Goal: Information Seeking & Learning: Learn about a topic

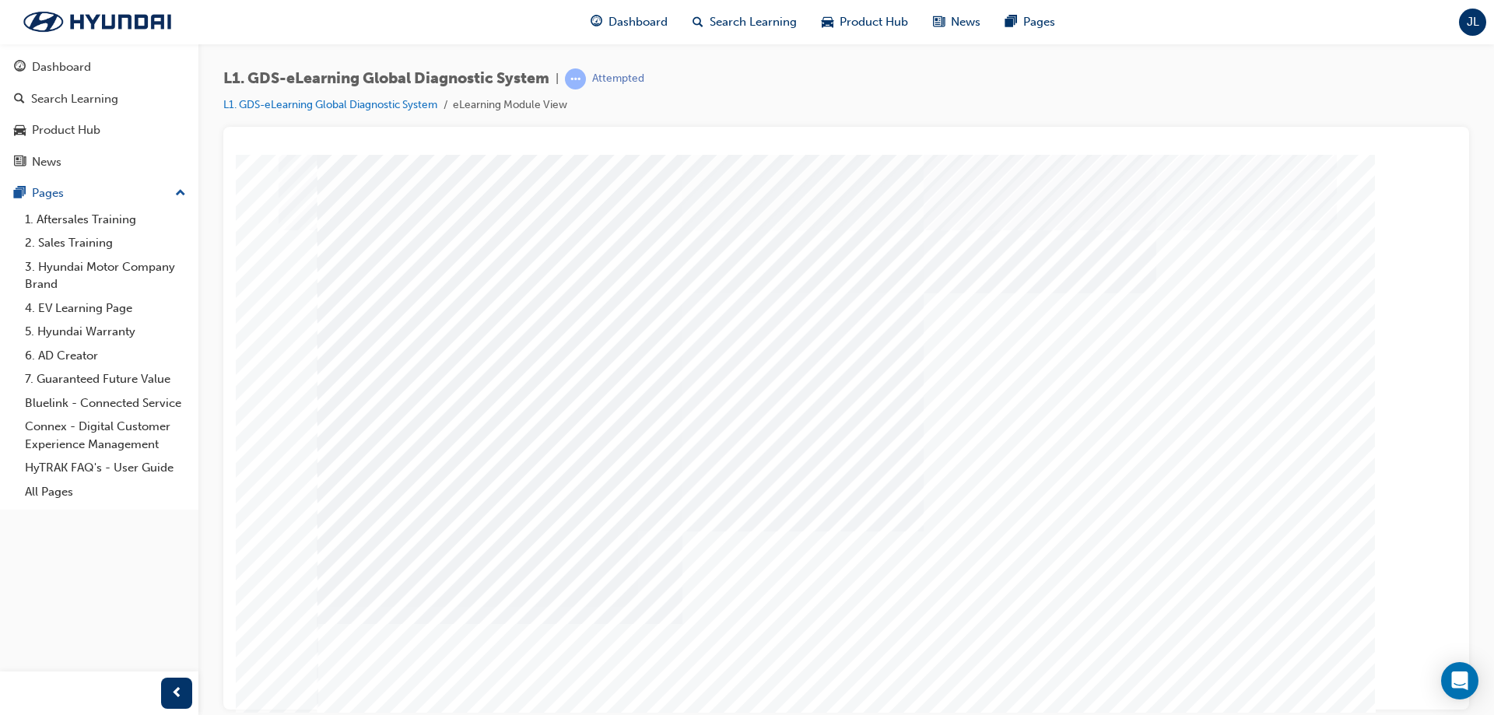
scroll to position [26, 0]
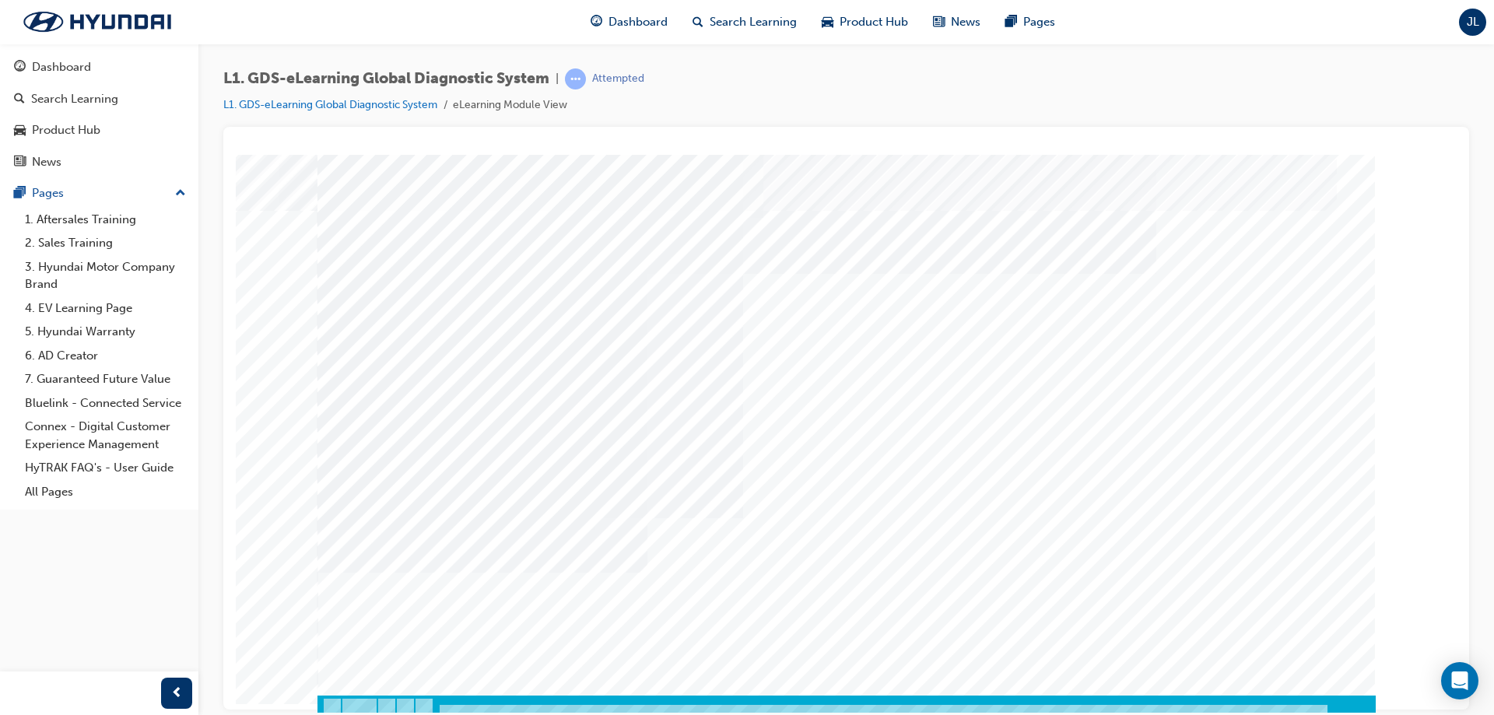
scroll to position [26, 0]
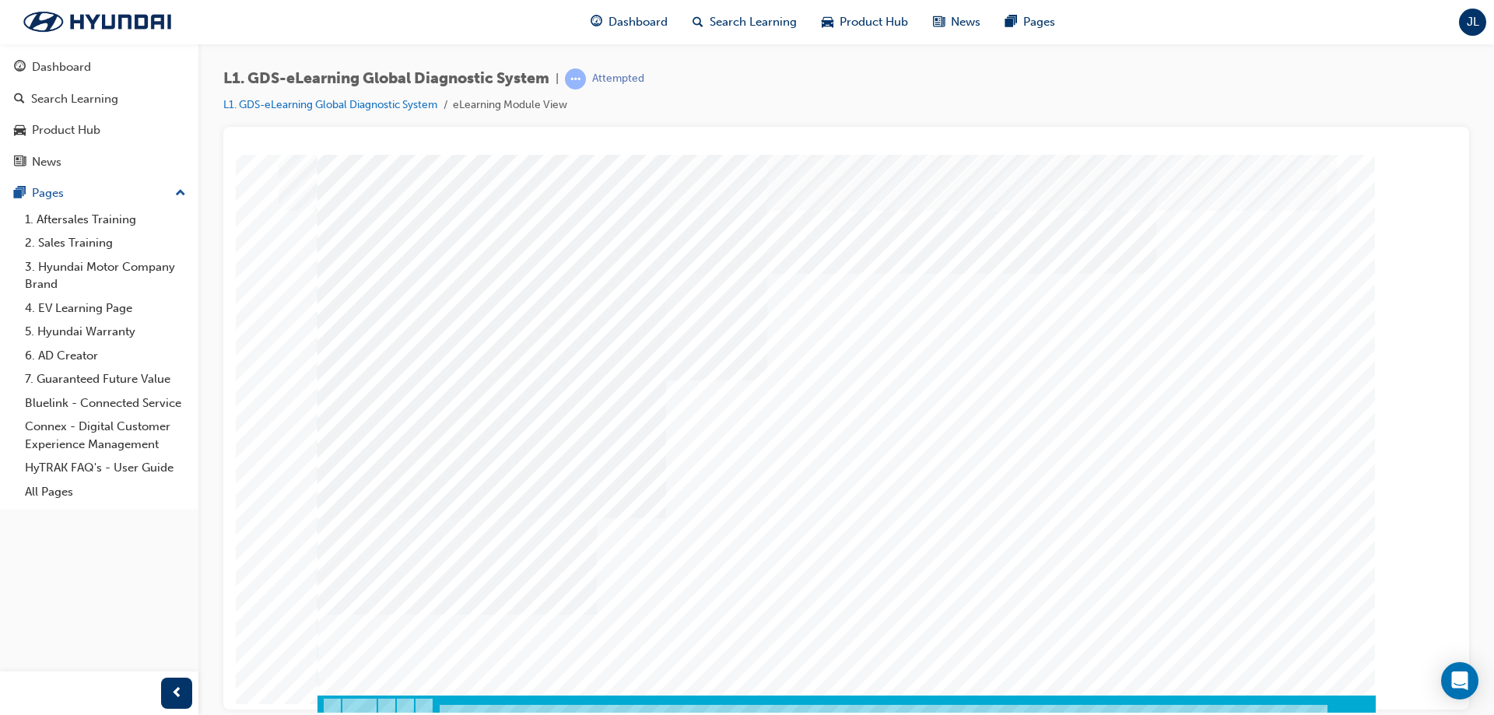
scroll to position [26, 0]
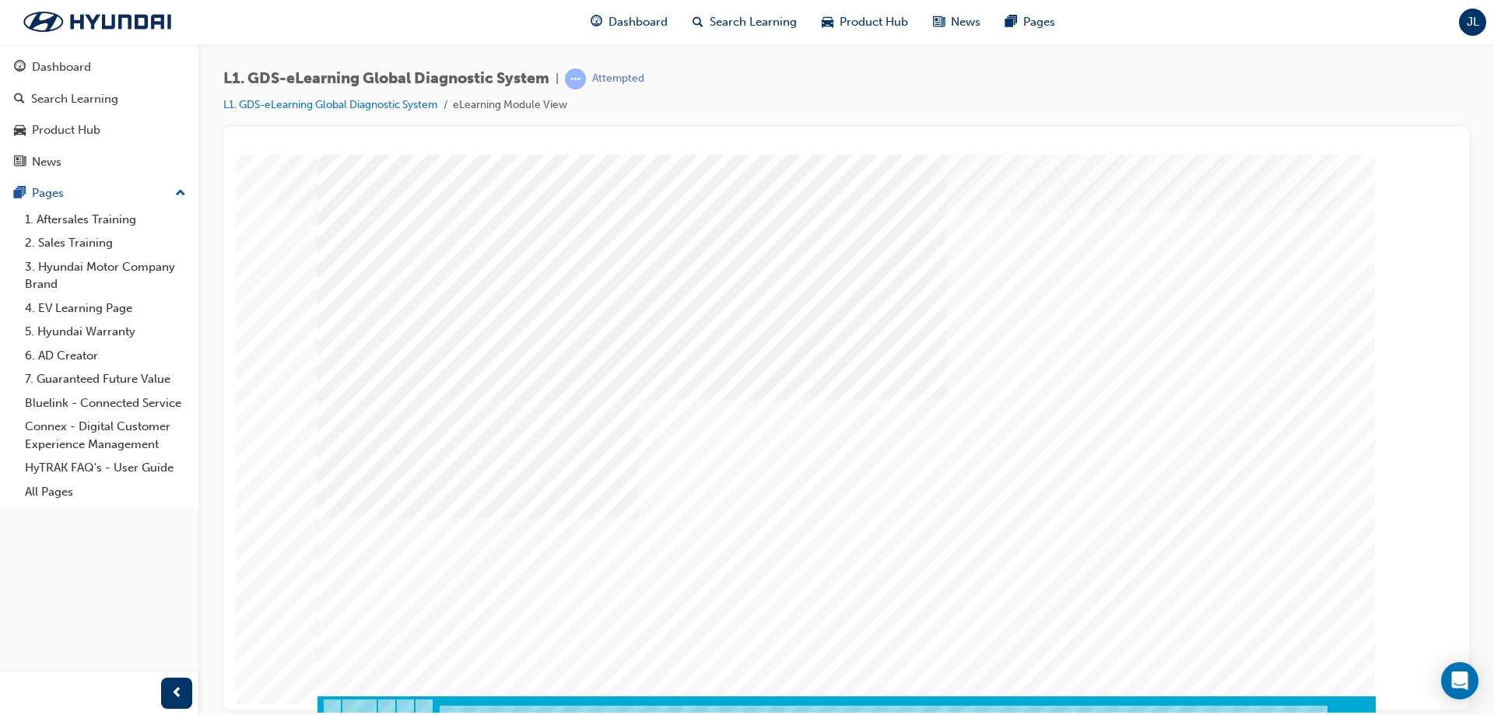
scroll to position [26, 0]
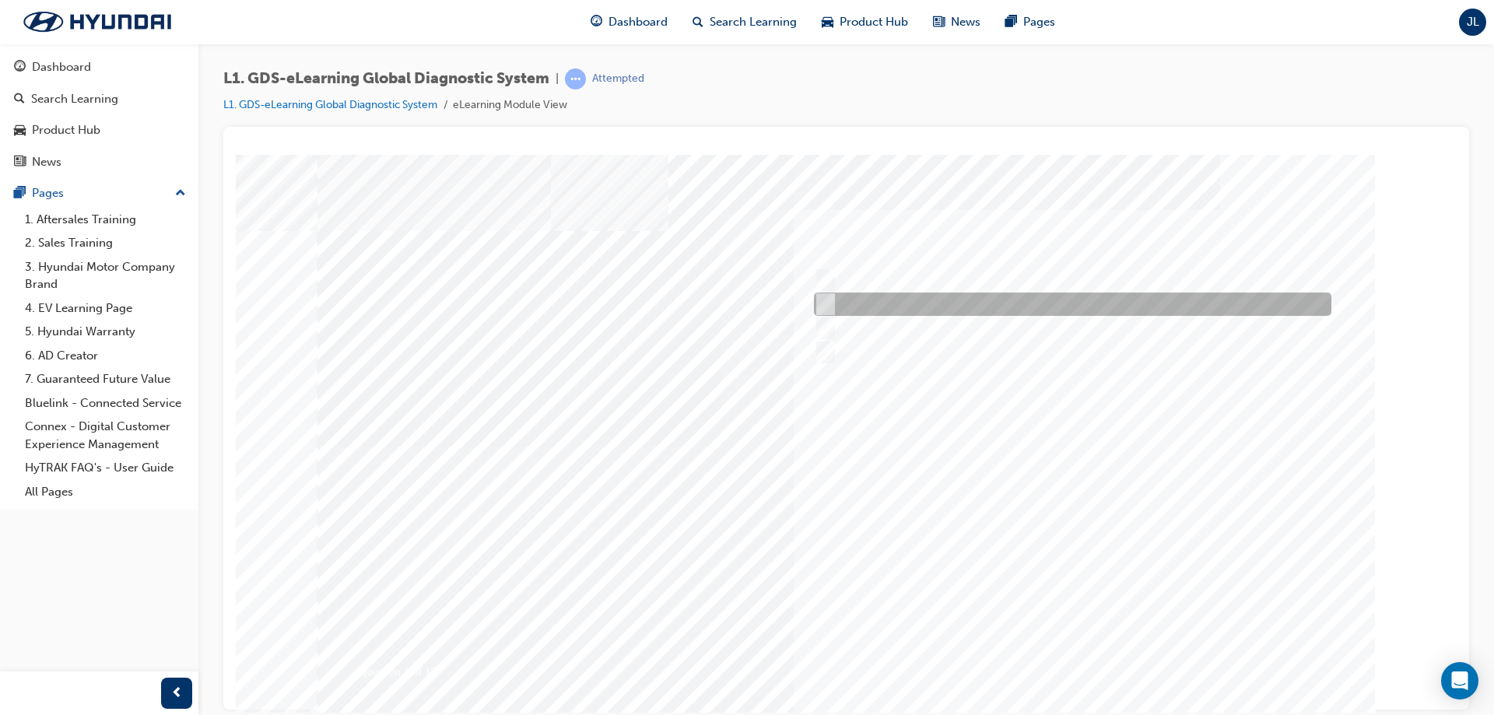
click at [822, 302] on input "Five" at bounding box center [822, 304] width 17 height 17
radio input "true"
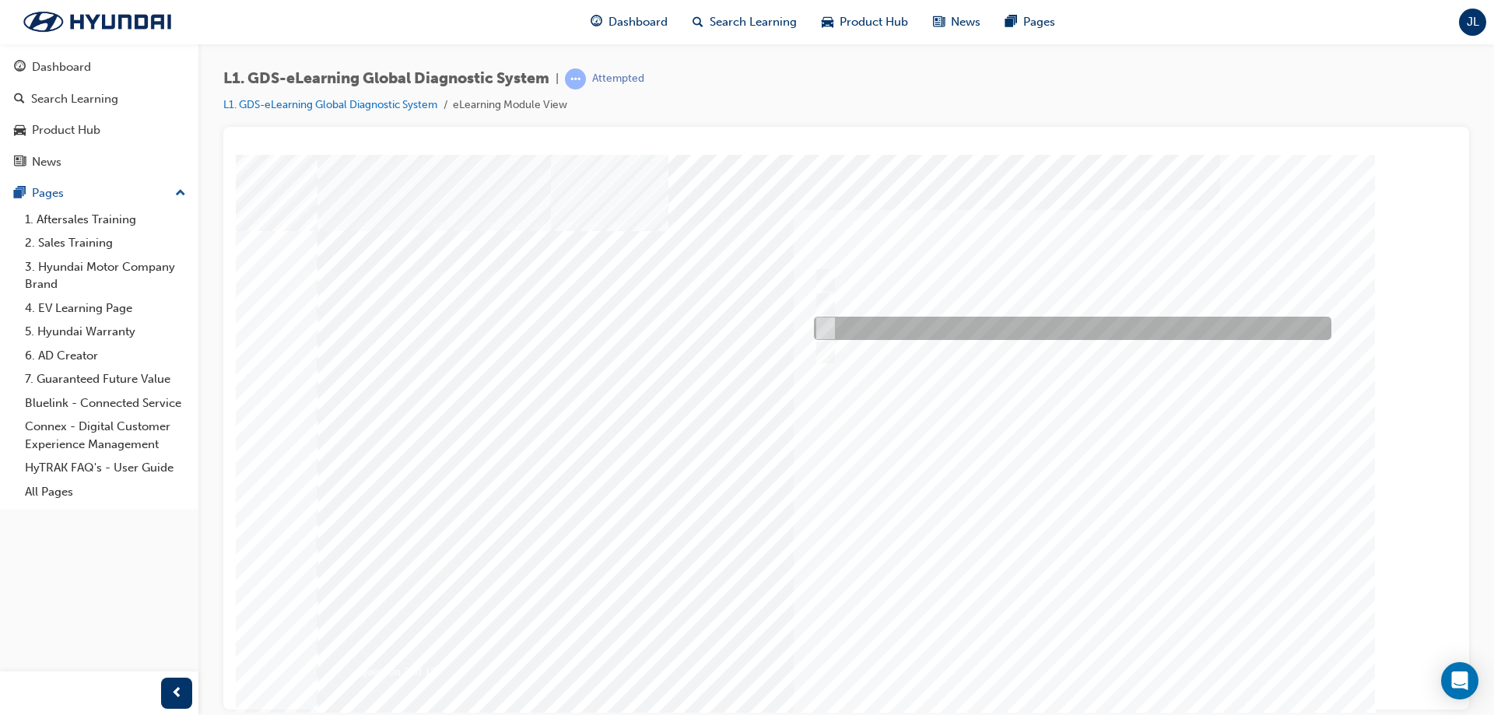
click at [833, 330] on div at bounding box center [1068, 328] width 517 height 23
radio input "true"
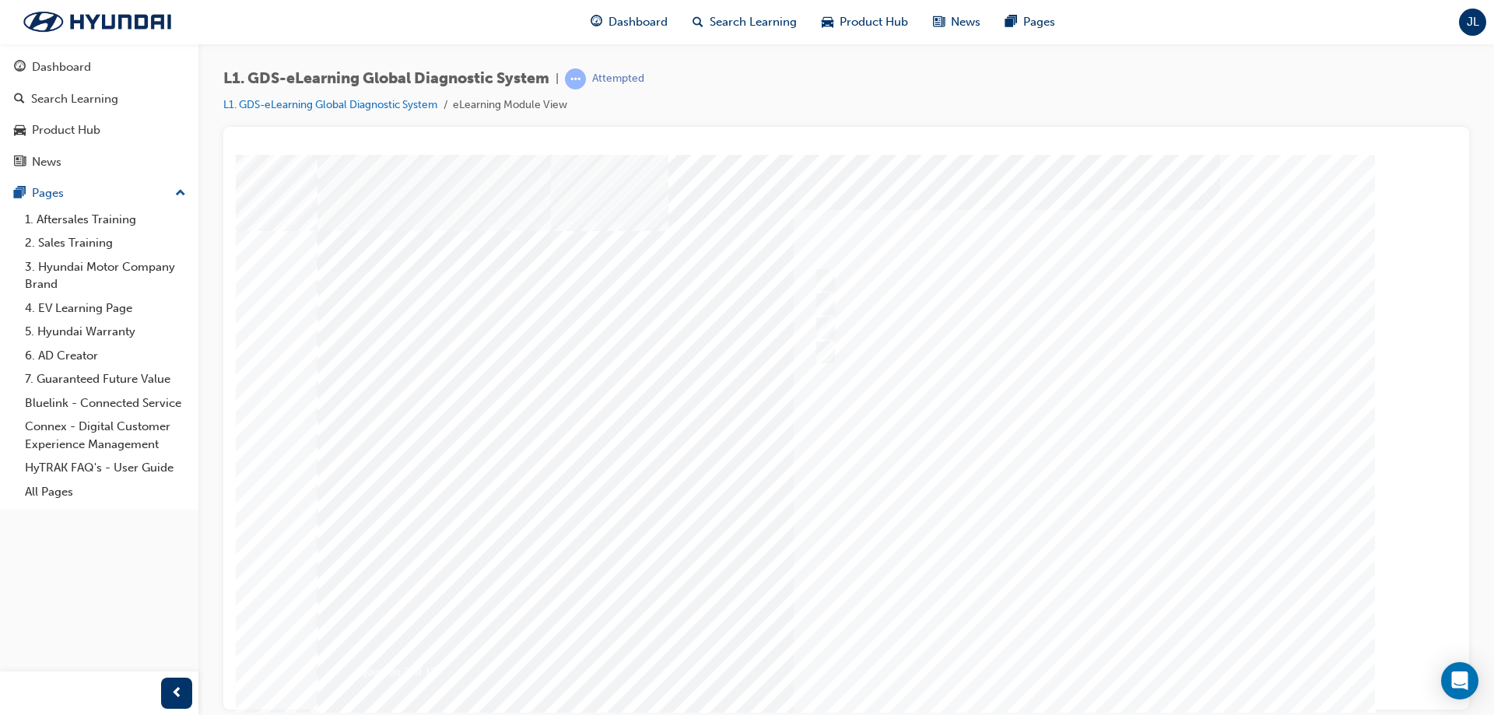
click at [1090, 656] on div at bounding box center [846, 446] width 1058 height 584
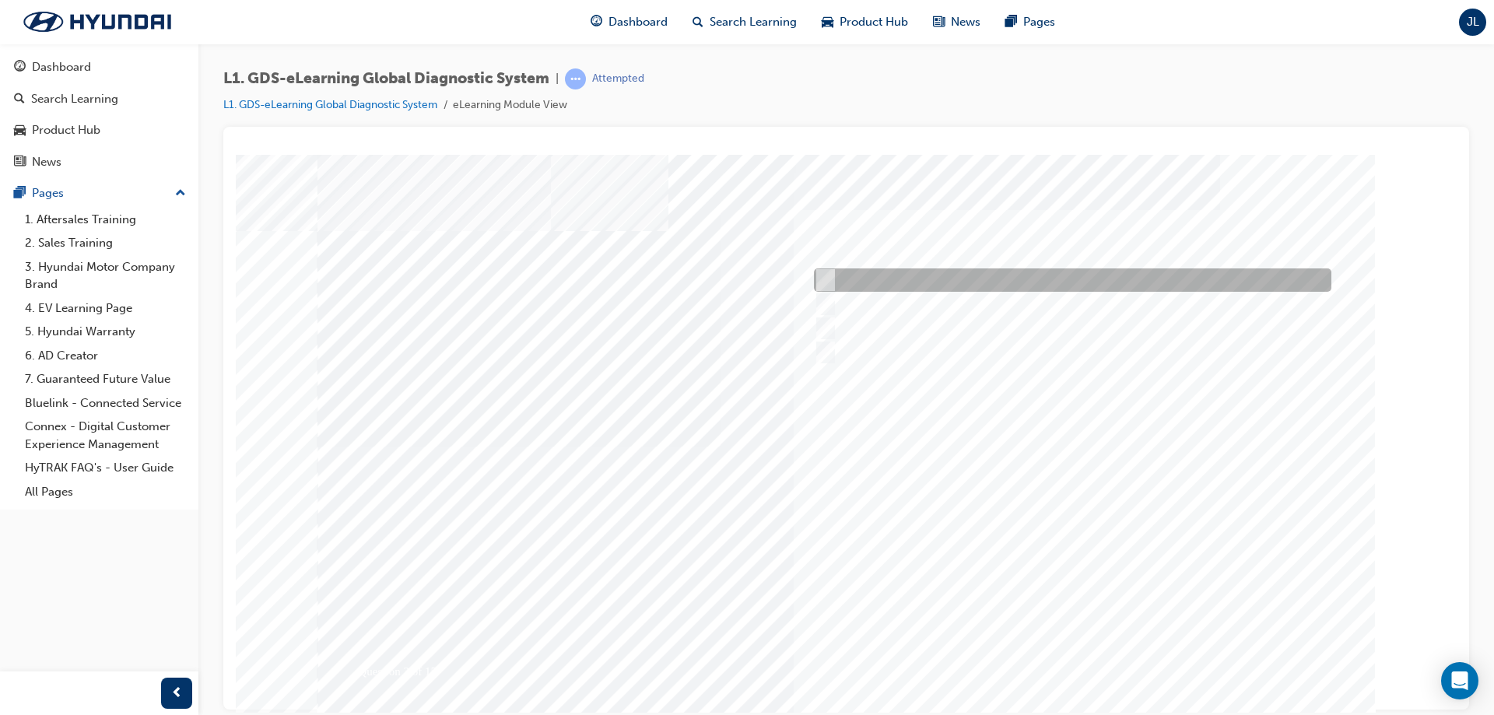
click at [826, 279] on input "Data Analysis" at bounding box center [821, 280] width 17 height 17
checkbox input "true"
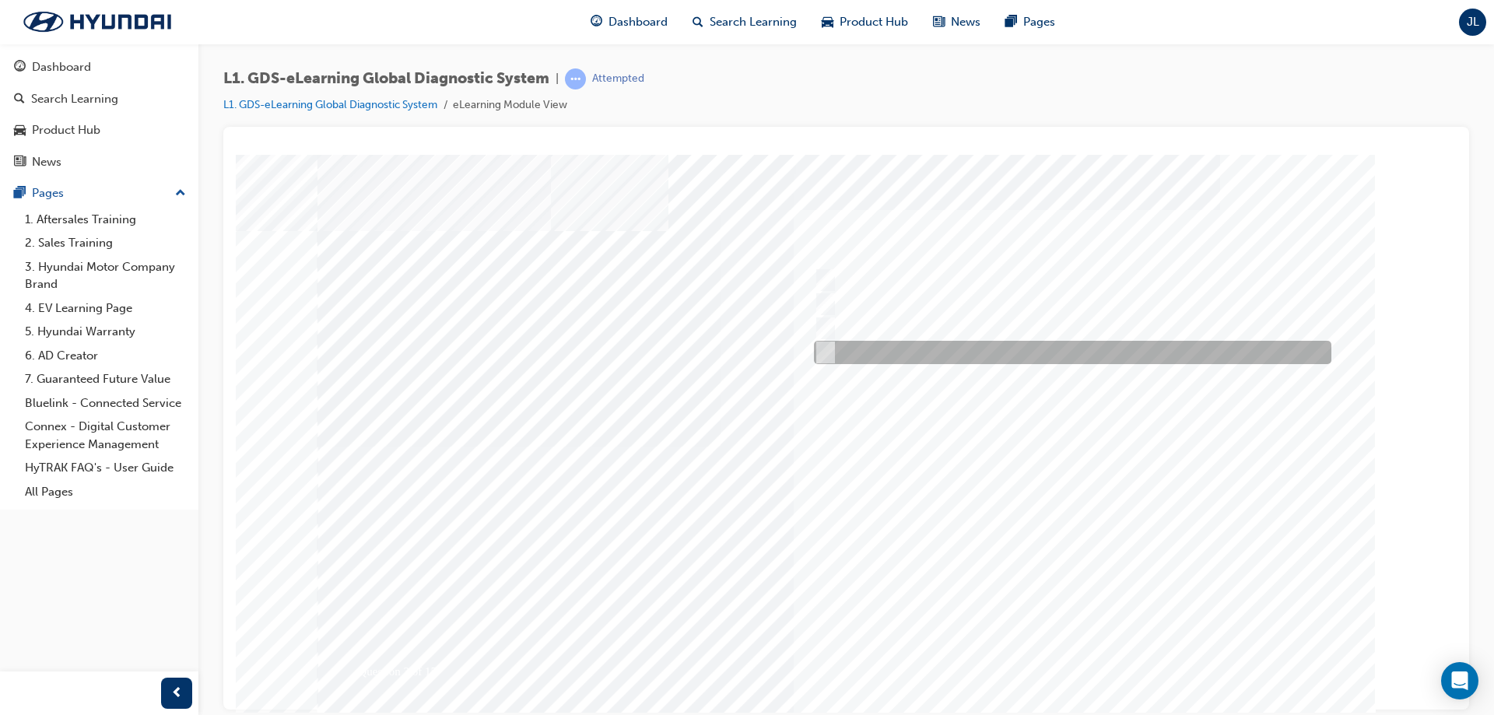
click at [825, 347] on input "Smart EV Solution" at bounding box center [821, 352] width 17 height 17
checkbox input "true"
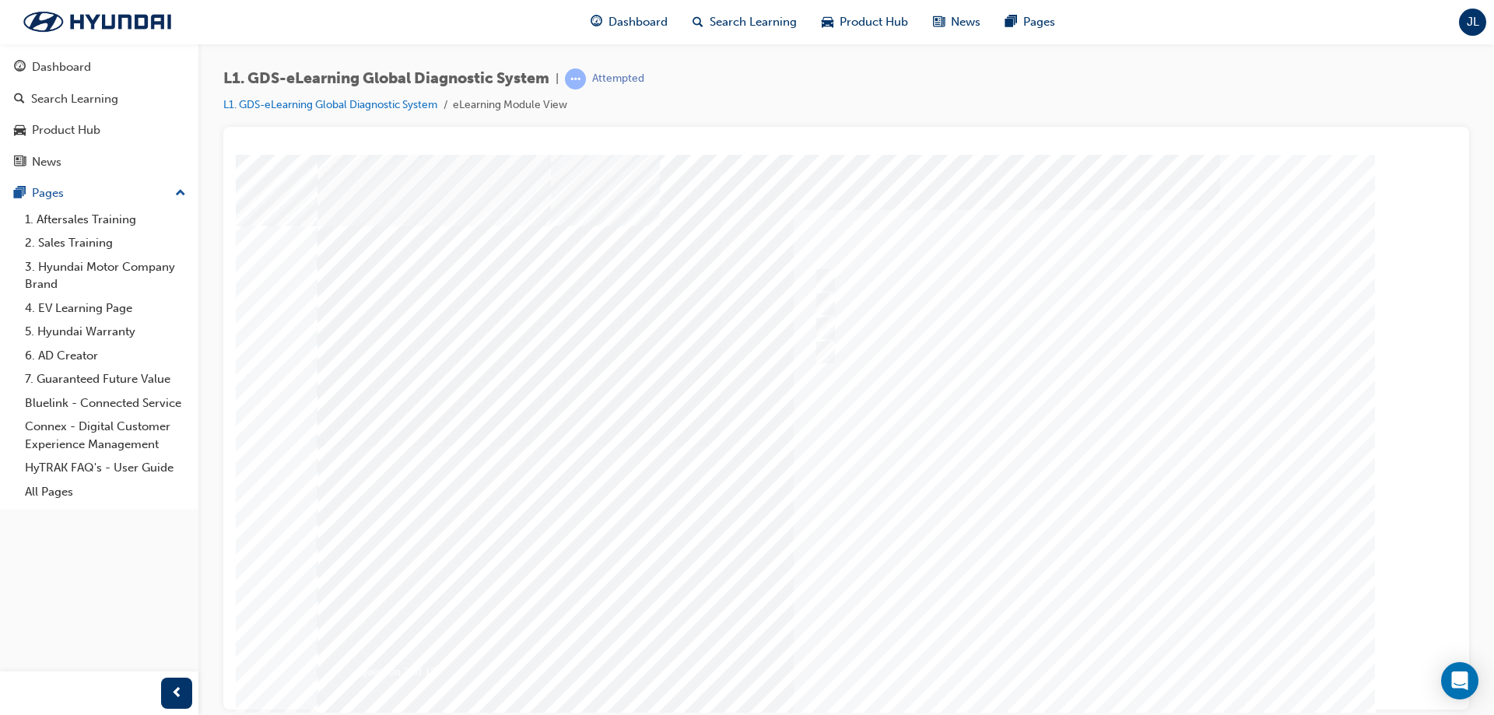
click at [1083, 651] on div at bounding box center [846, 446] width 1058 height 584
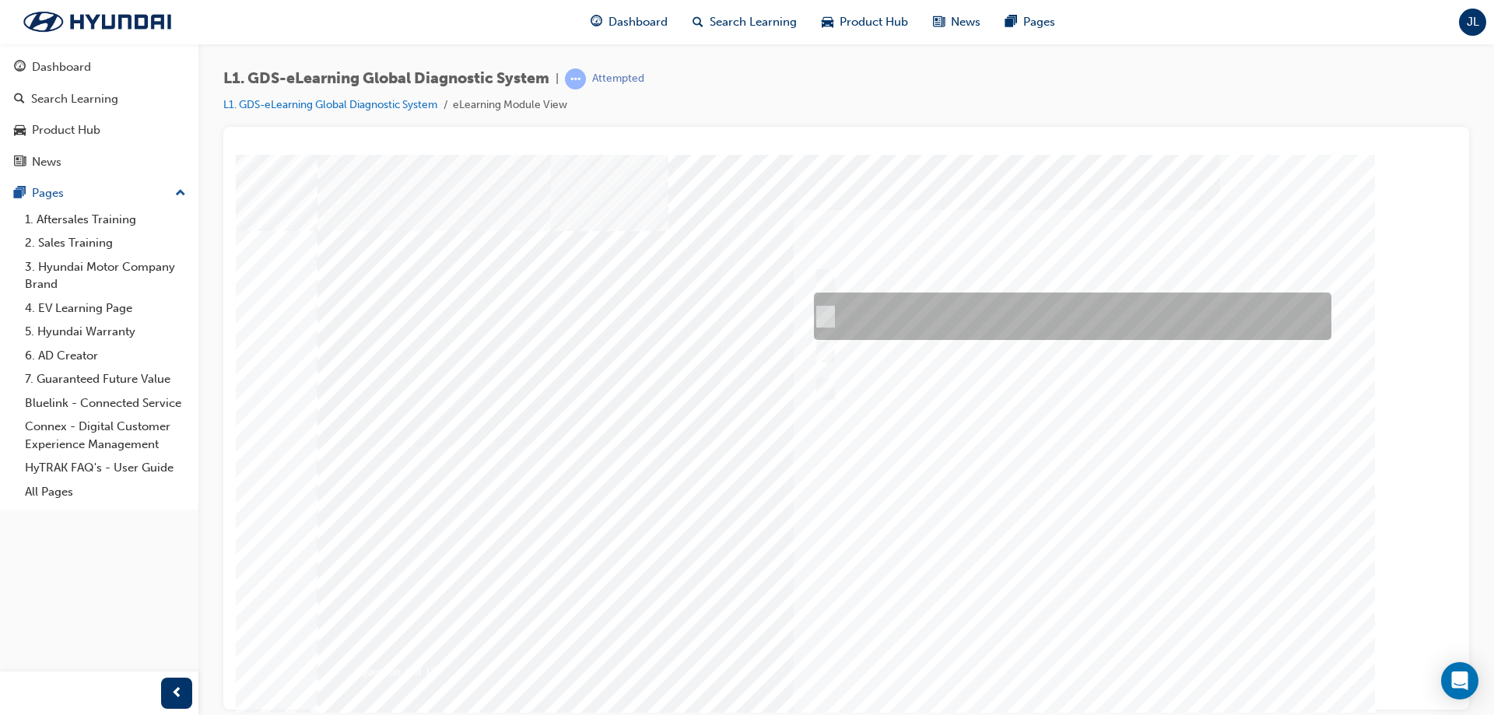
click at [825, 315] on input "START the engine and do not turn the ignition key to the OFF position during th…" at bounding box center [822, 316] width 17 height 17
radio input "true"
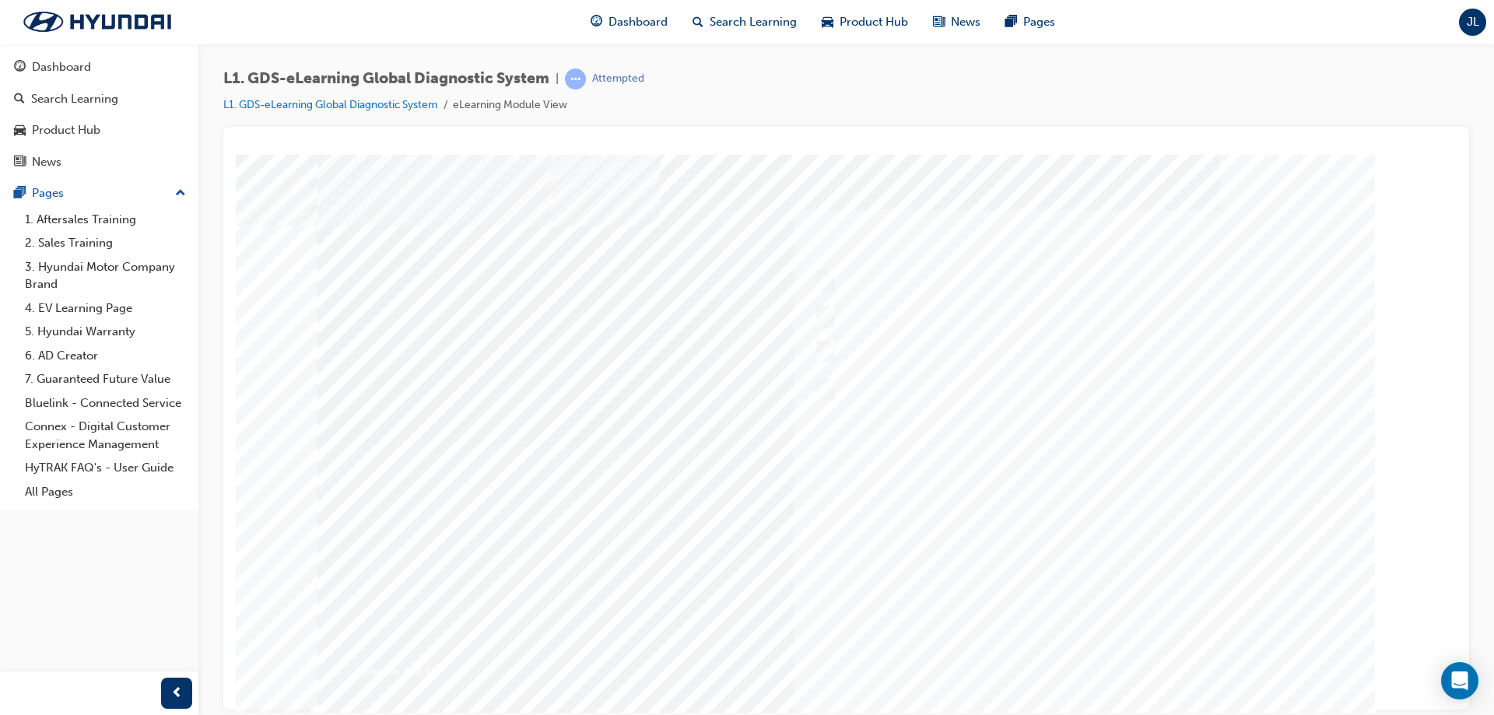
click at [1090, 672] on div at bounding box center [840, 464] width 1058 height 584
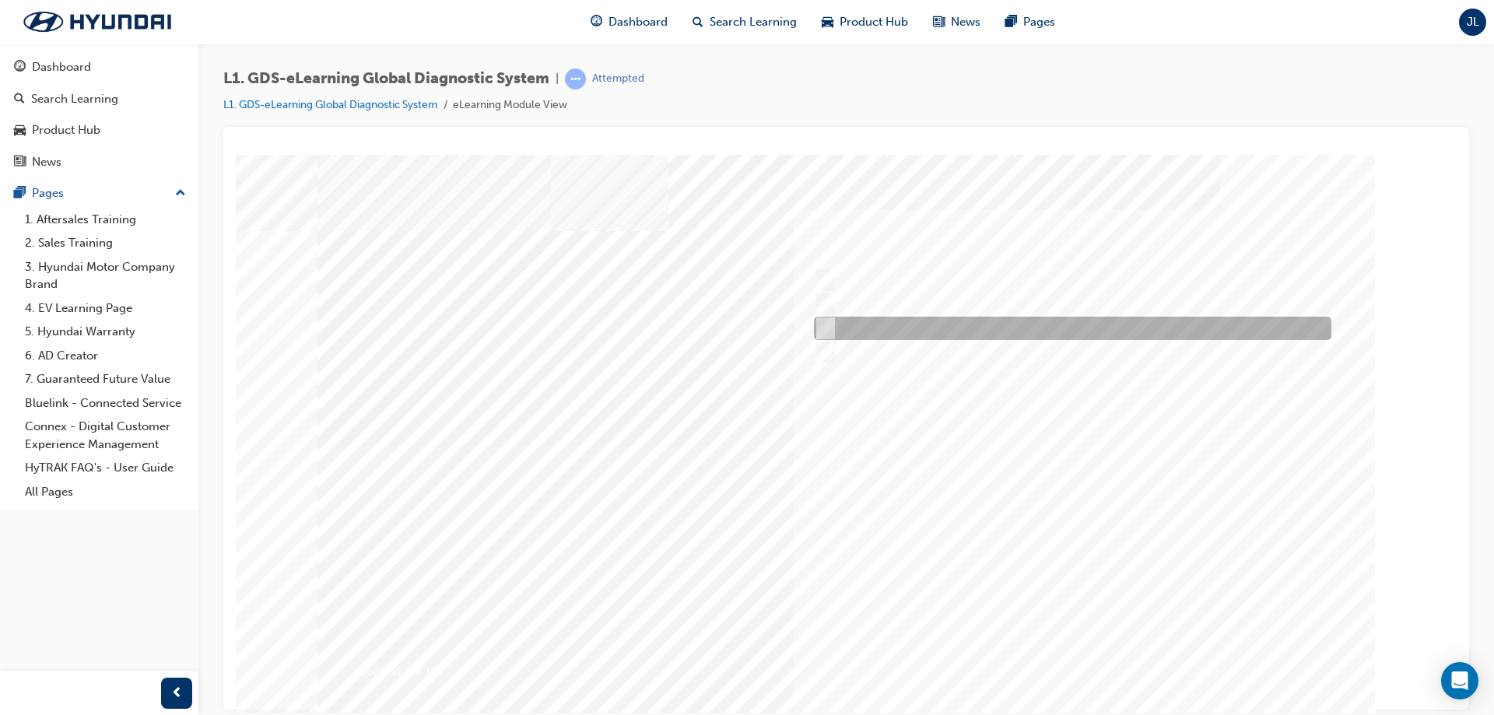
click at [829, 326] on input "From Home Screen Bottom Menu by selecting Service Information" at bounding box center [821, 328] width 17 height 17
checkbox input "true"
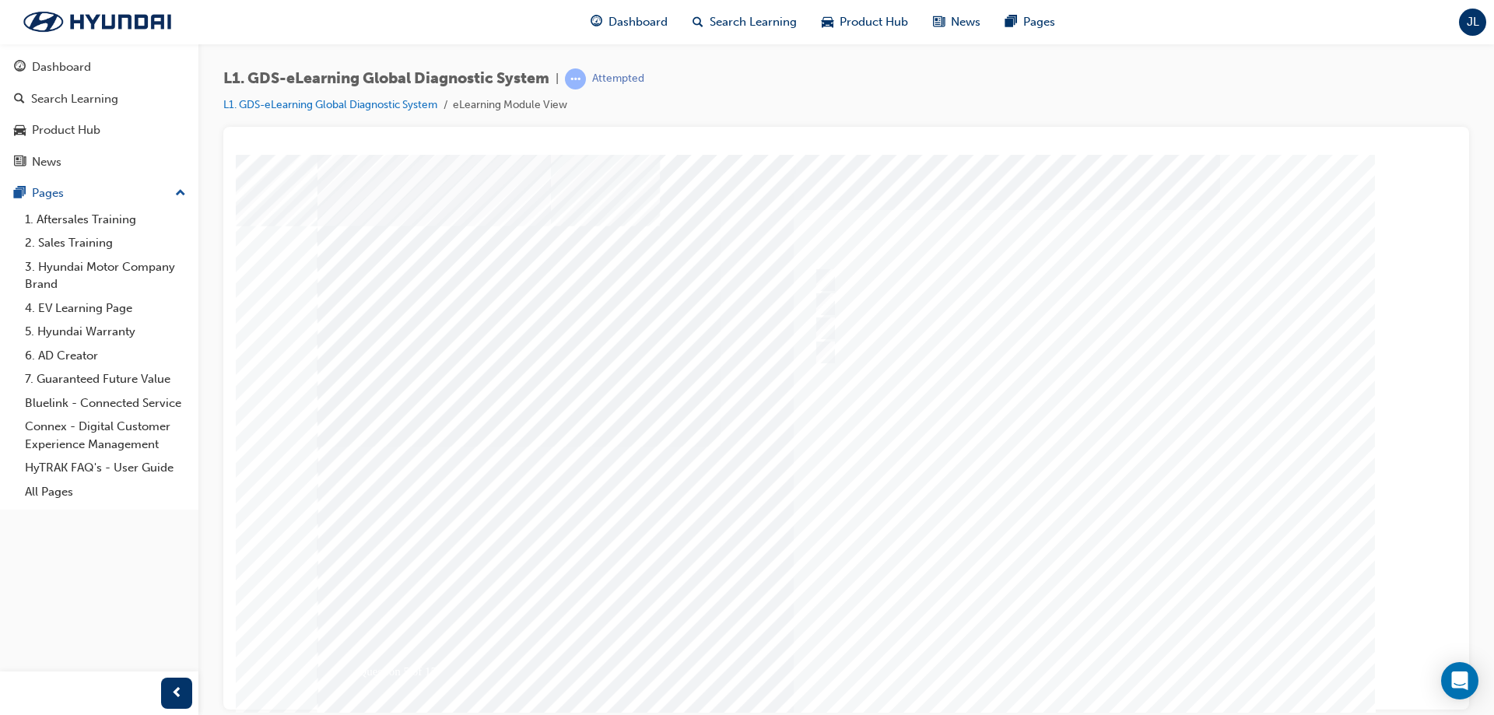
drag, startPoint x: 1082, startPoint y: 661, endPoint x: 1082, endPoint y: 678, distance: 17.1
click at [1082, 678] on div at bounding box center [840, 464] width 1058 height 584
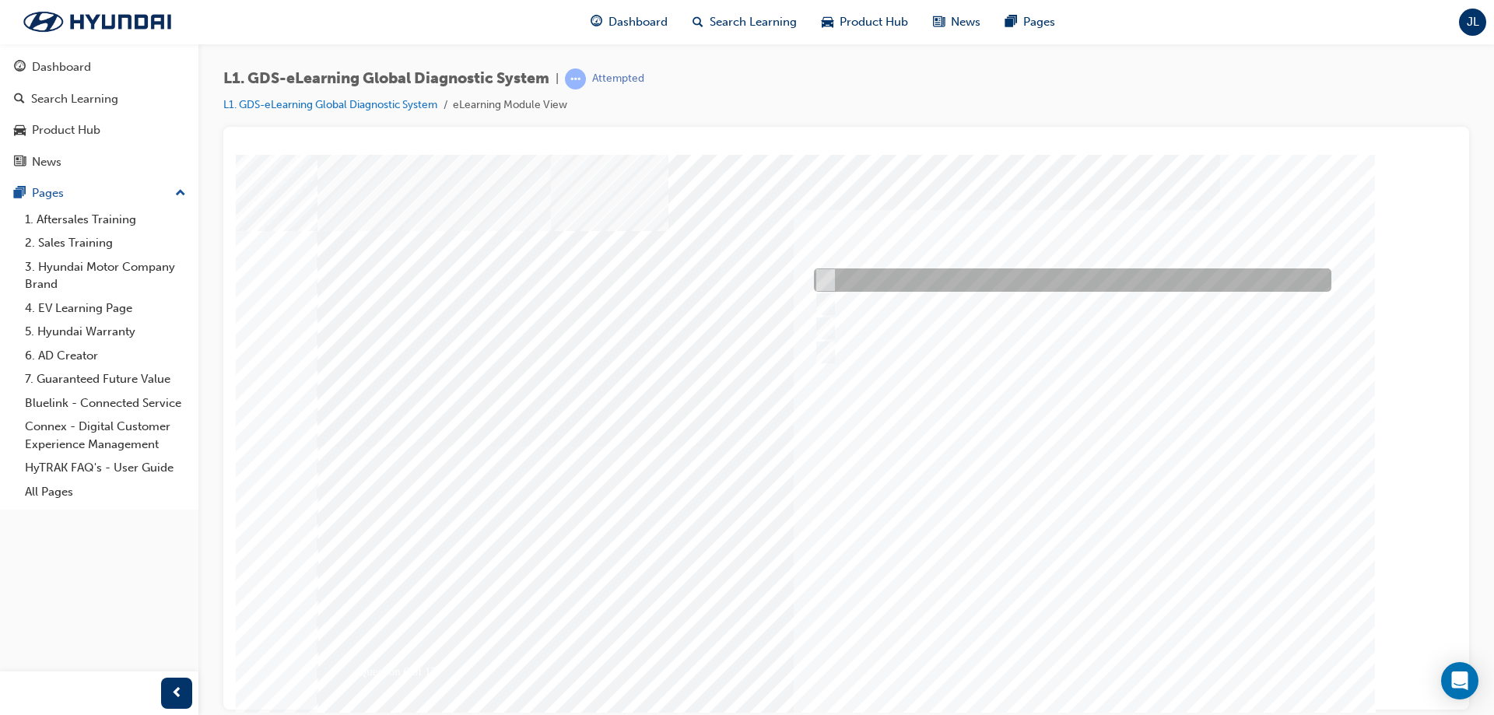
click at [822, 285] on input "Remove the component and check for operation" at bounding box center [821, 280] width 17 height 17
checkbox input "true"
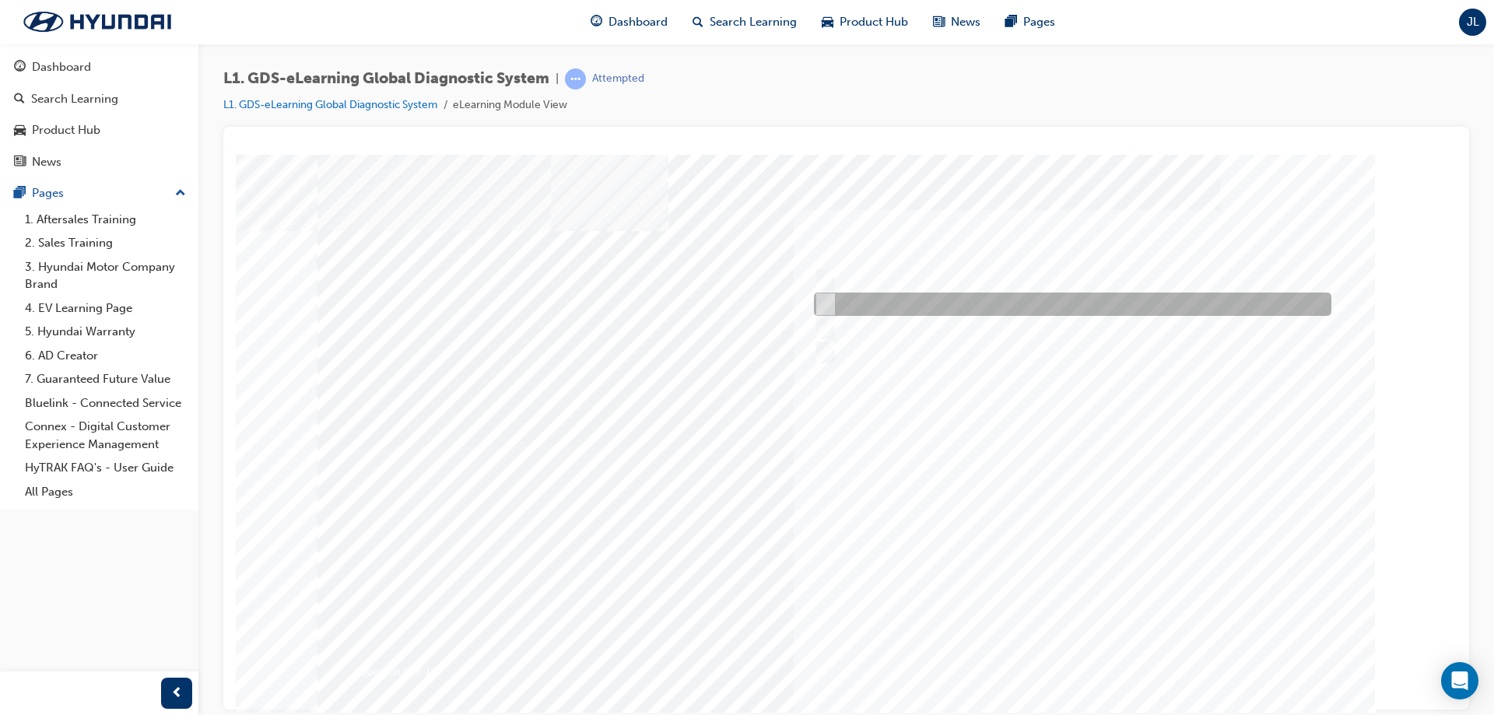
click at [823, 300] on input "Physically look at the component to check if it’s operating" at bounding box center [821, 304] width 17 height 17
checkbox input "true"
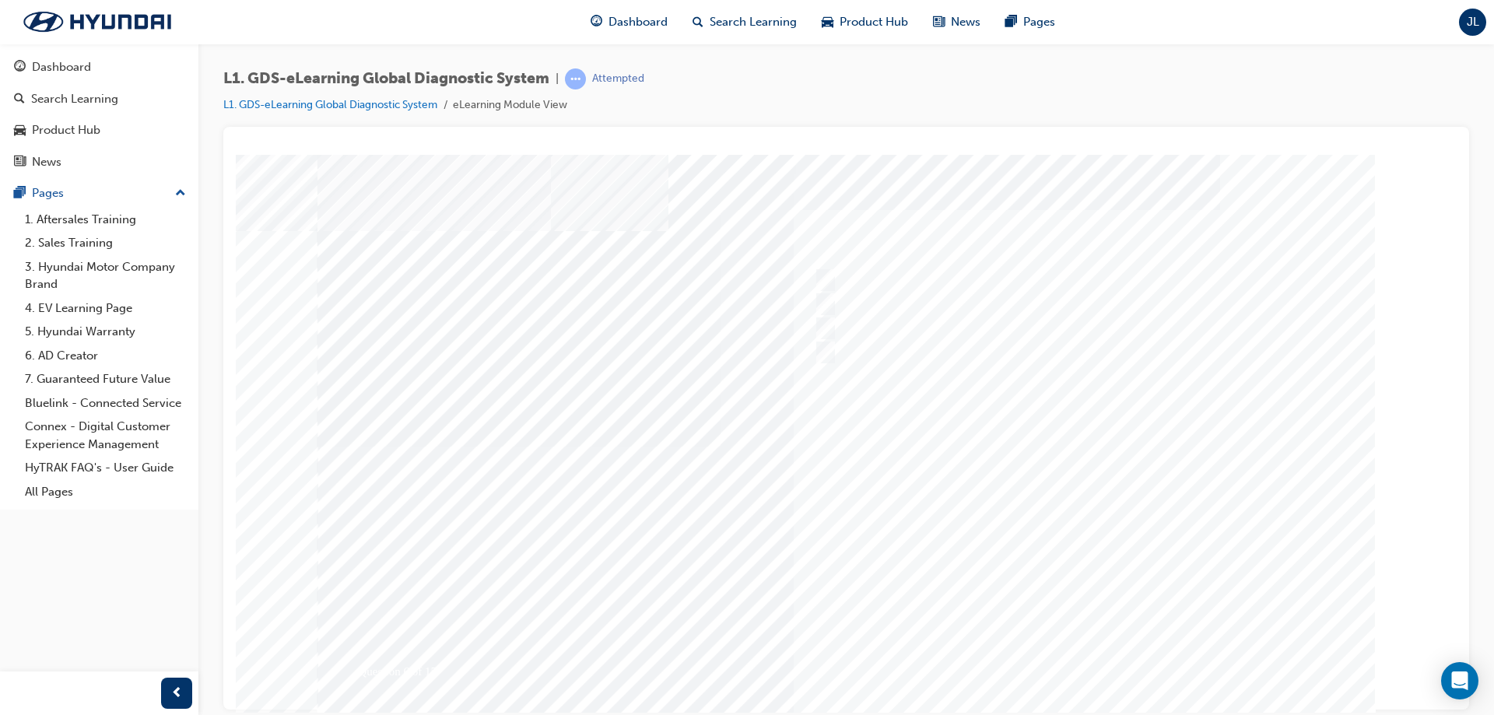
click at [1095, 653] on div at bounding box center [846, 446] width 1058 height 584
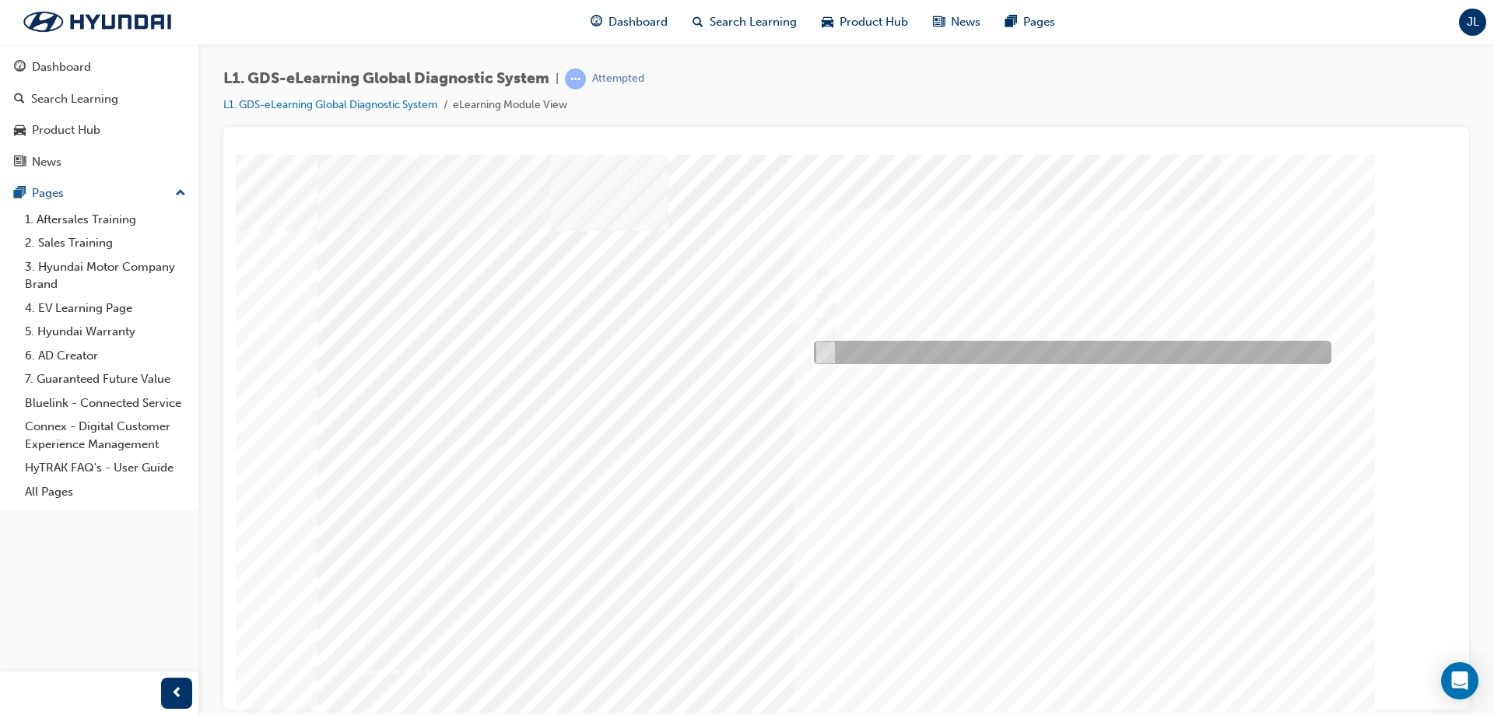
click at [815, 345] on input "Everytime an ECU upgrade is required" at bounding box center [822, 352] width 17 height 17
radio input "true"
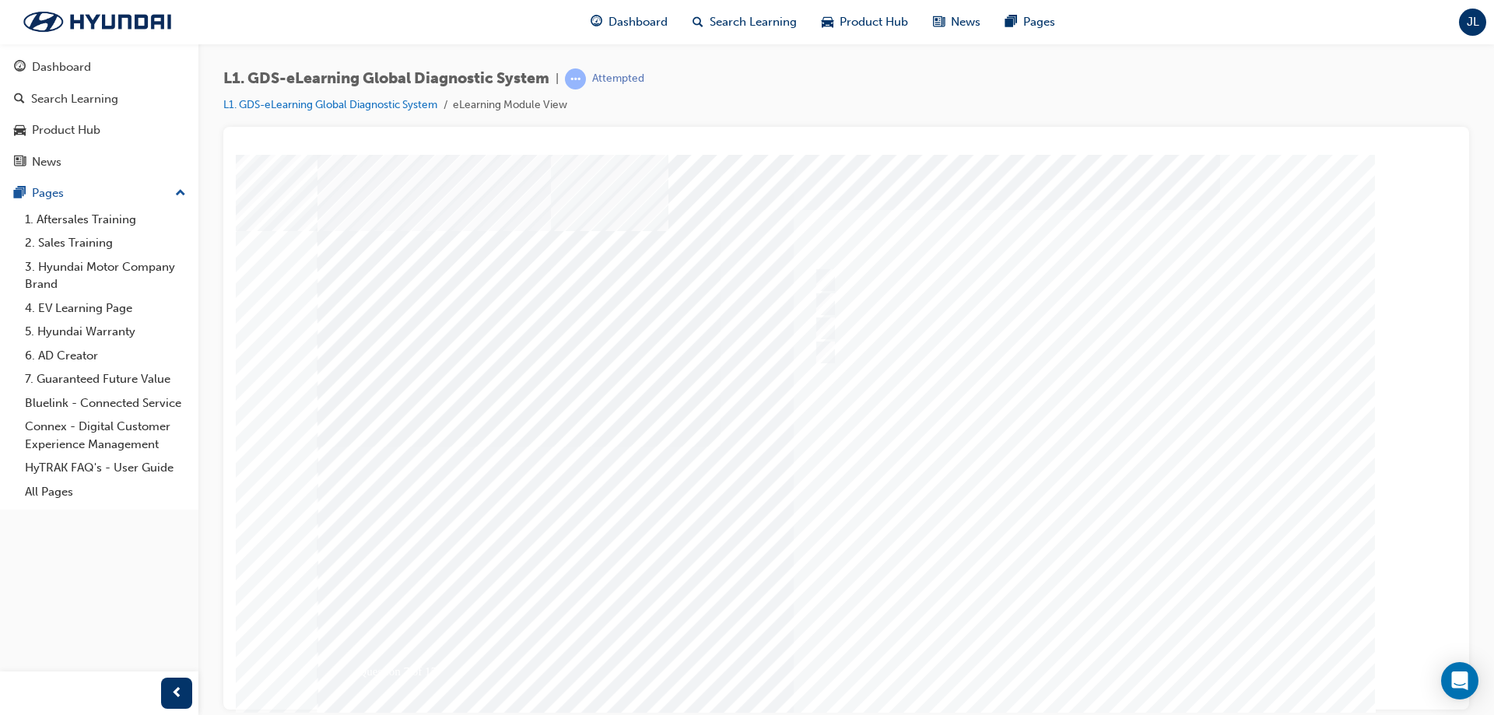
click at [1091, 656] on div at bounding box center [846, 446] width 1058 height 584
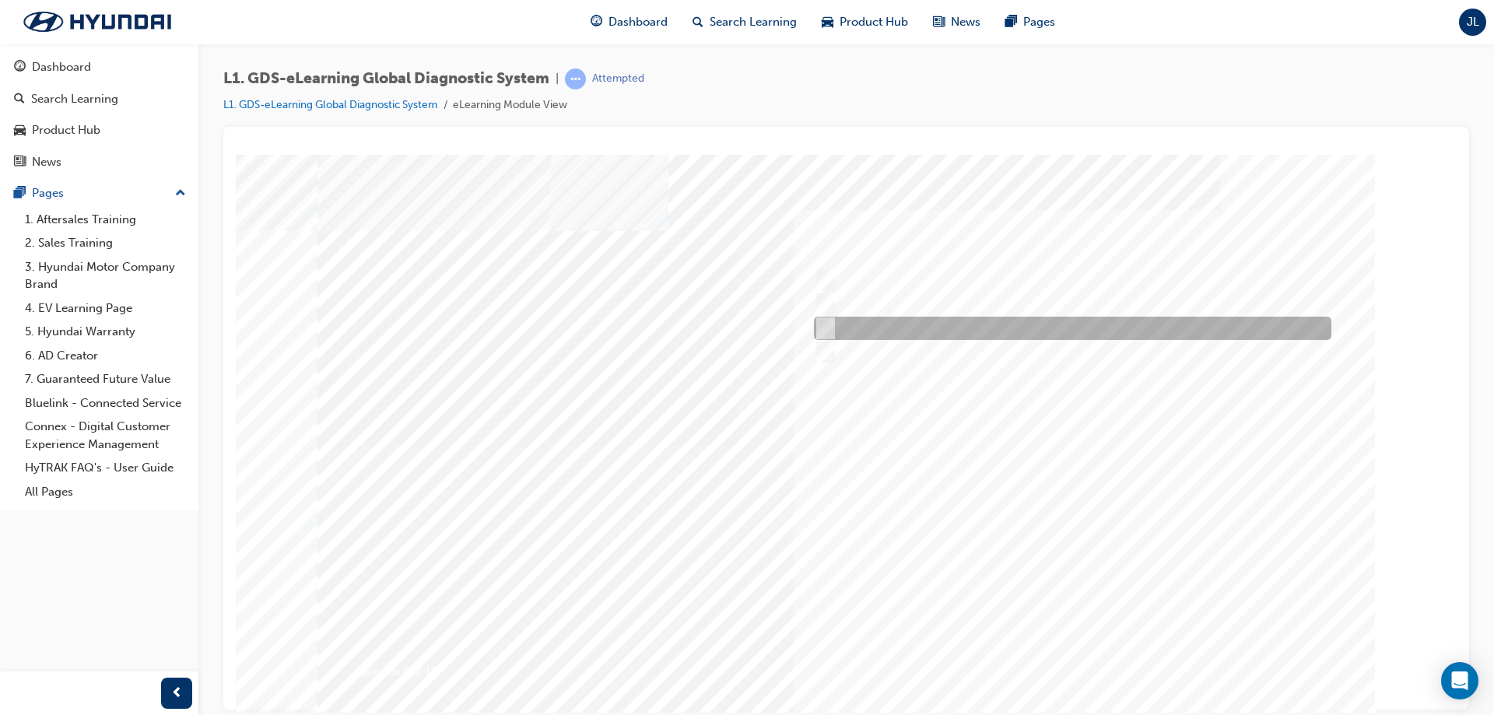
click at [830, 324] on input "Actuation Test" at bounding box center [822, 328] width 17 height 17
radio input "true"
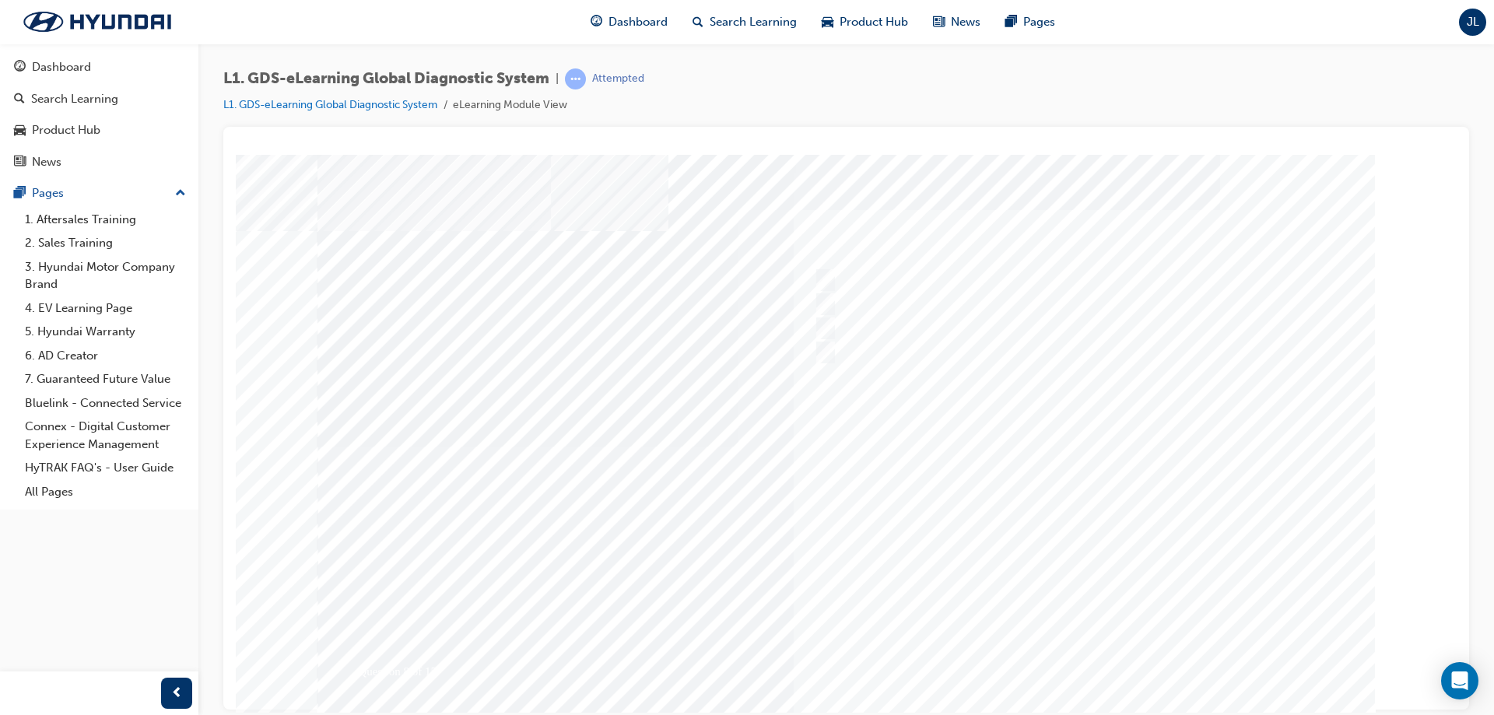
click at [1065, 658] on div at bounding box center [846, 446] width 1058 height 584
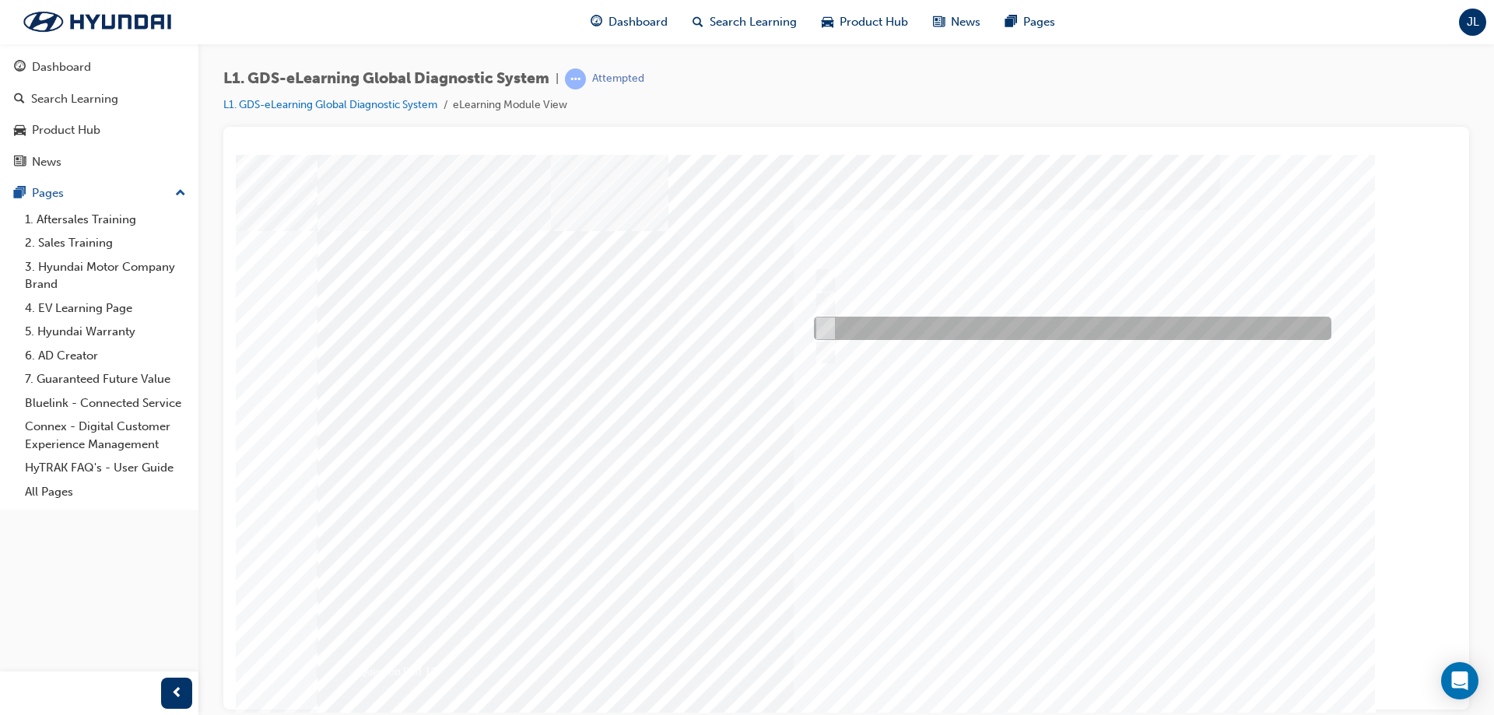
click at [828, 326] on input "Data Recording" at bounding box center [822, 328] width 17 height 17
radio input "true"
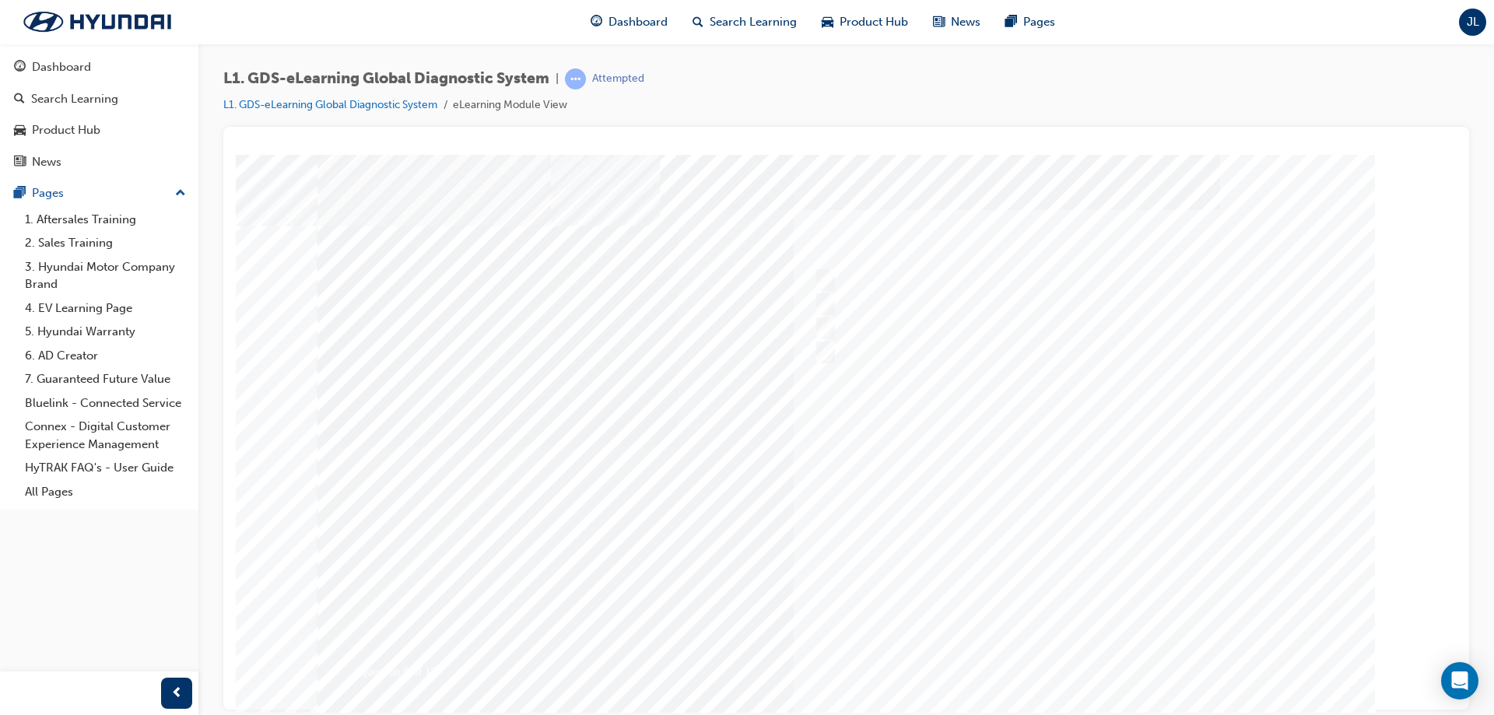
click at [1070, 656] on div at bounding box center [840, 446] width 1058 height 584
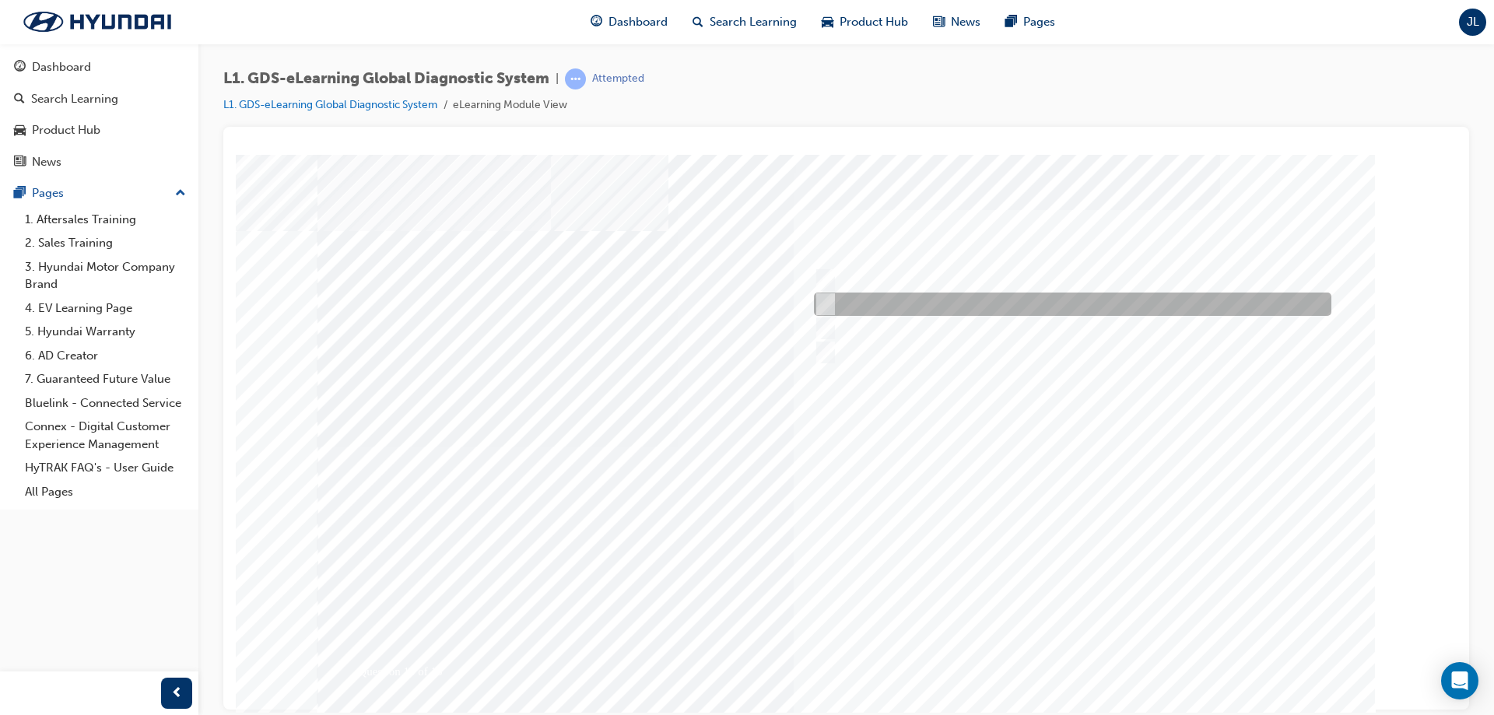
click at [823, 302] on input "S/W Management" at bounding box center [822, 304] width 17 height 17
radio input "true"
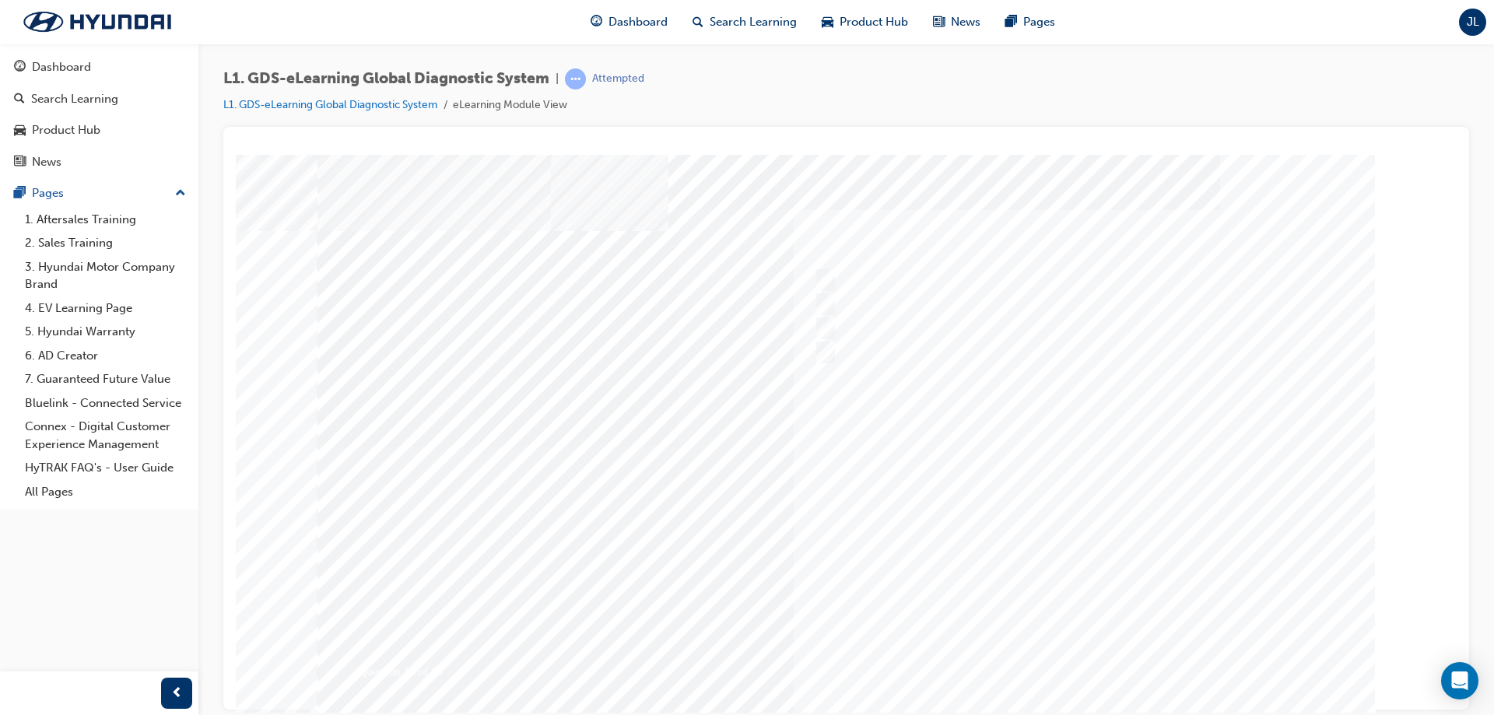
click at [1074, 655] on div at bounding box center [846, 446] width 1058 height 584
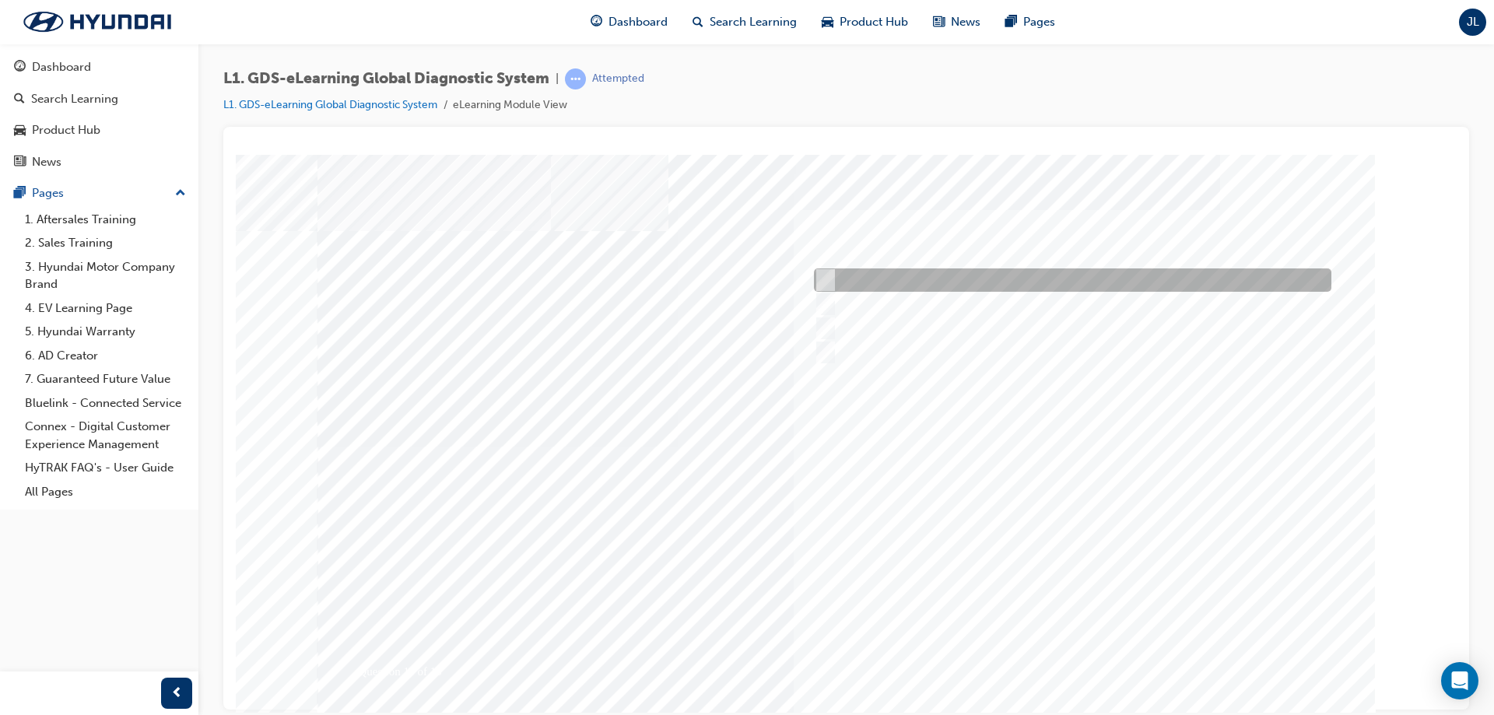
click at [822, 282] on input "To view measured data of the vehicle" at bounding box center [822, 280] width 17 height 17
radio input "true"
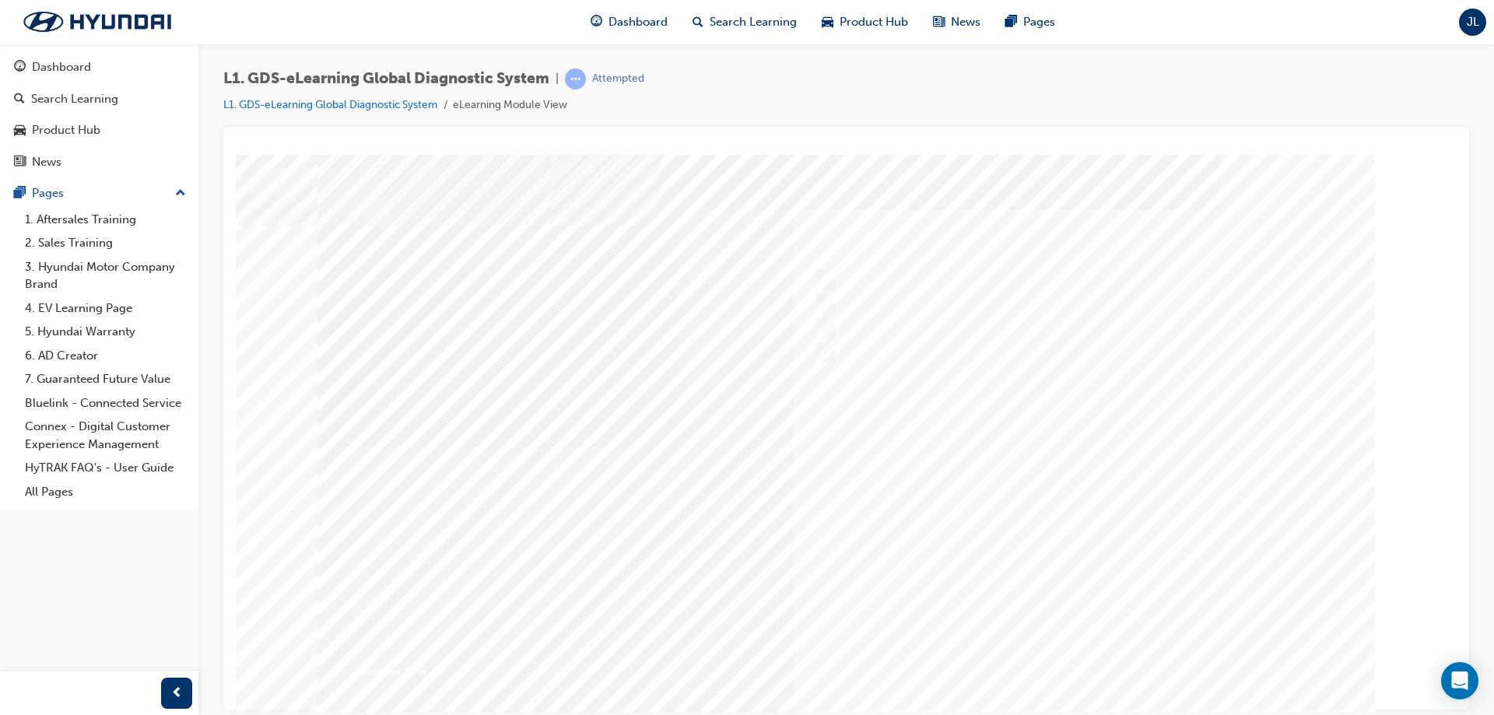
click at [1075, 652] on div at bounding box center [846, 446] width 1058 height 584
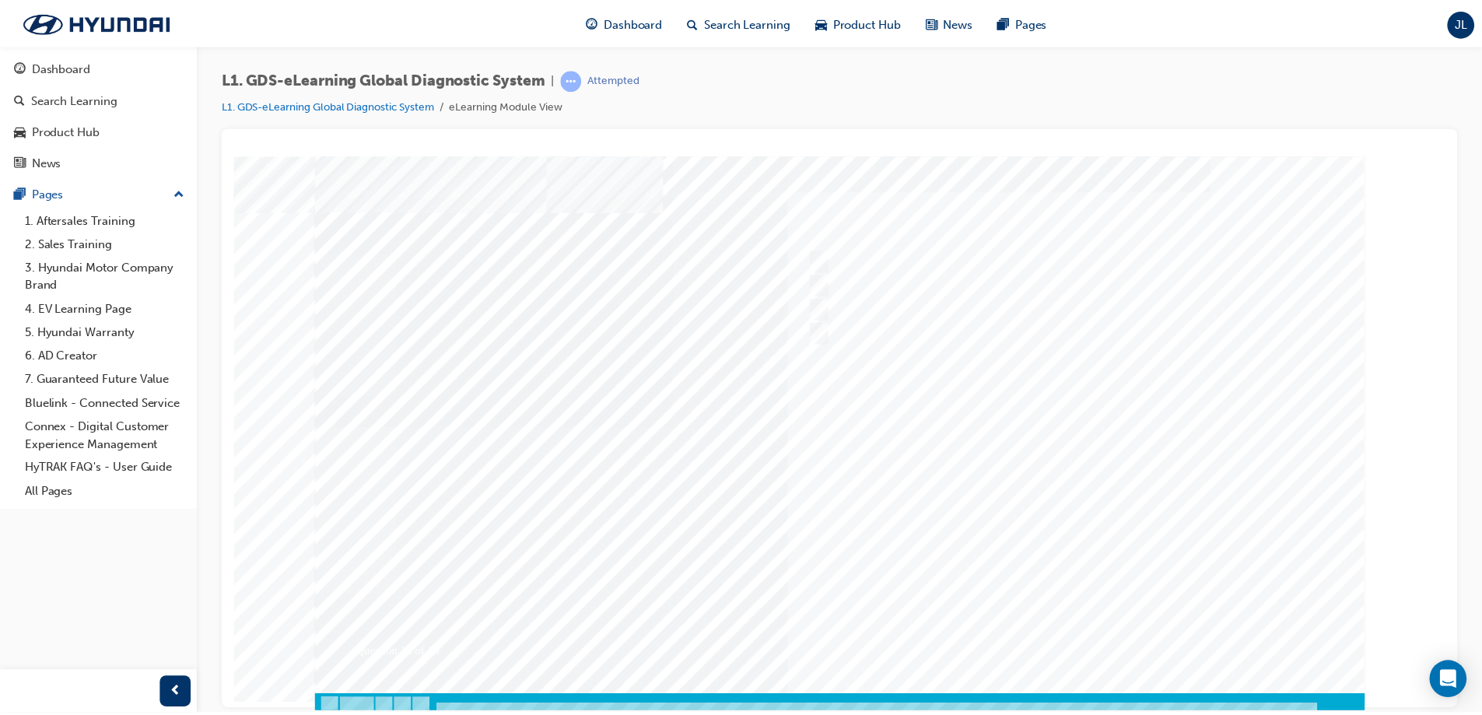
scroll to position [26, 0]
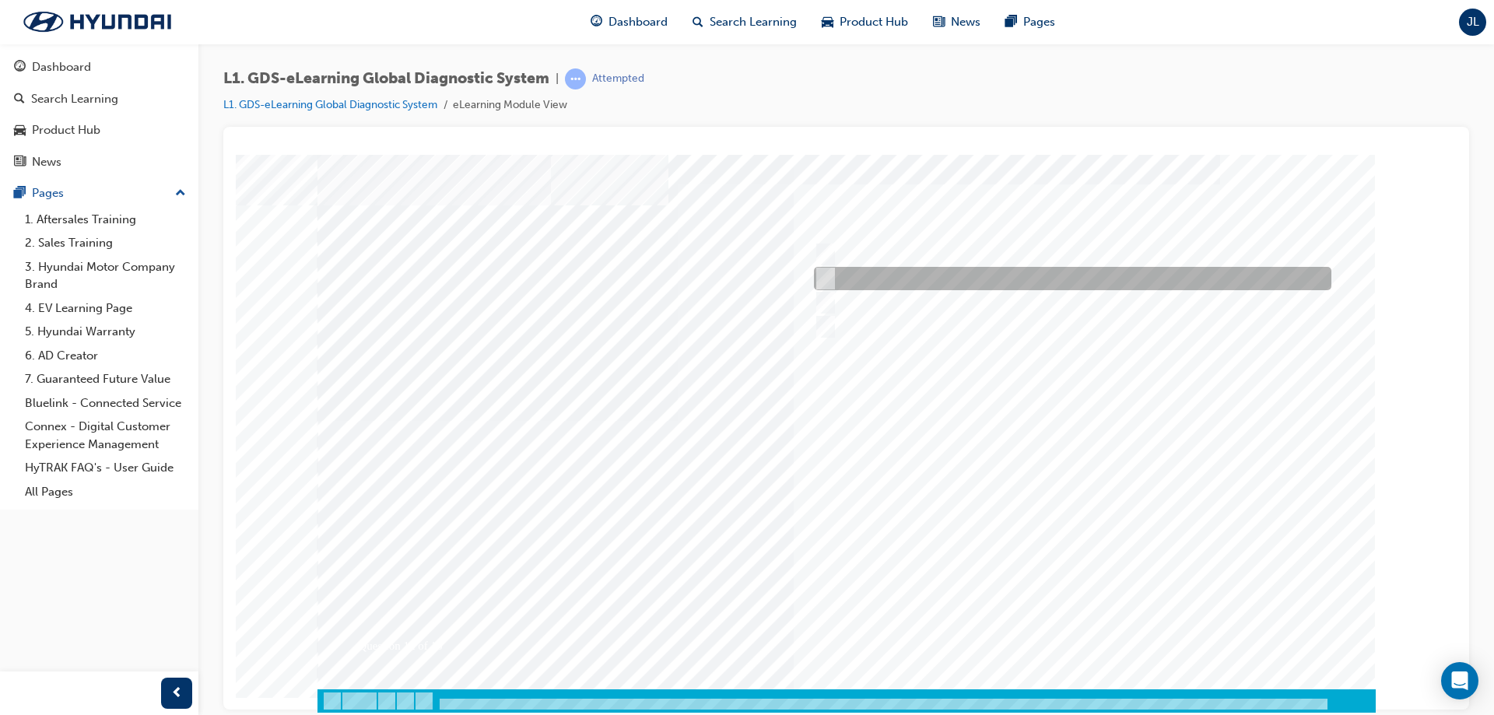
click at [825, 275] on input "Active, Pending and History" at bounding box center [822, 278] width 17 height 17
radio input "true"
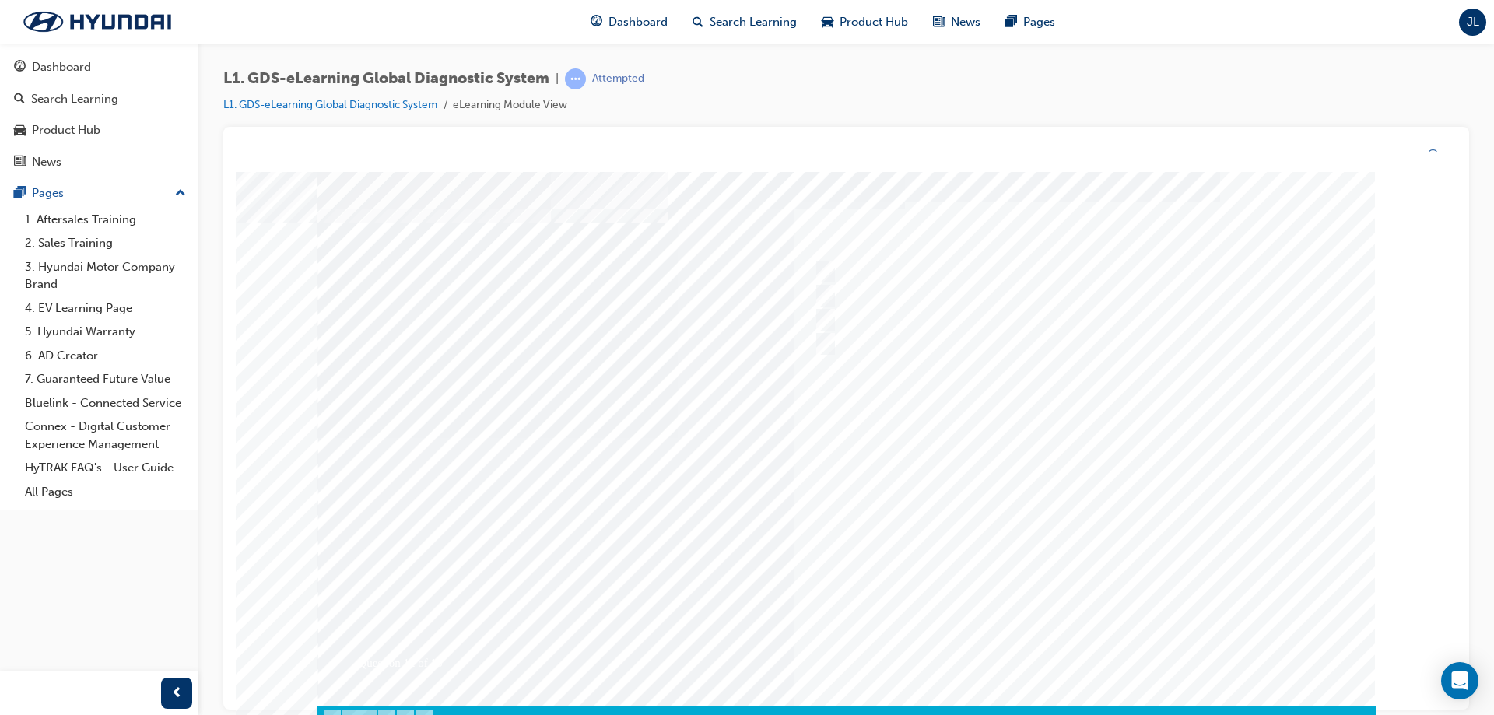
click at [1078, 631] on div at bounding box center [846, 438] width 1058 height 584
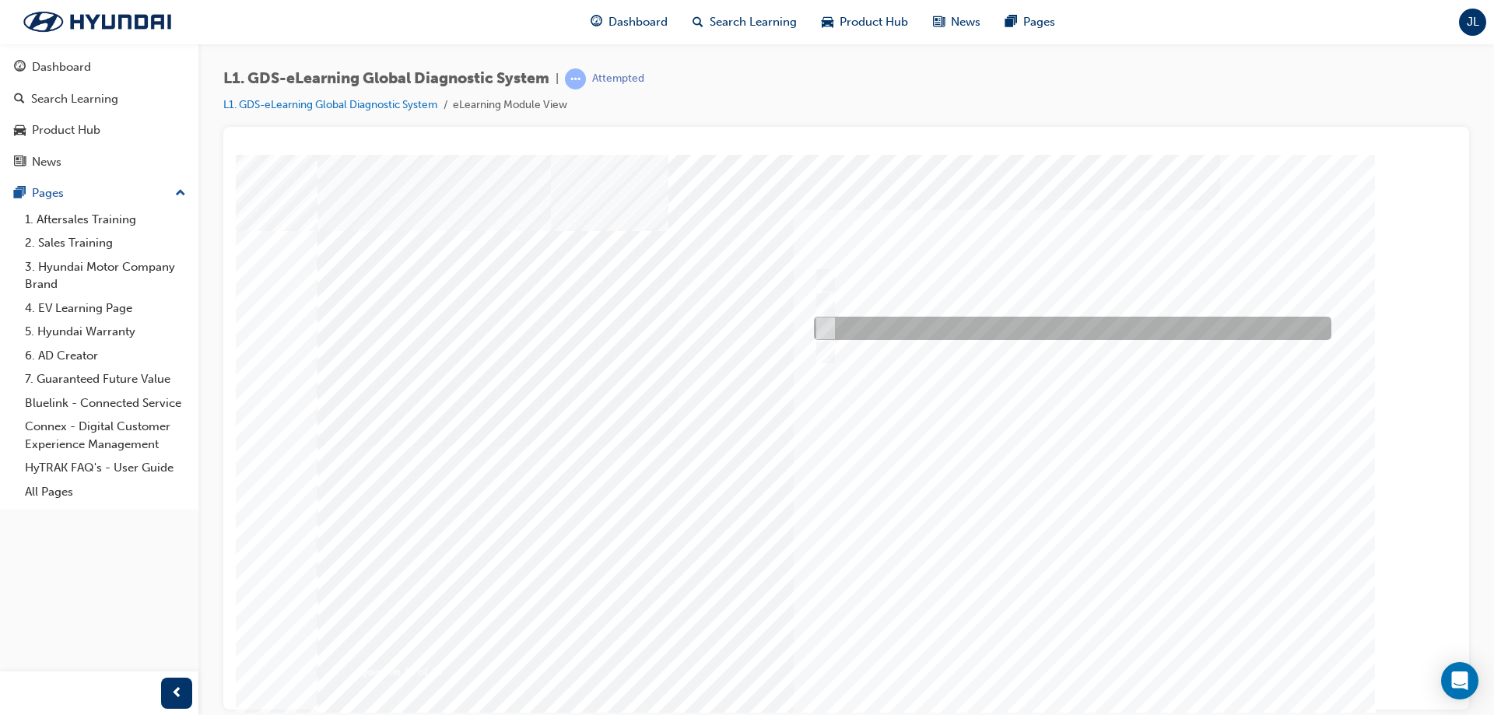
click at [822, 331] on input "Records the data that has been selected" at bounding box center [822, 328] width 17 height 17
radio input "true"
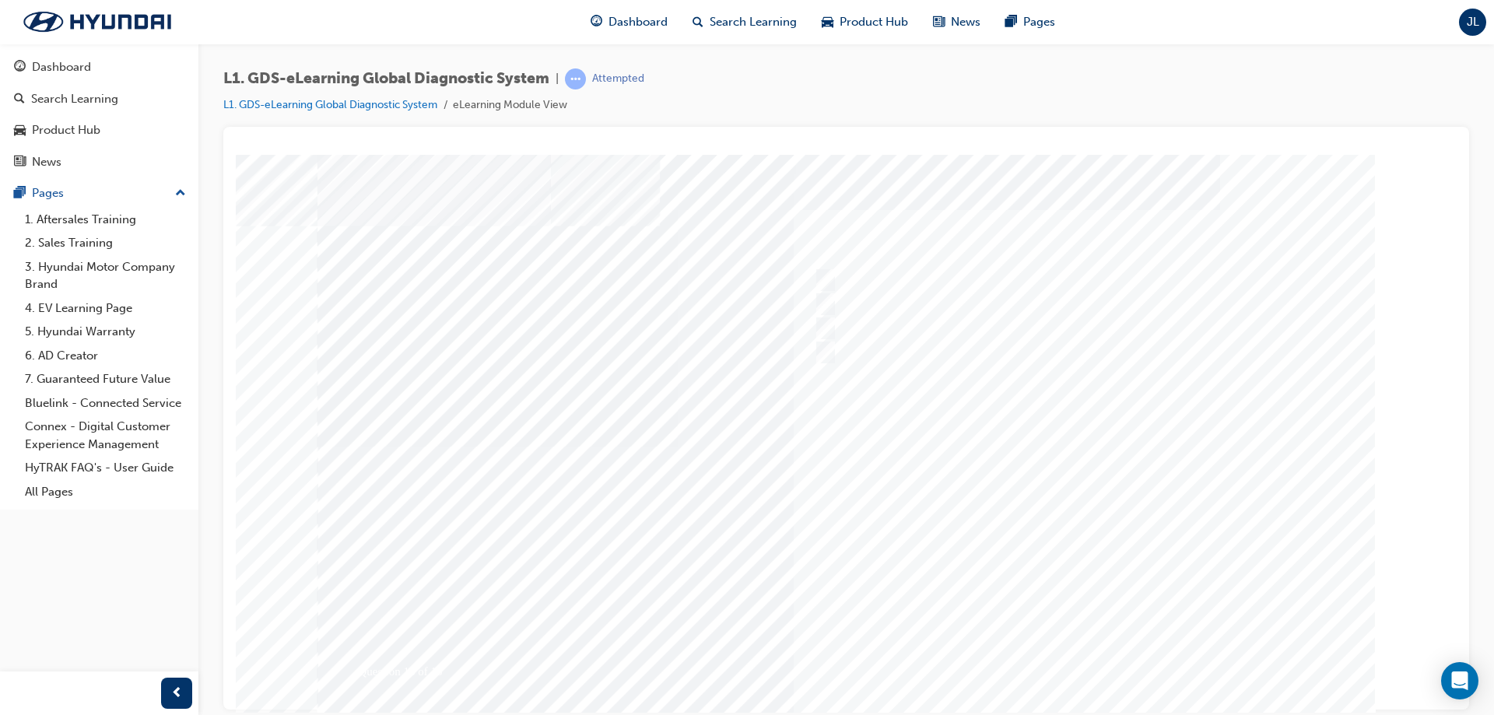
click at [1085, 652] on div at bounding box center [846, 446] width 1058 height 584
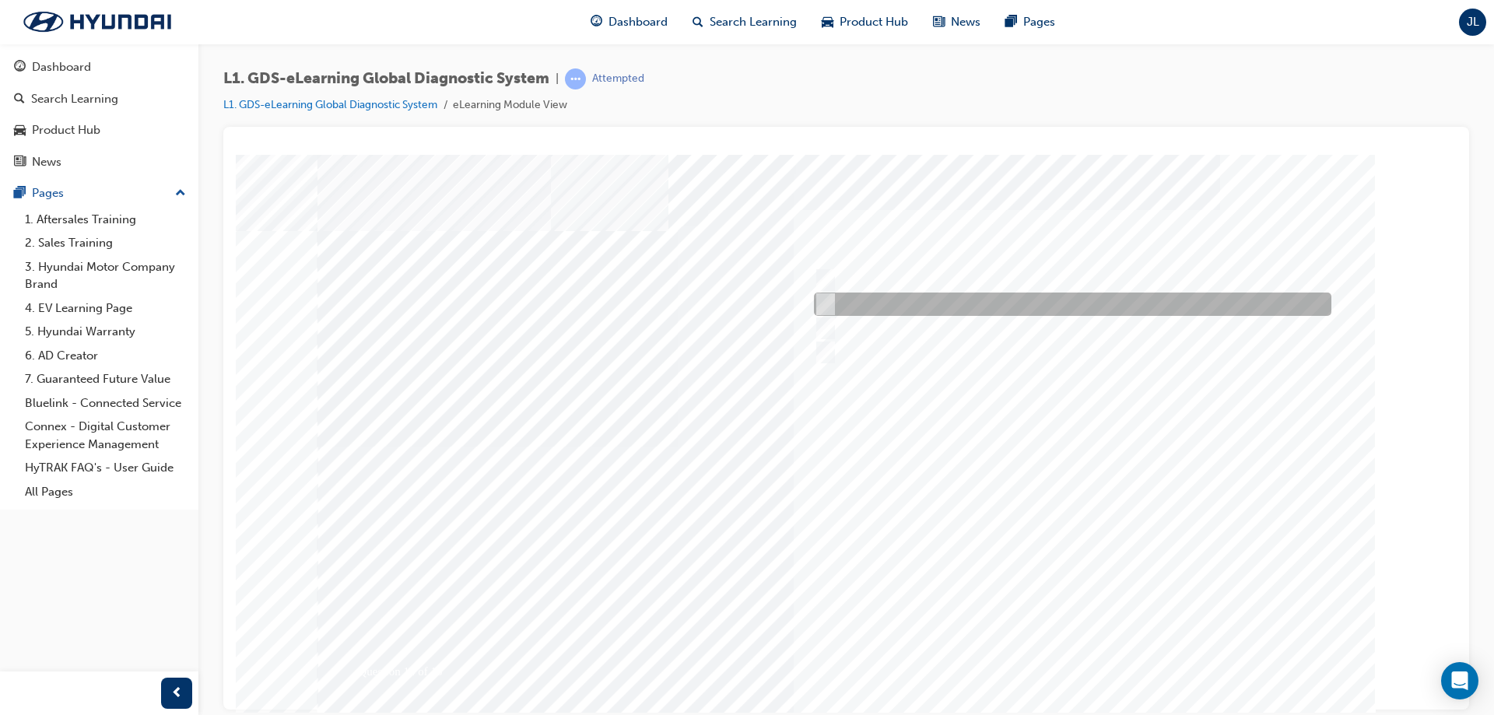
click at [823, 301] on input "Generates a report to Technical Assistance Group" at bounding box center [822, 304] width 17 height 17
radio input "true"
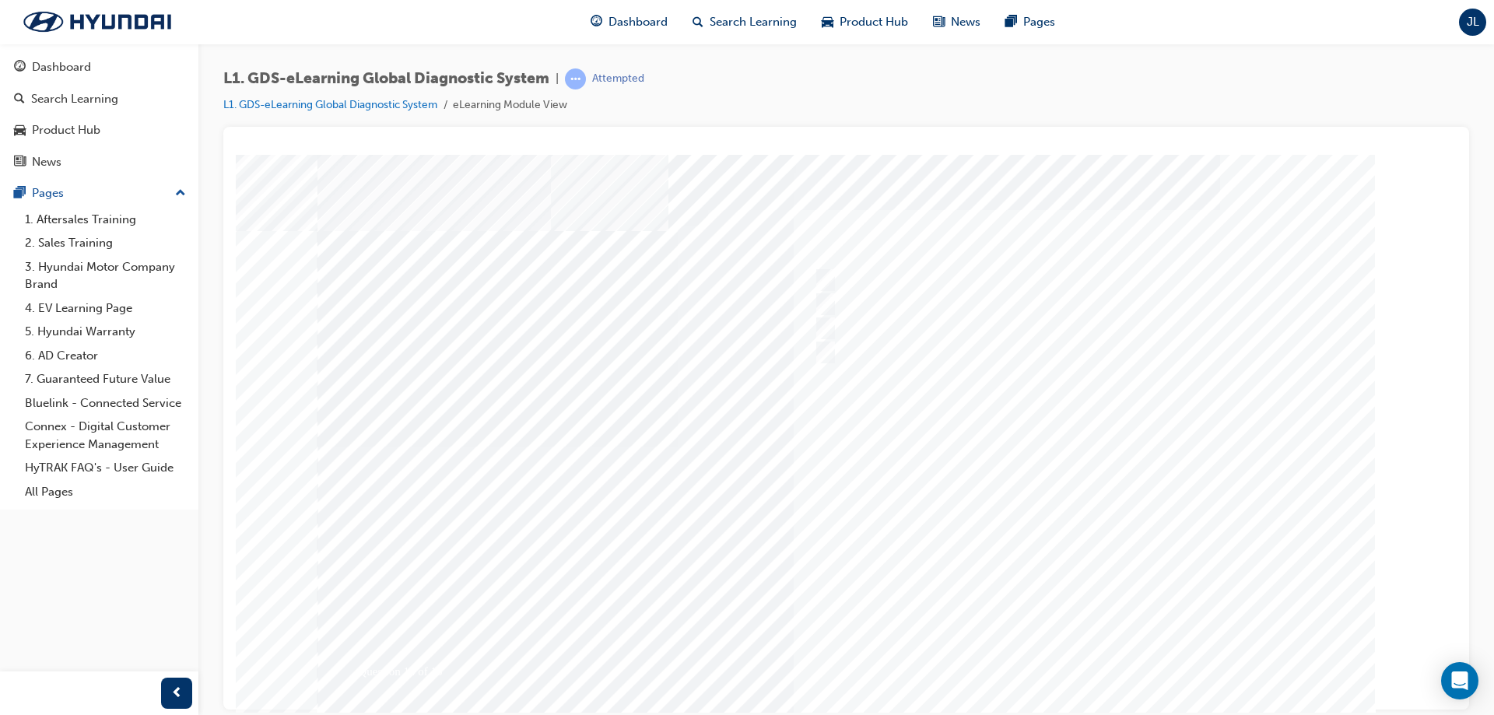
click at [1084, 662] on div at bounding box center [846, 446] width 1058 height 584
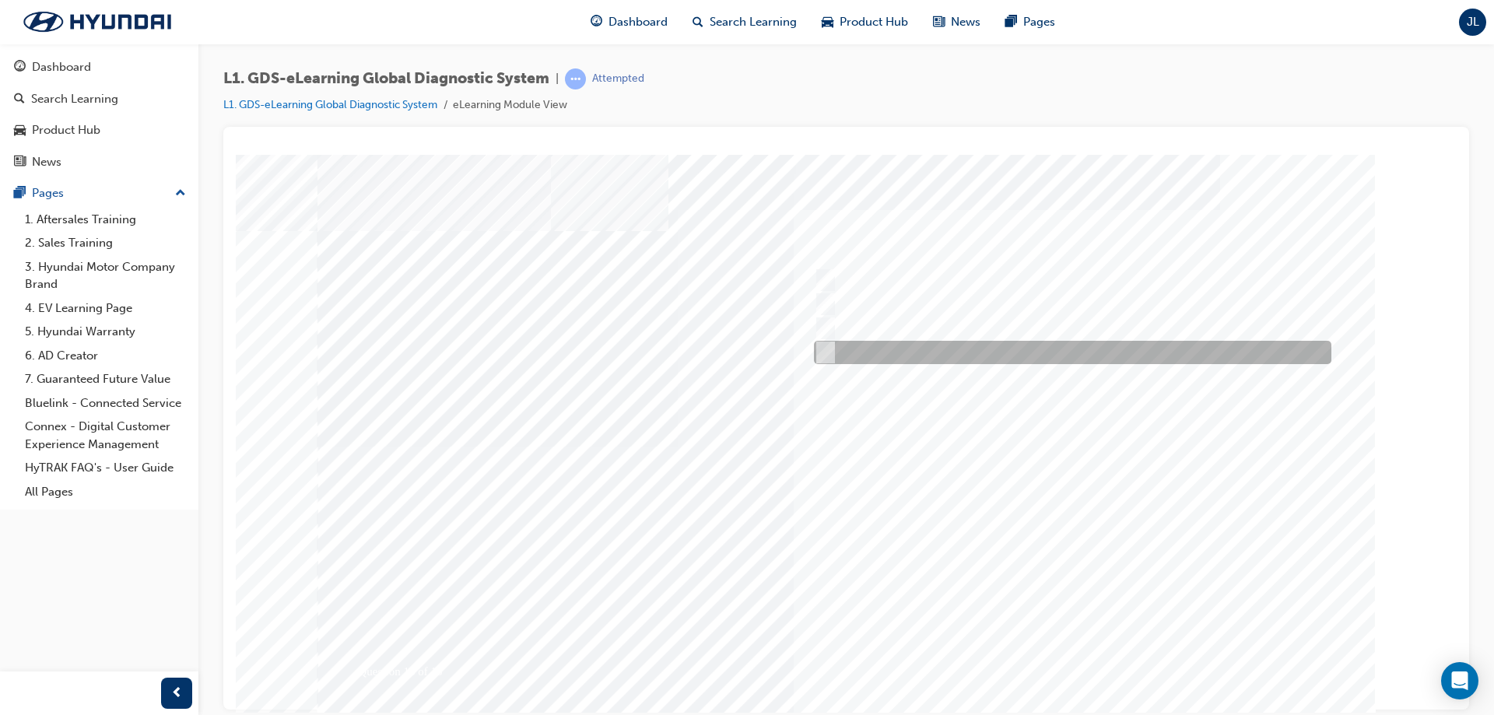
click at [826, 352] on input "0107" at bounding box center [822, 352] width 17 height 17
radio input "true"
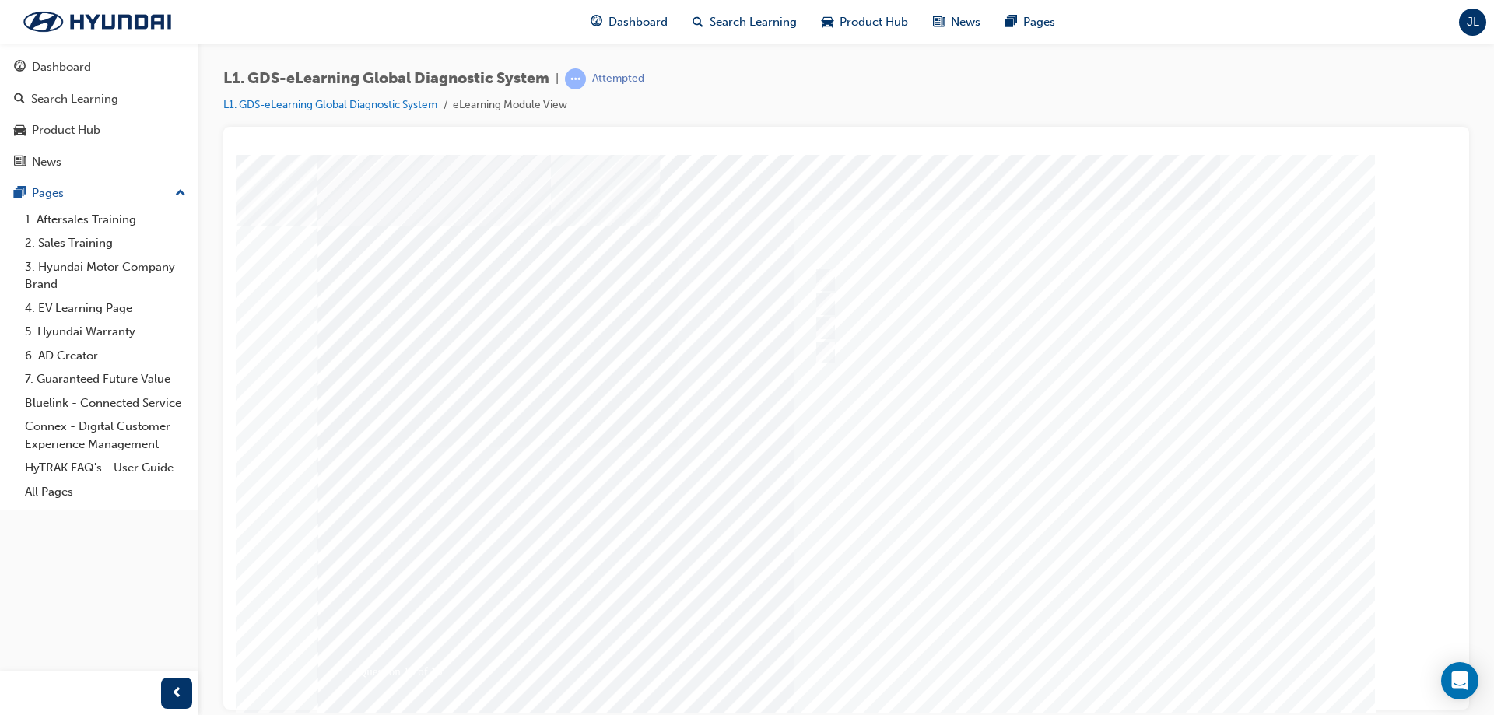
click at [1066, 656] on div at bounding box center [846, 446] width 1058 height 584
drag, startPoint x: 843, startPoint y: 653, endPoint x: 844, endPoint y: 640, distance: 13.3
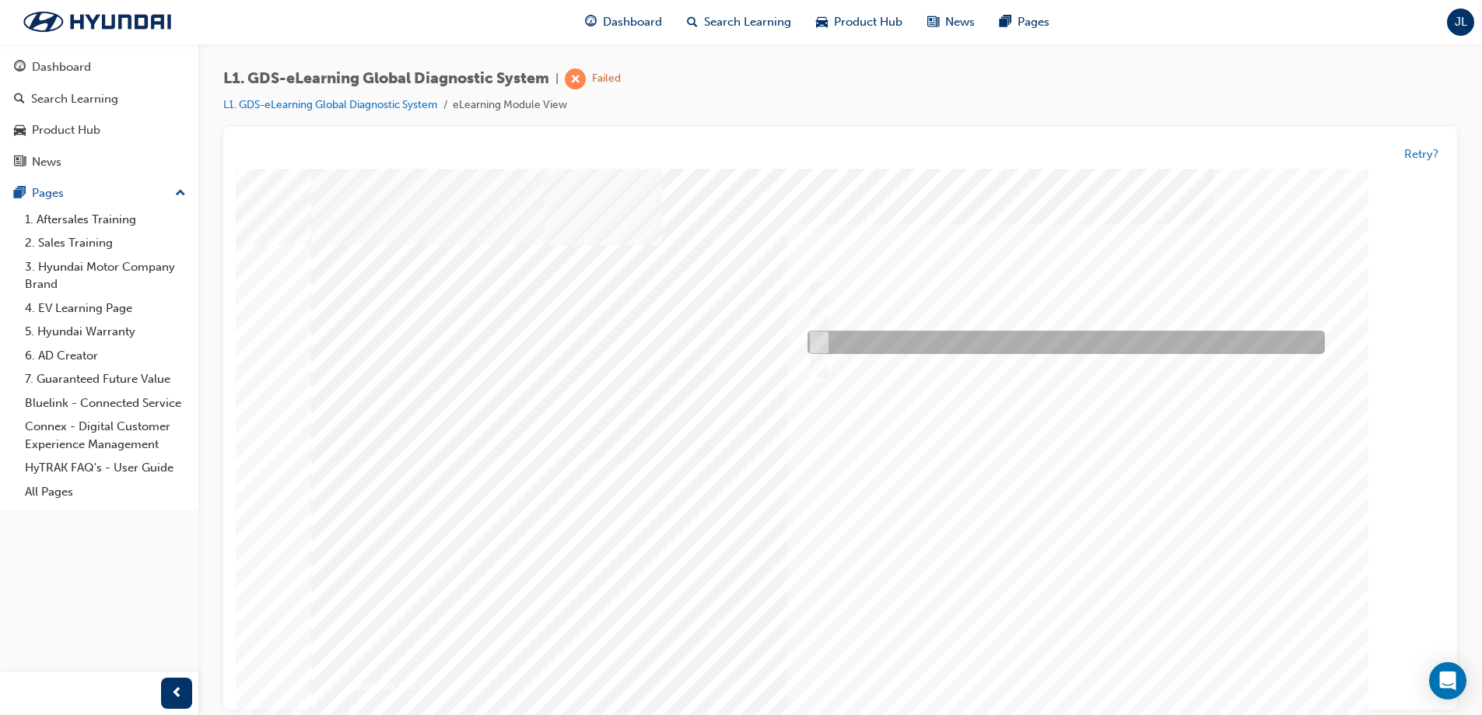
click at [817, 345] on input "Six" at bounding box center [816, 343] width 17 height 17
radio input "true"
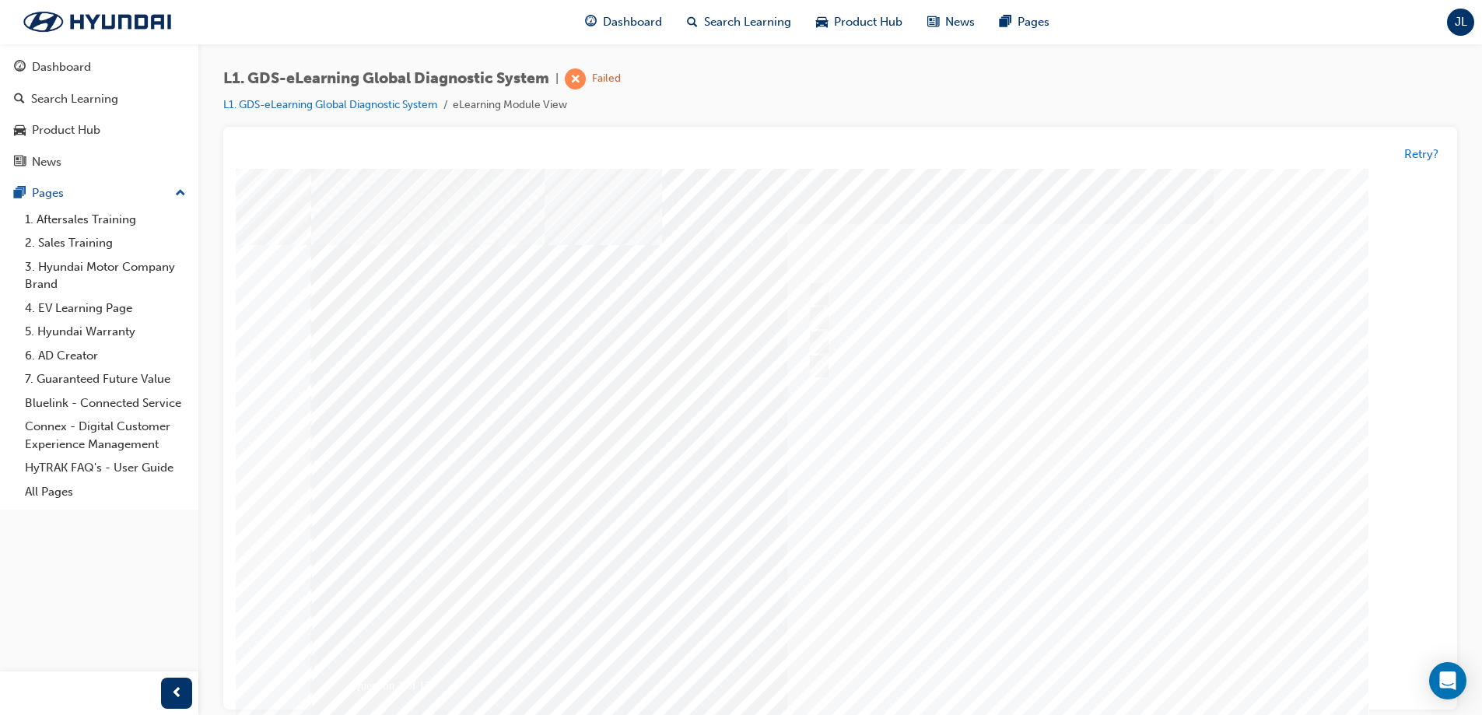
click at [1065, 664] on div at bounding box center [840, 461] width 1058 height 584
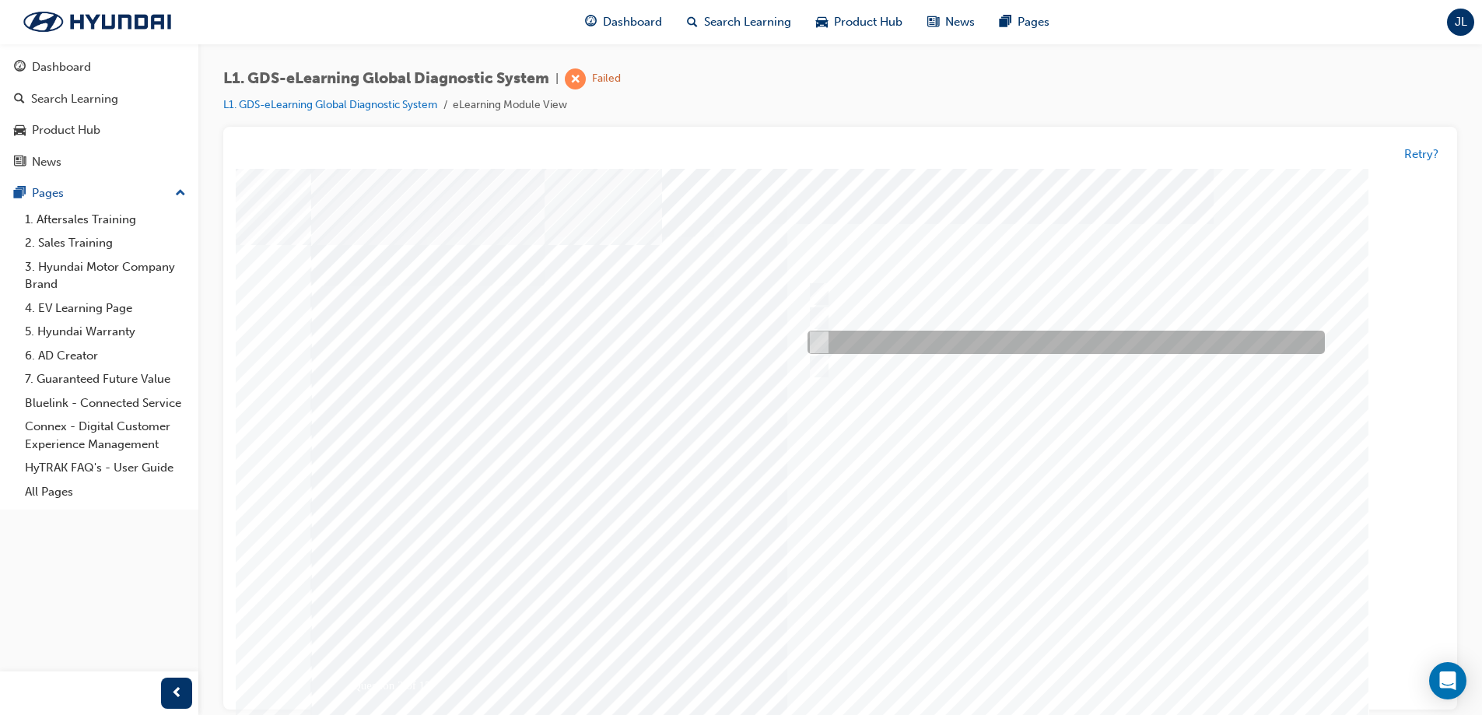
click at [822, 342] on input "Notification on a new update" at bounding box center [816, 343] width 17 height 17
radio input "true"
click at [821, 338] on input "Notification on a new update" at bounding box center [816, 343] width 17 height 17
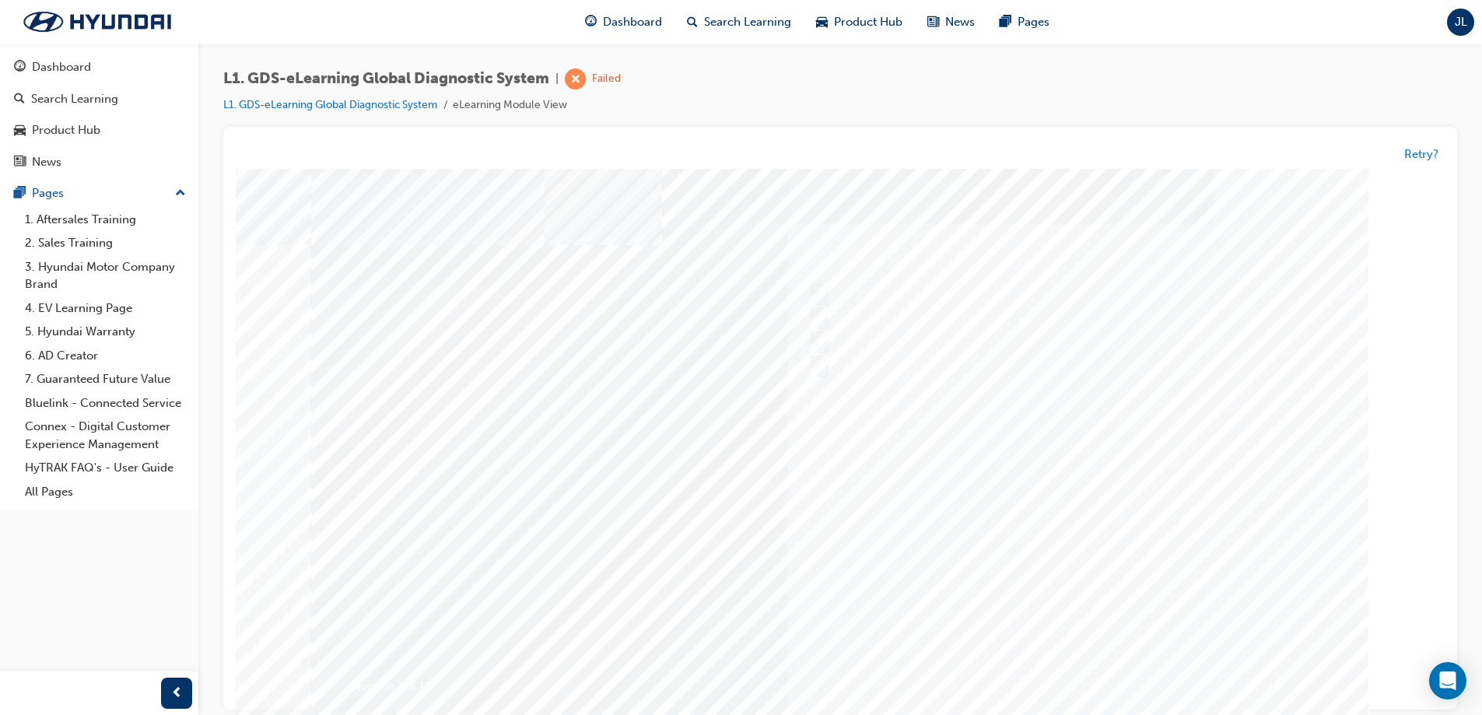
click at [1073, 671] on div at bounding box center [840, 461] width 1058 height 584
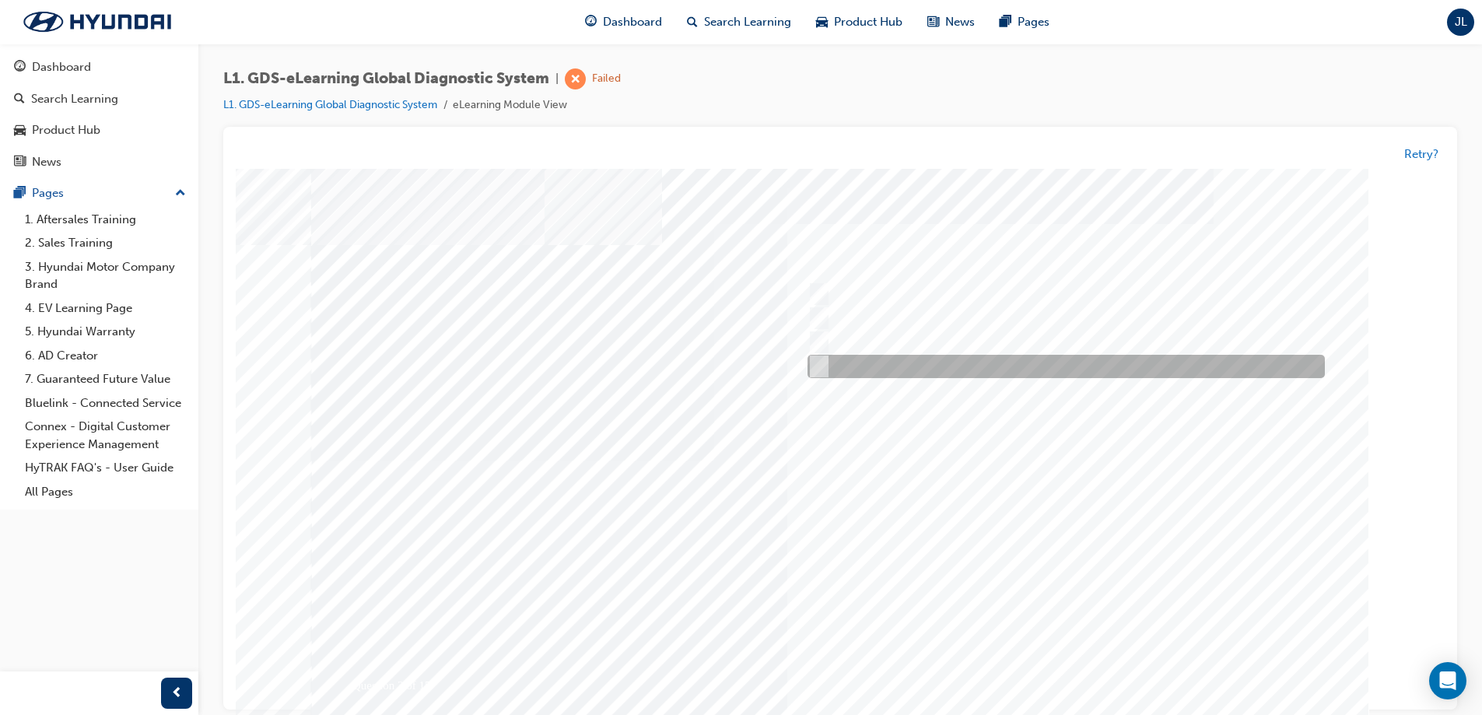
click at [821, 361] on input "Smart EV Solution" at bounding box center [815, 367] width 17 height 17
checkbox input "true"
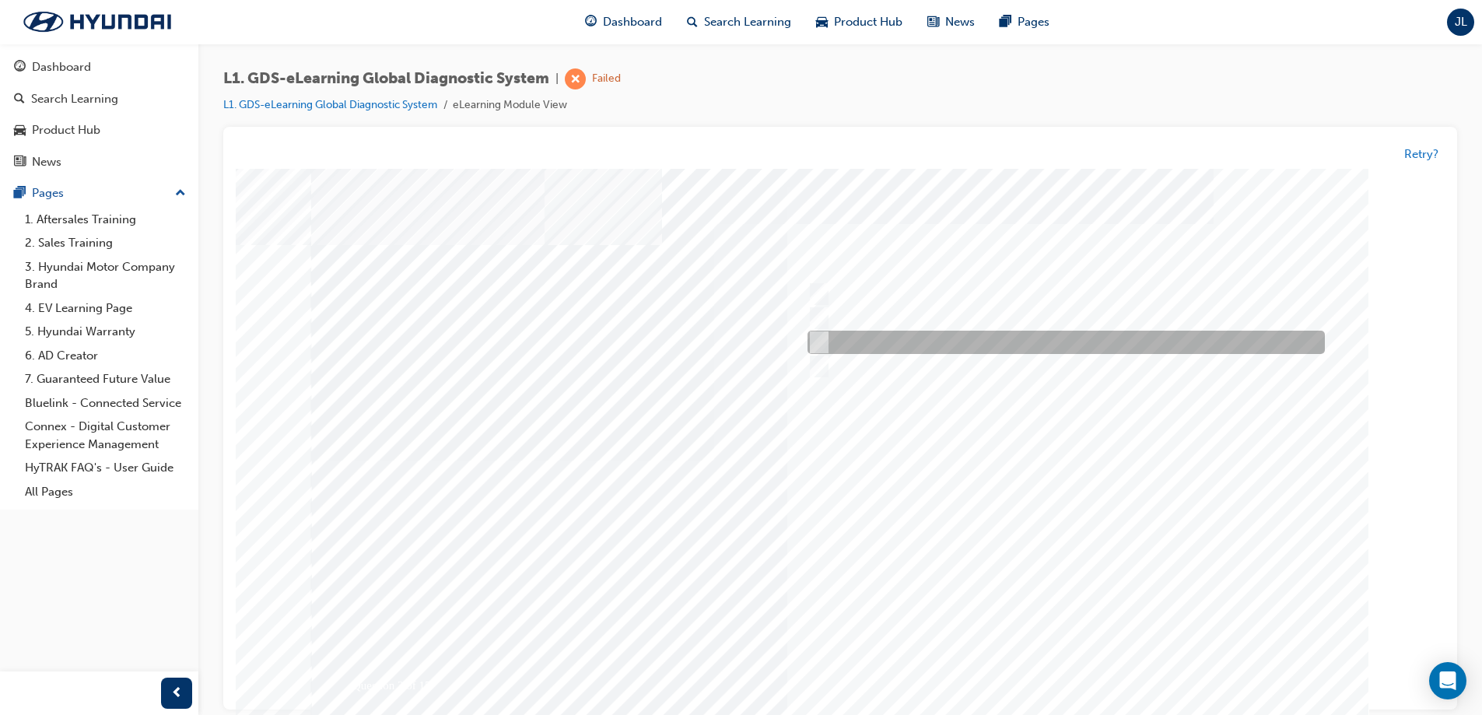
click at [819, 340] on input "Fault Code Searching" at bounding box center [815, 343] width 17 height 17
checkbox input "true"
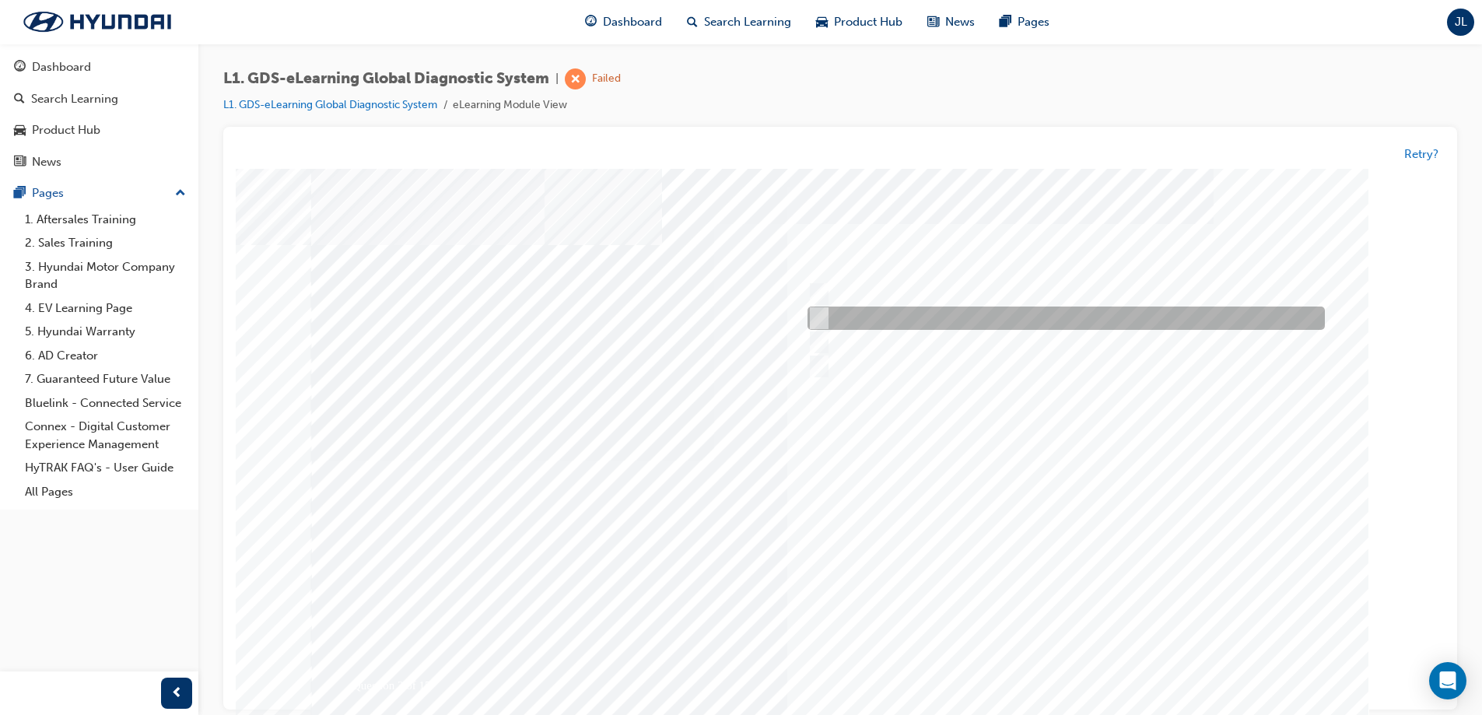
click at [819, 318] on input "User Guide" at bounding box center [815, 318] width 17 height 17
checkbox input "true"
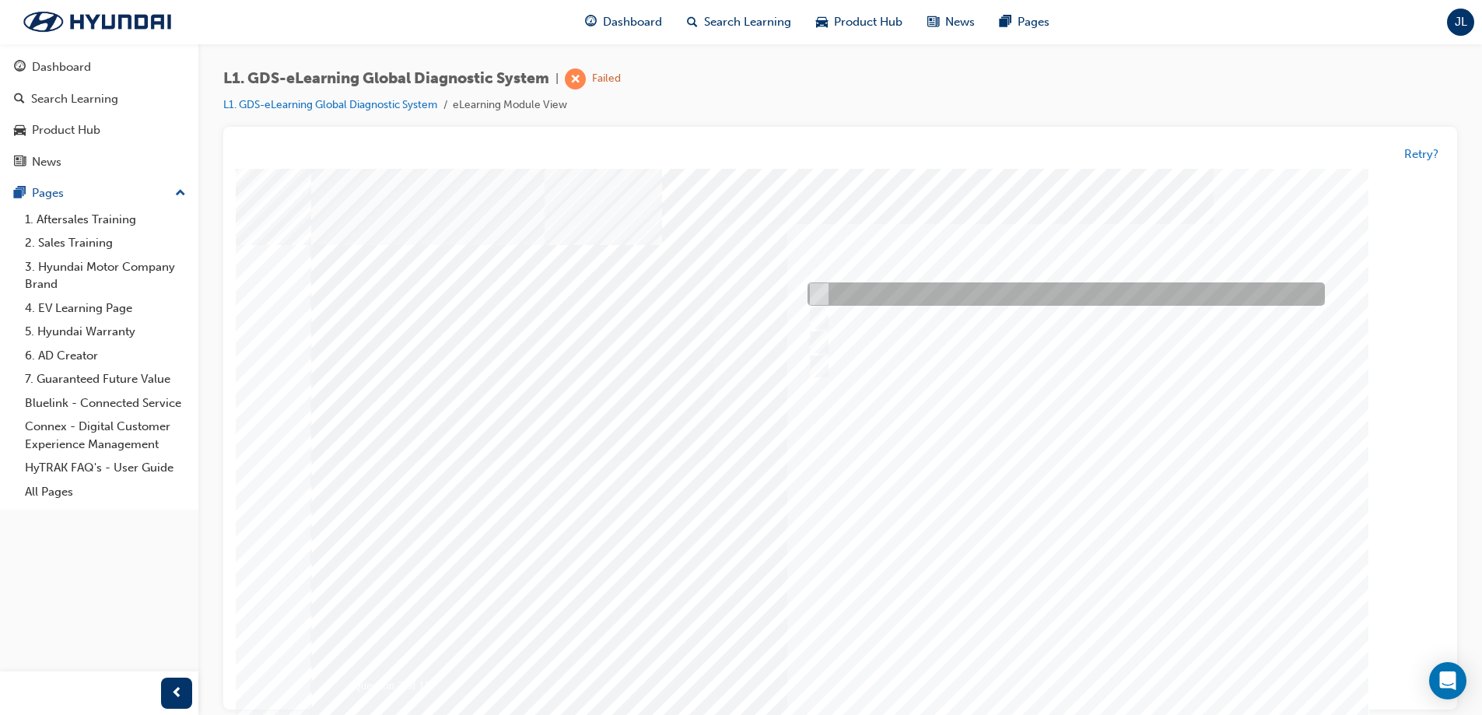
click at [819, 296] on input "Data Analysis" at bounding box center [815, 294] width 17 height 17
checkbox input "true"
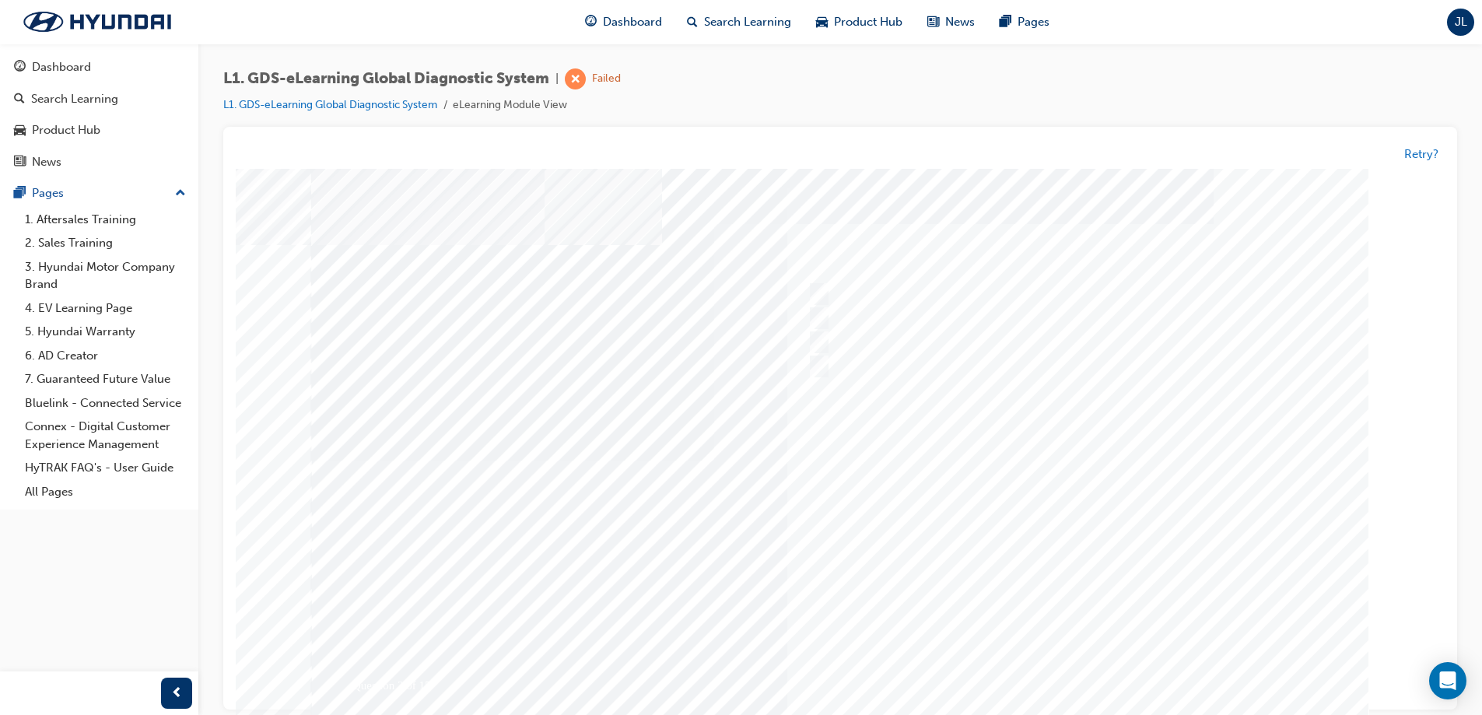
click at [1084, 669] on div at bounding box center [840, 464] width 1058 height 584
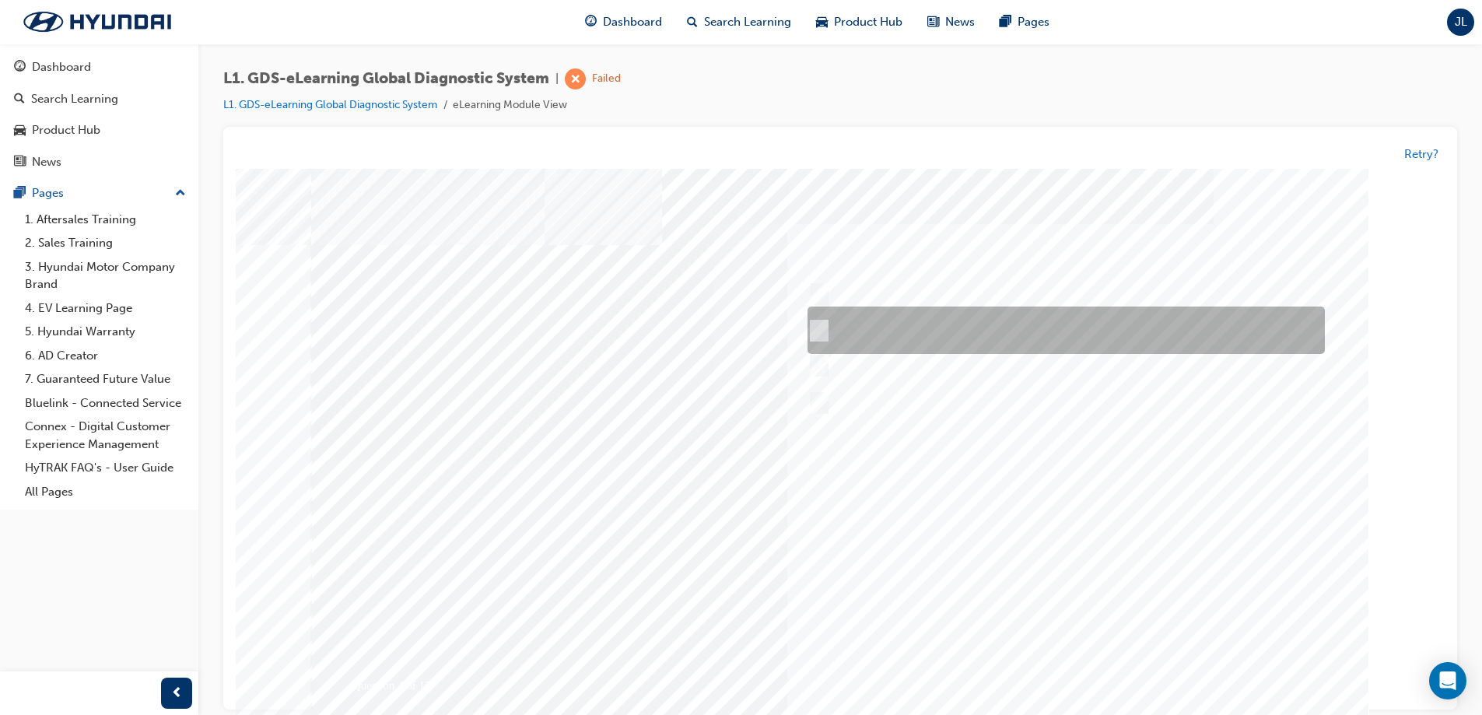
click at [818, 333] on input "START the engine and do not turn the ignition key to the OFF position during th…" at bounding box center [816, 331] width 17 height 17
radio input "true"
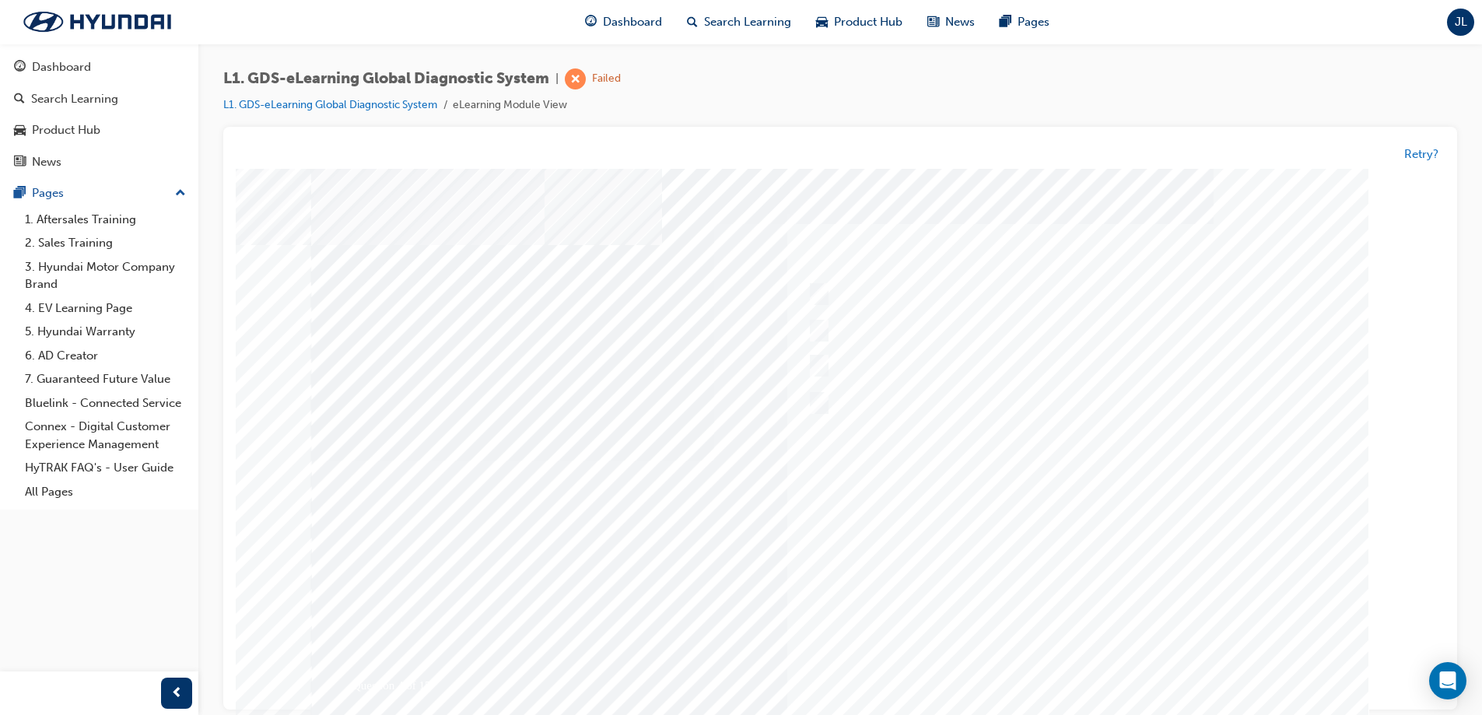
click at [1075, 662] on div at bounding box center [840, 461] width 1058 height 584
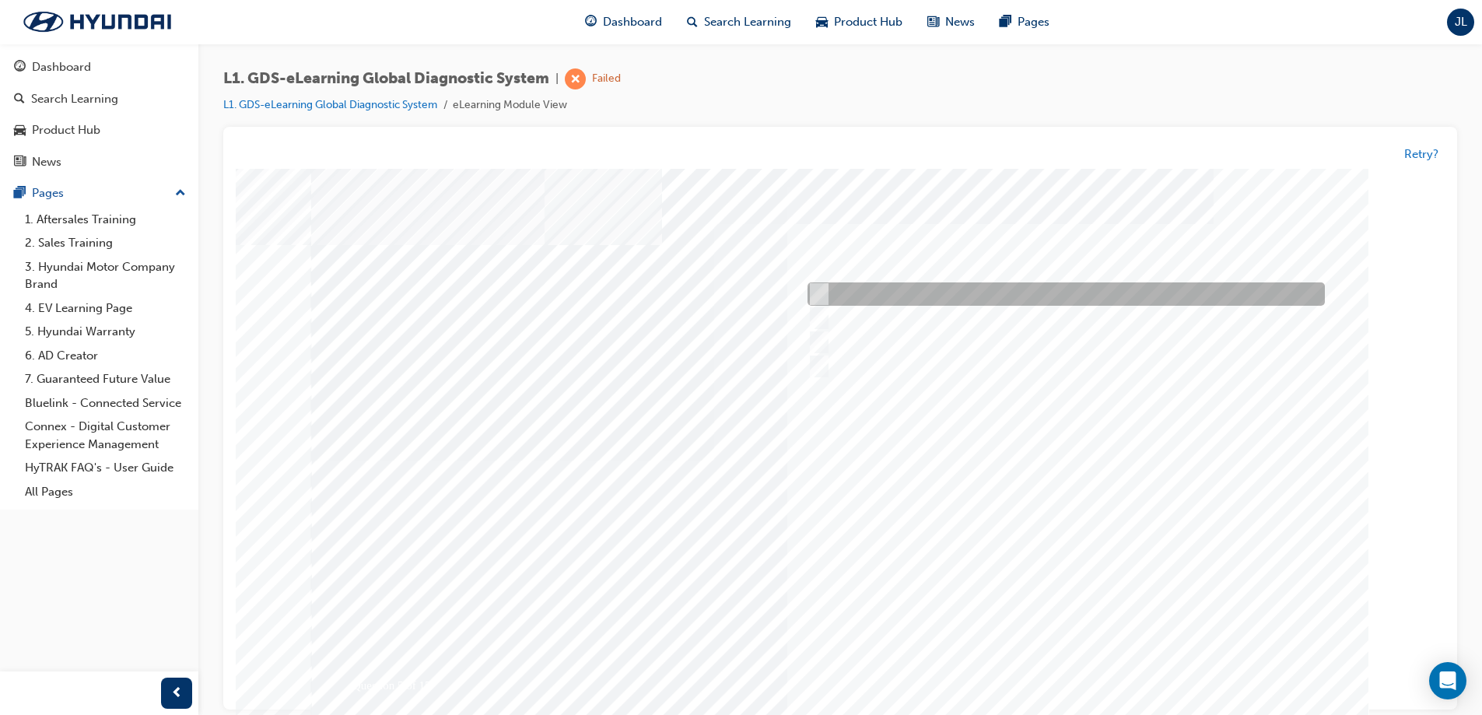
click at [820, 293] on input "From GDS Smart Toolbox by selecting Service Information" at bounding box center [815, 294] width 17 height 17
checkbox input "true"
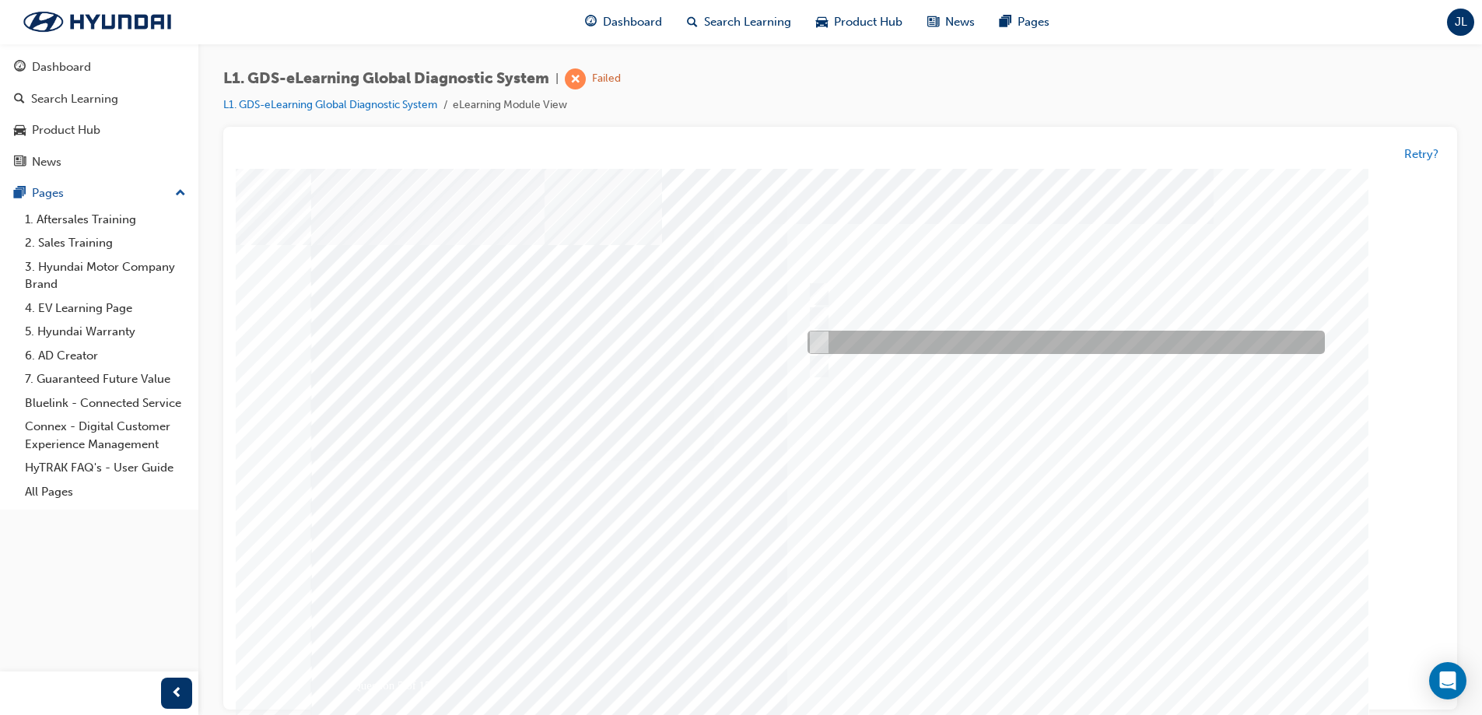
click at [821, 338] on input "From Home Screen Bottom Menu by selecting Service Information" at bounding box center [815, 343] width 17 height 17
checkbox input "true"
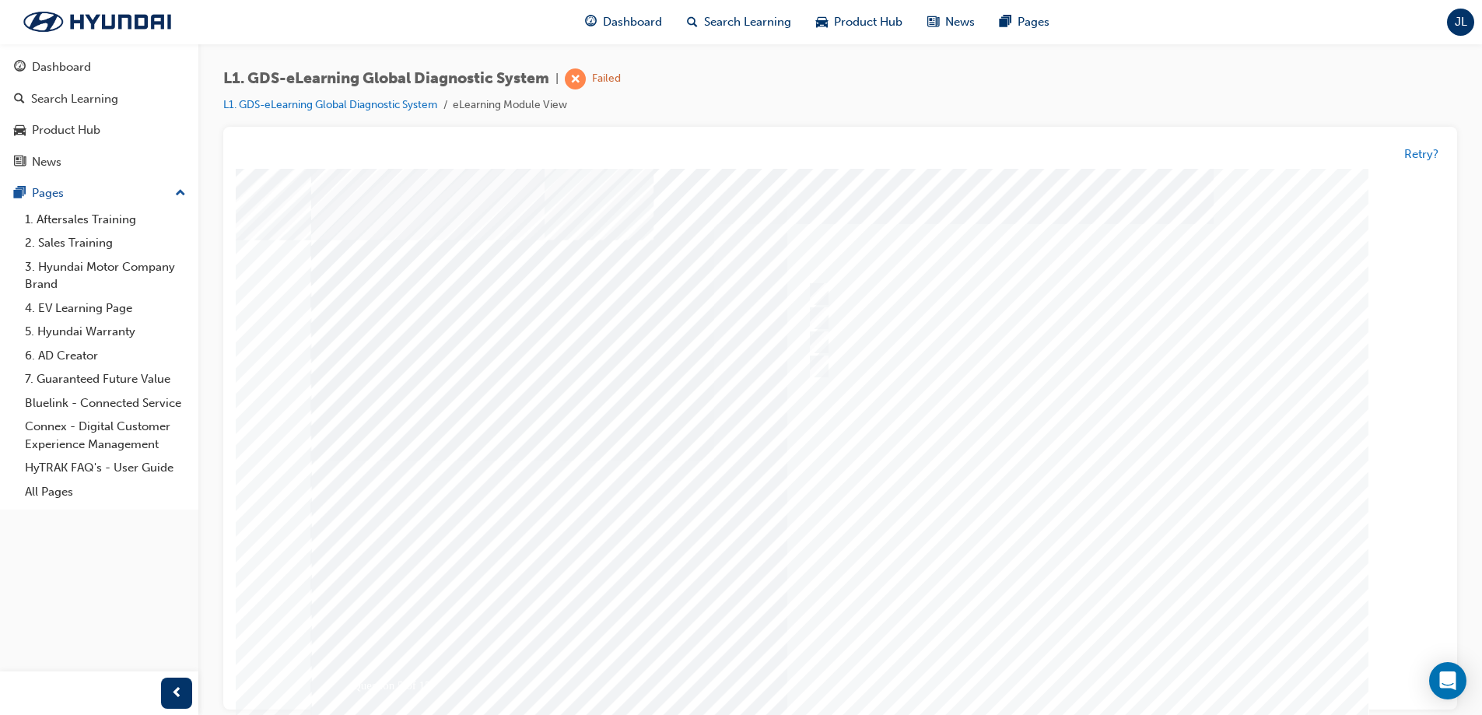
click at [1086, 671] on div at bounding box center [840, 461] width 1058 height 584
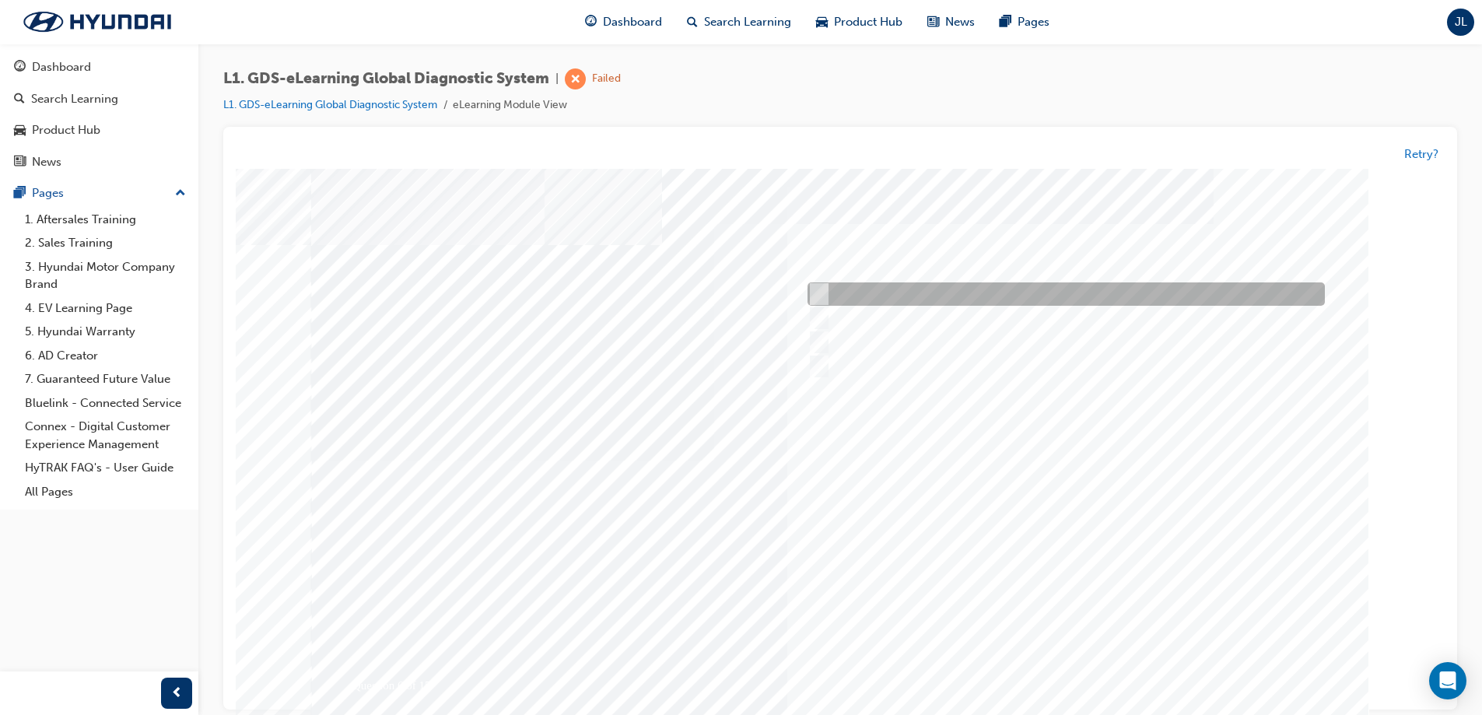
click at [822, 296] on input "Remove the component and check for operation" at bounding box center [815, 294] width 17 height 17
click at [820, 296] on input "Remove the component and check for operation" at bounding box center [815, 294] width 17 height 17
checkbox input "false"
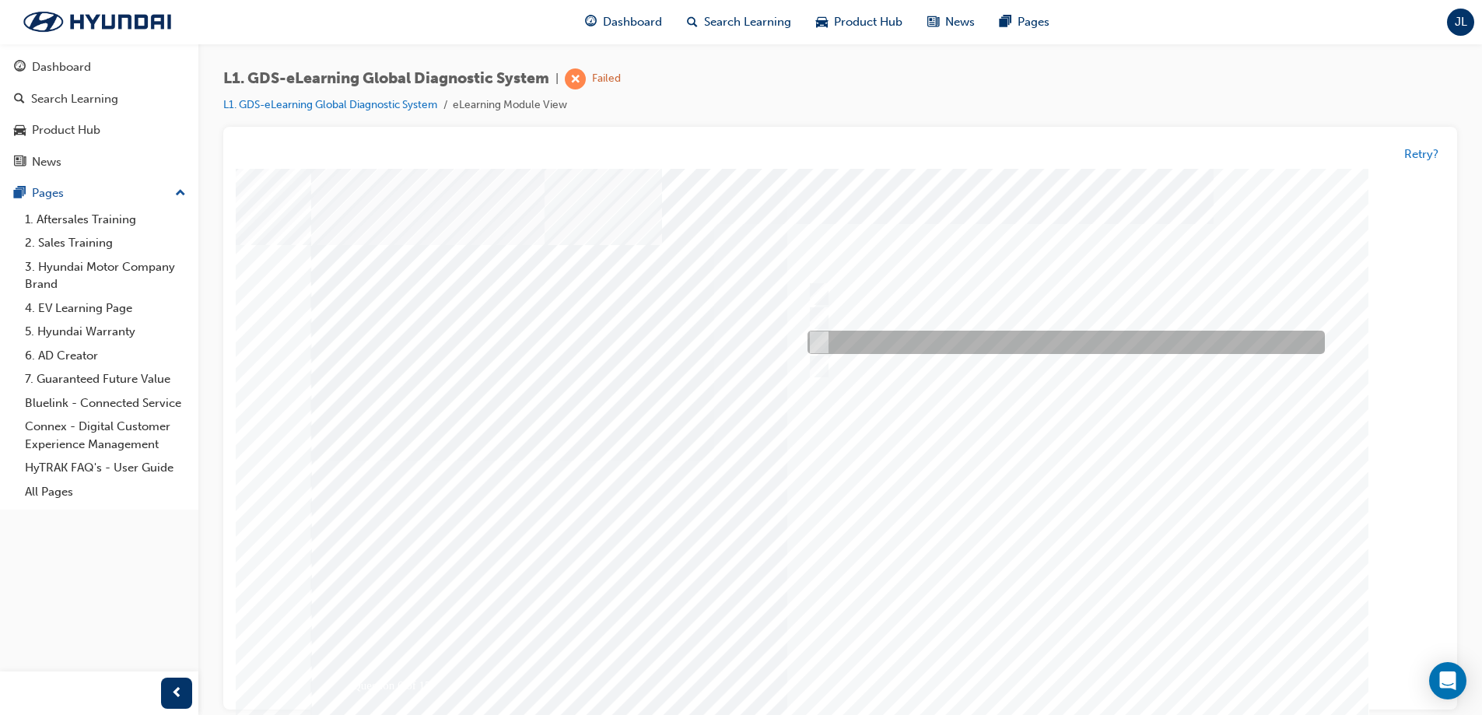
click at [821, 338] on input "Hear if the component to check for operation" at bounding box center [815, 343] width 17 height 17
checkbox input "true"
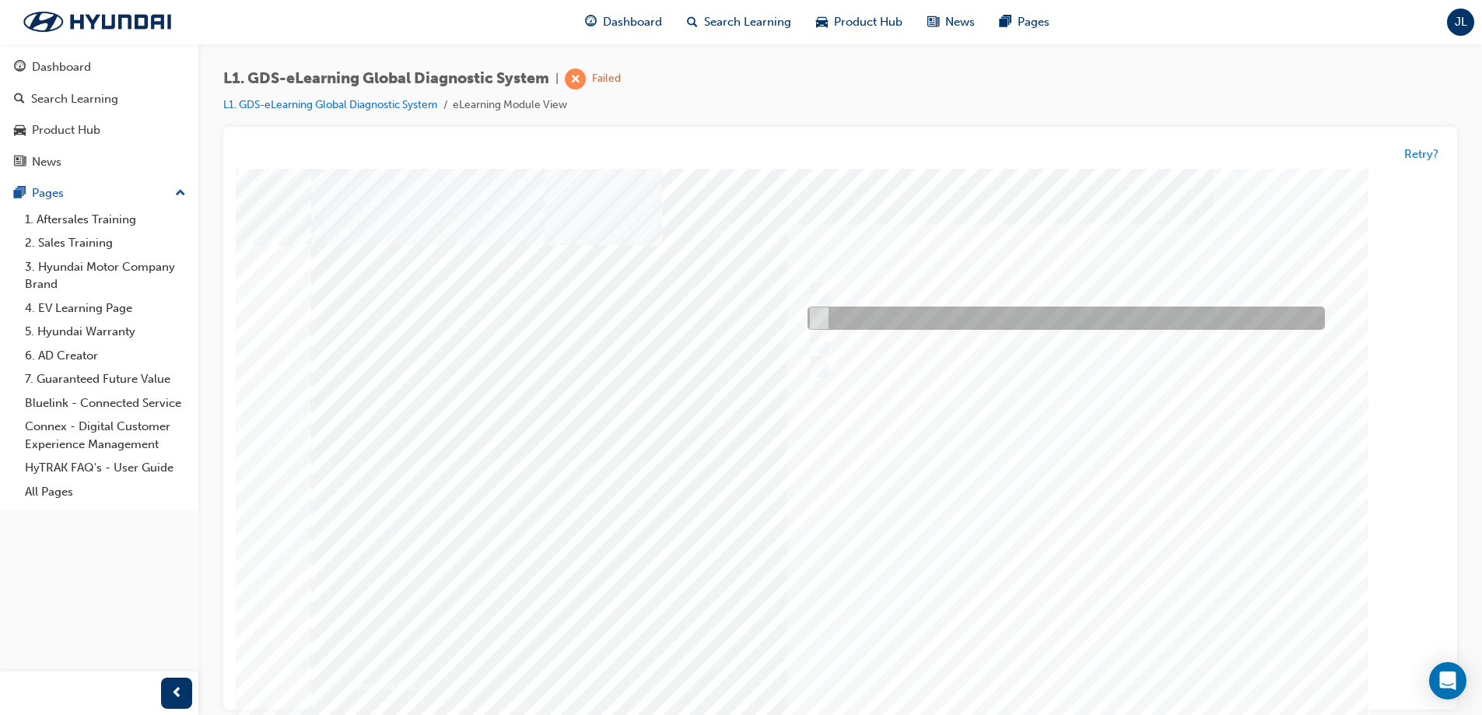
click at [820, 319] on input "Physically look at the component to check if it’s operating" at bounding box center [815, 318] width 17 height 17
checkbox input "true"
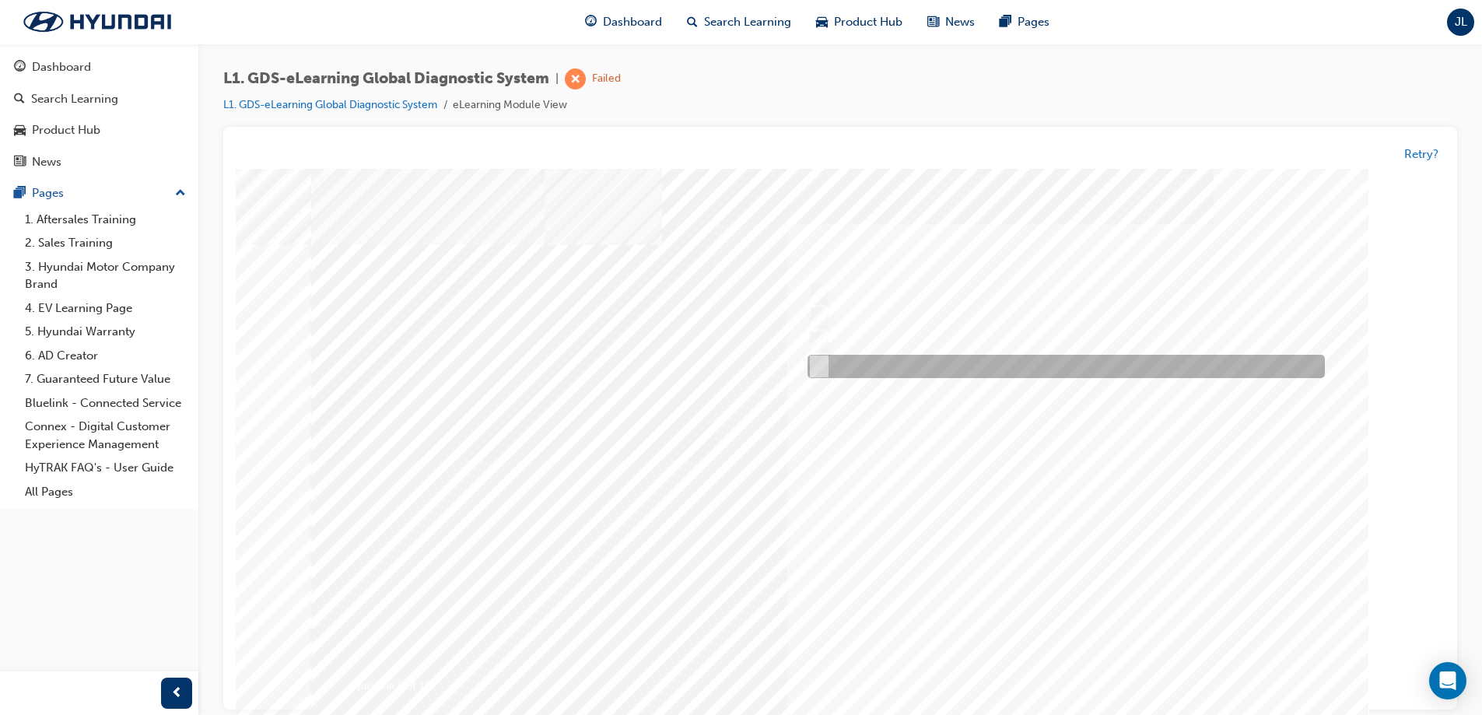
click at [819, 359] on input "Touch and feel to check if component’s operating" at bounding box center [815, 367] width 17 height 17
checkbox input "true"
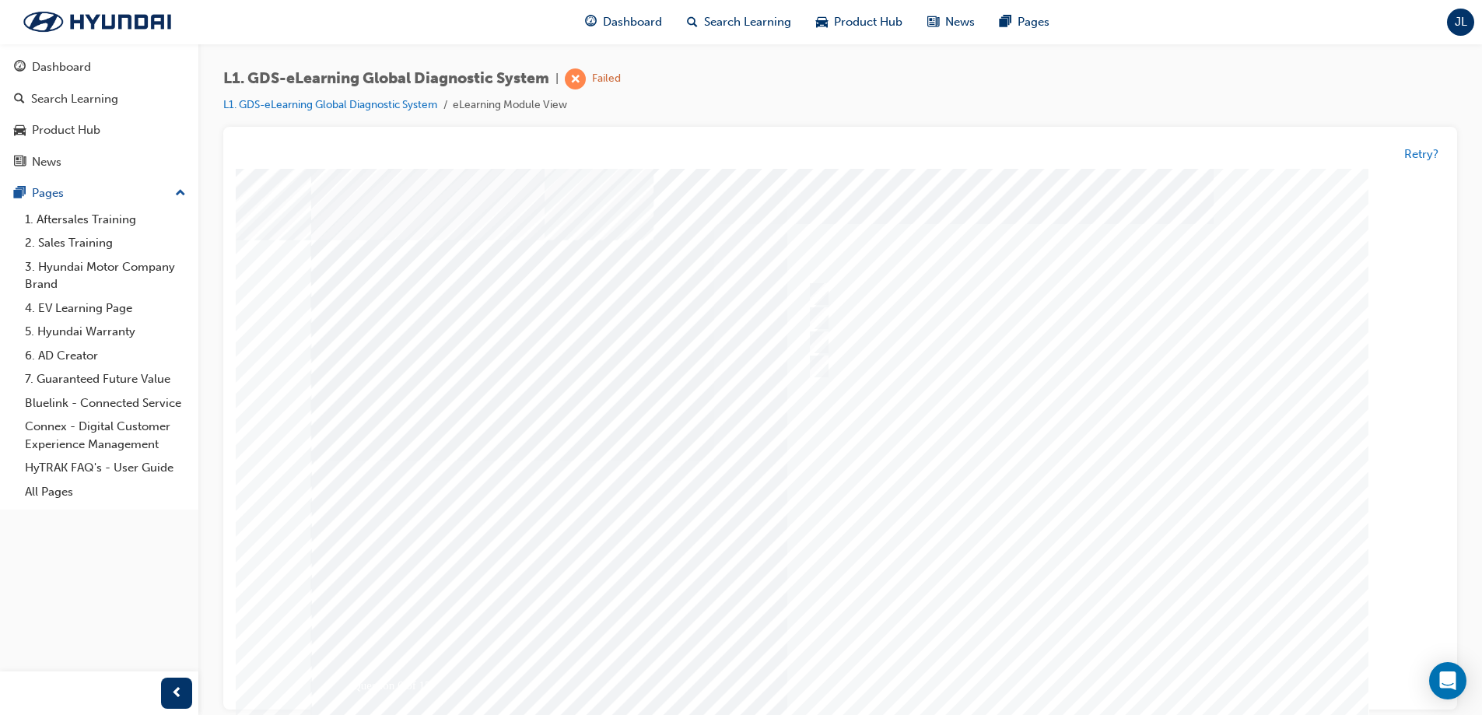
click at [1067, 671] on div at bounding box center [840, 461] width 1058 height 584
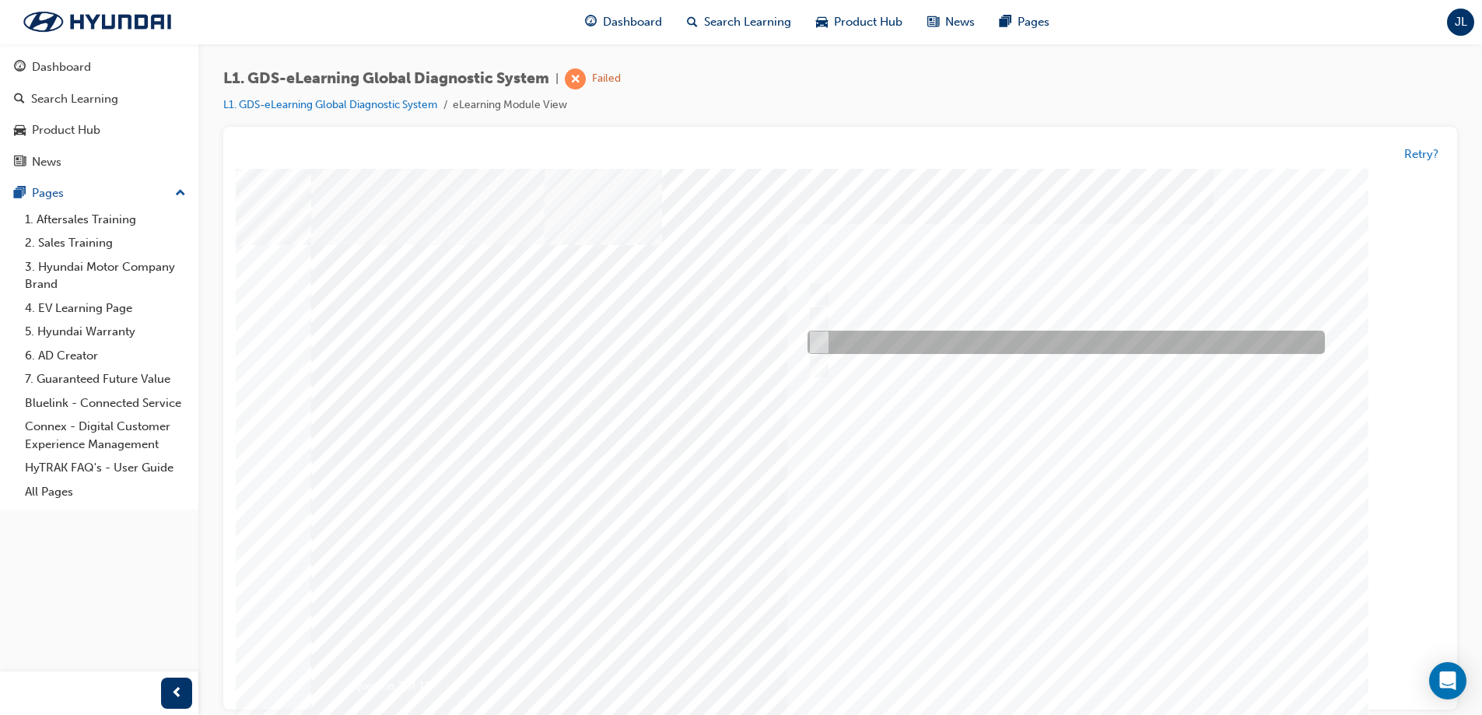
click at [817, 345] on input "When there is a failure during the Auto Mode upgrade" at bounding box center [816, 343] width 17 height 17
radio input "true"
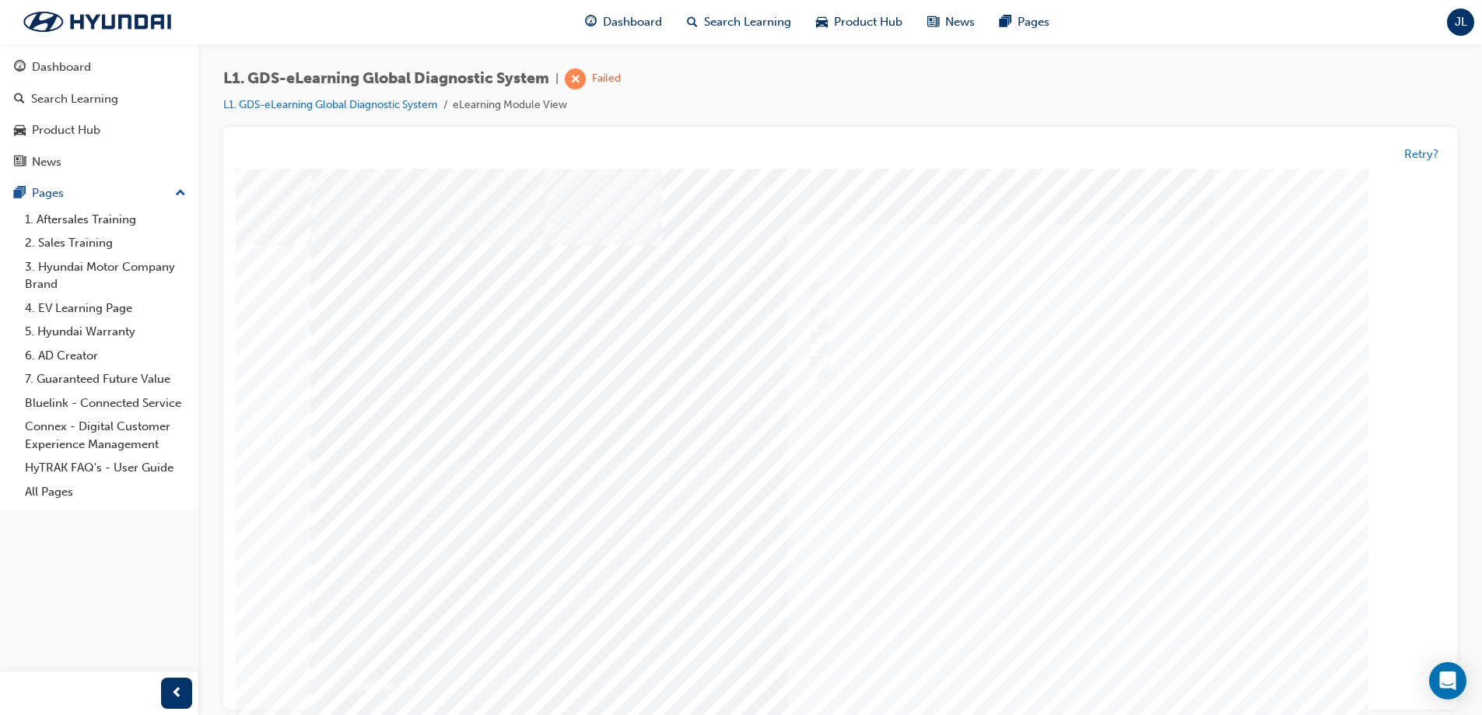
click at [1056, 664] on div at bounding box center [840, 461] width 1058 height 584
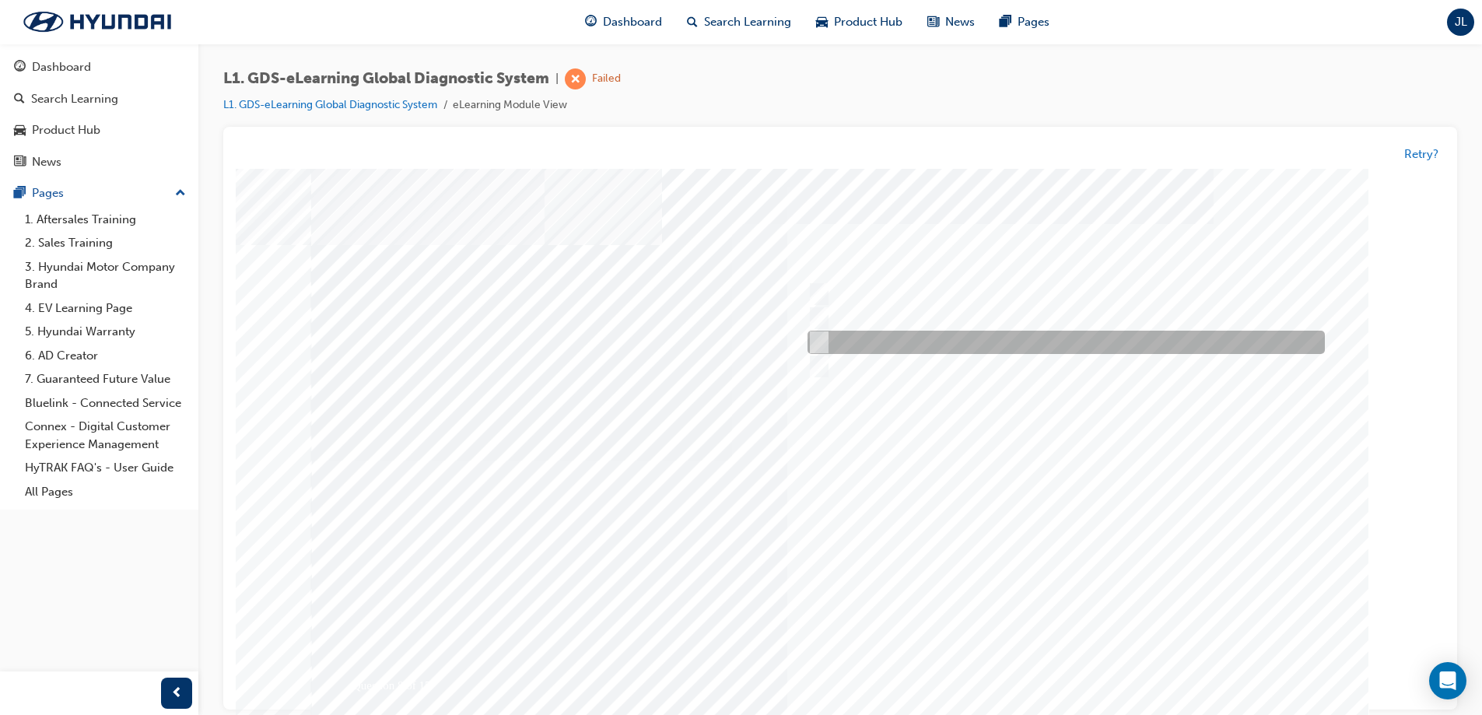
click at [820, 340] on input "Actuation Test" at bounding box center [816, 343] width 17 height 17
radio input "true"
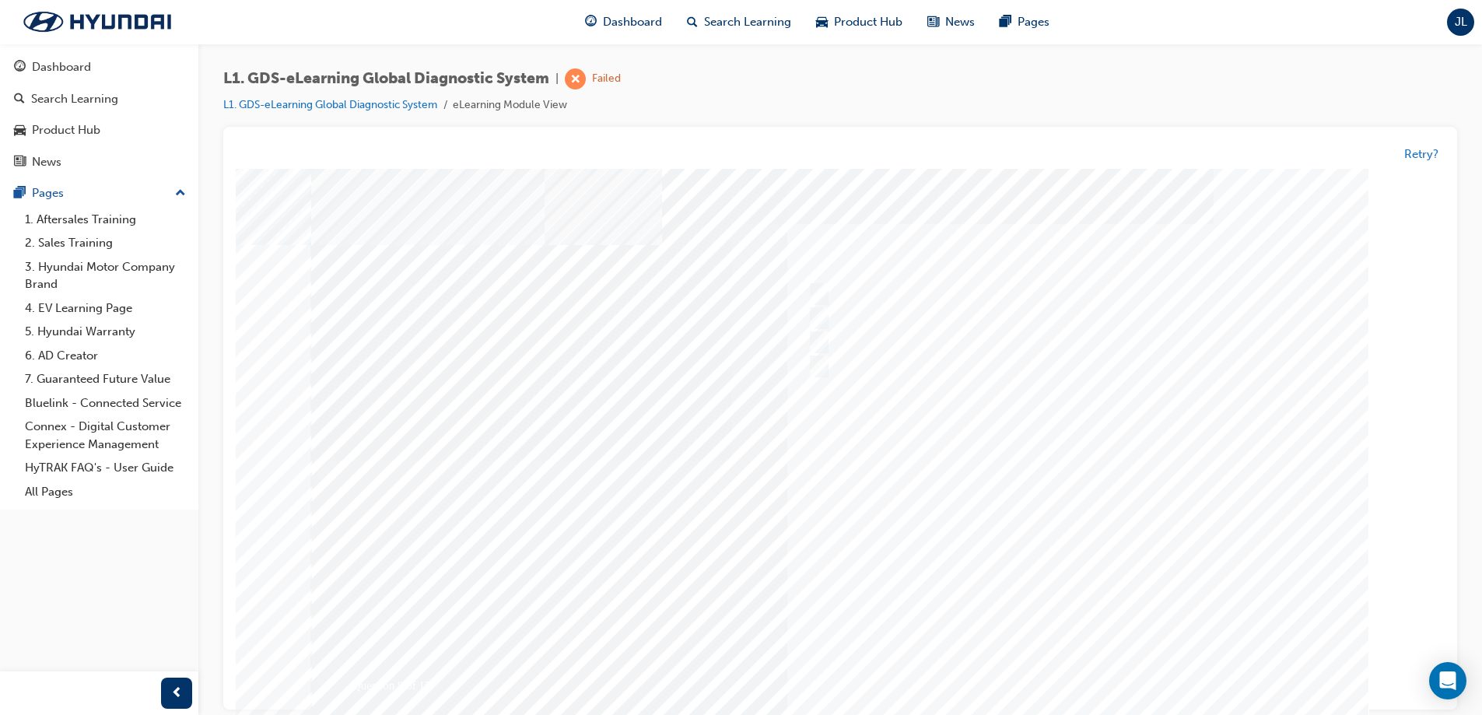
click at [1079, 669] on div at bounding box center [840, 461] width 1058 height 584
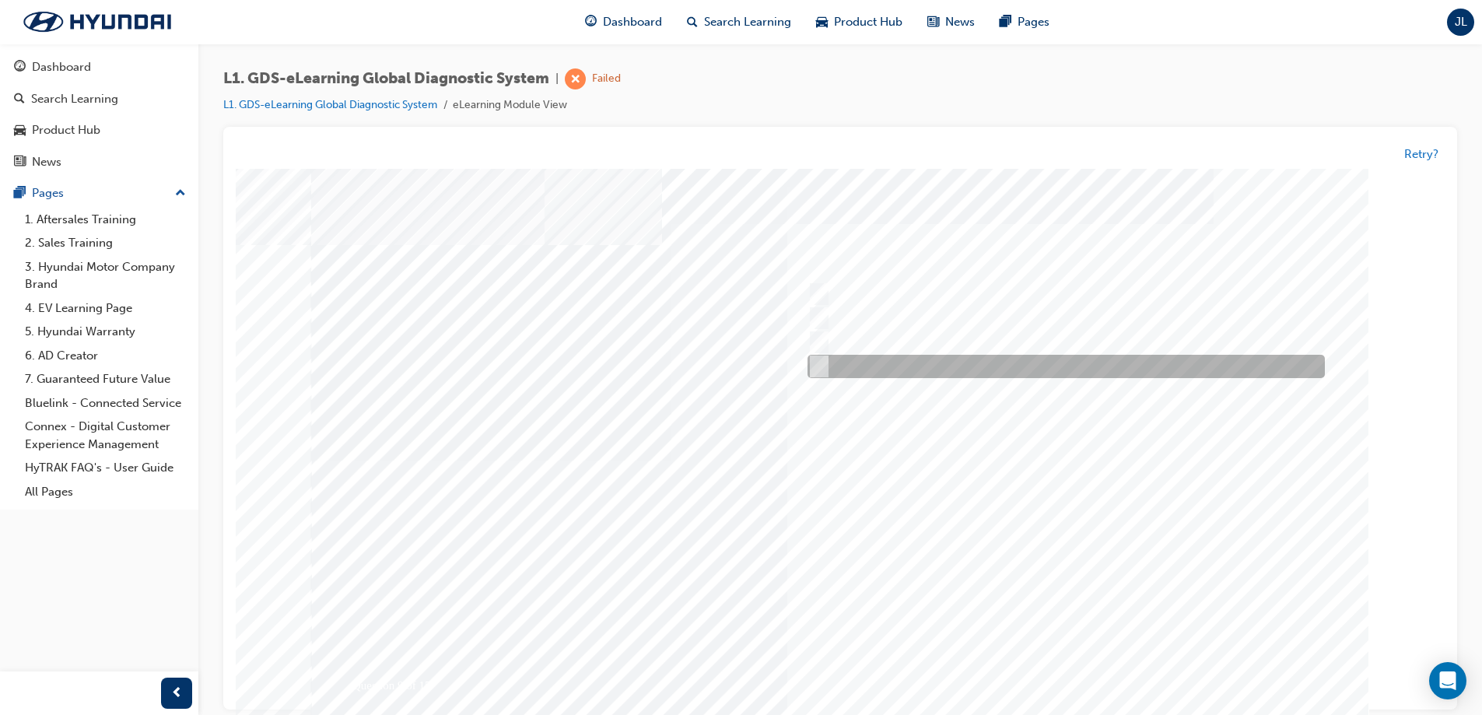
click at [819, 366] on input "Data Saving" at bounding box center [816, 367] width 17 height 17
radio input "true"
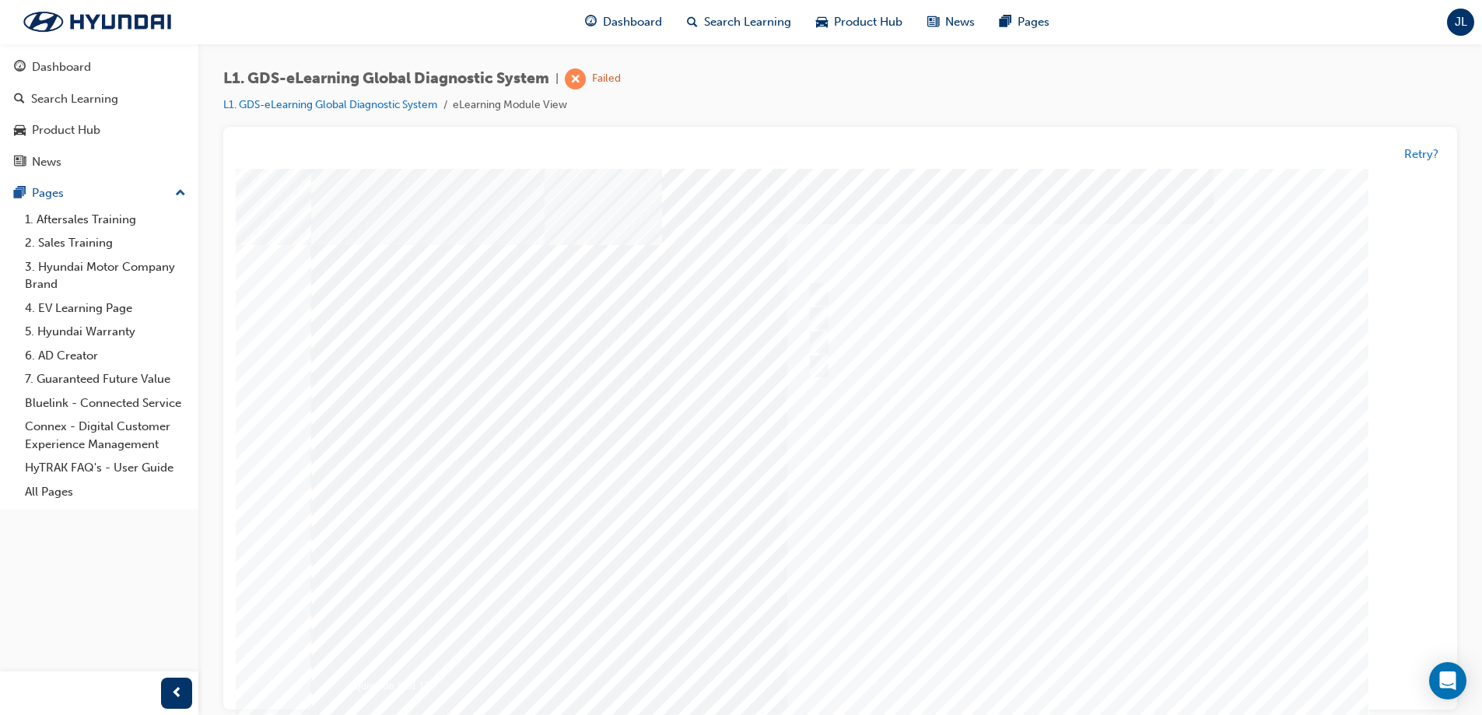
click at [1075, 668] on div at bounding box center [840, 461] width 1058 height 584
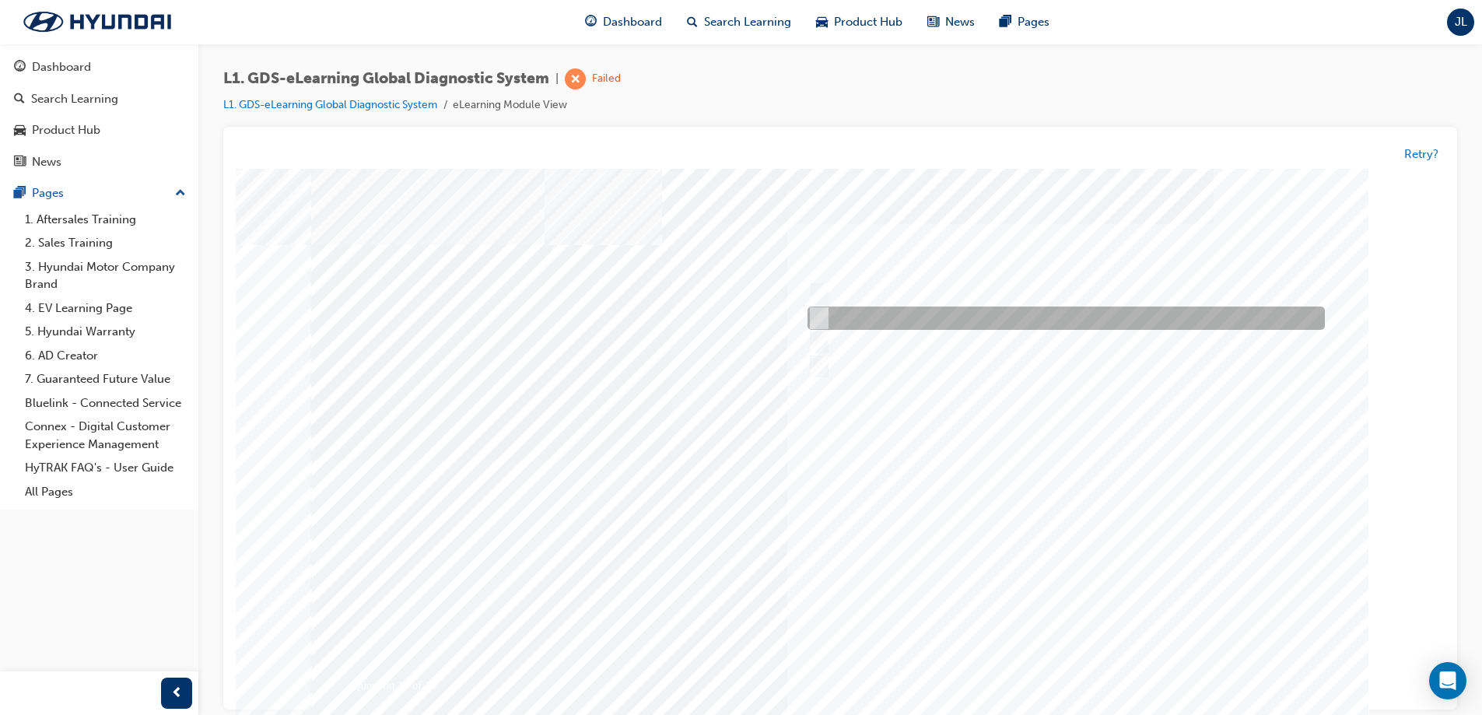
click at [822, 314] on input "S/W Management" at bounding box center [816, 318] width 17 height 17
radio input "true"
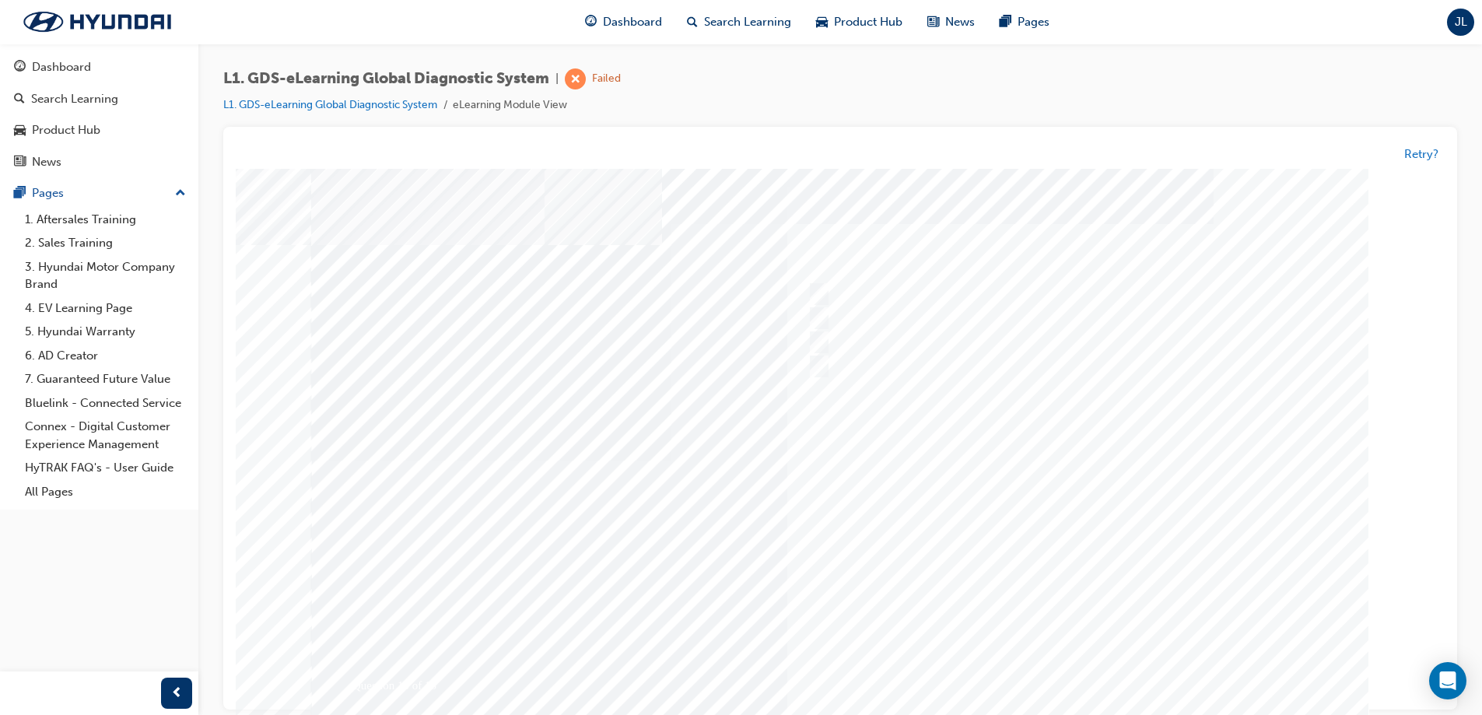
click at [1069, 667] on div at bounding box center [840, 461] width 1058 height 584
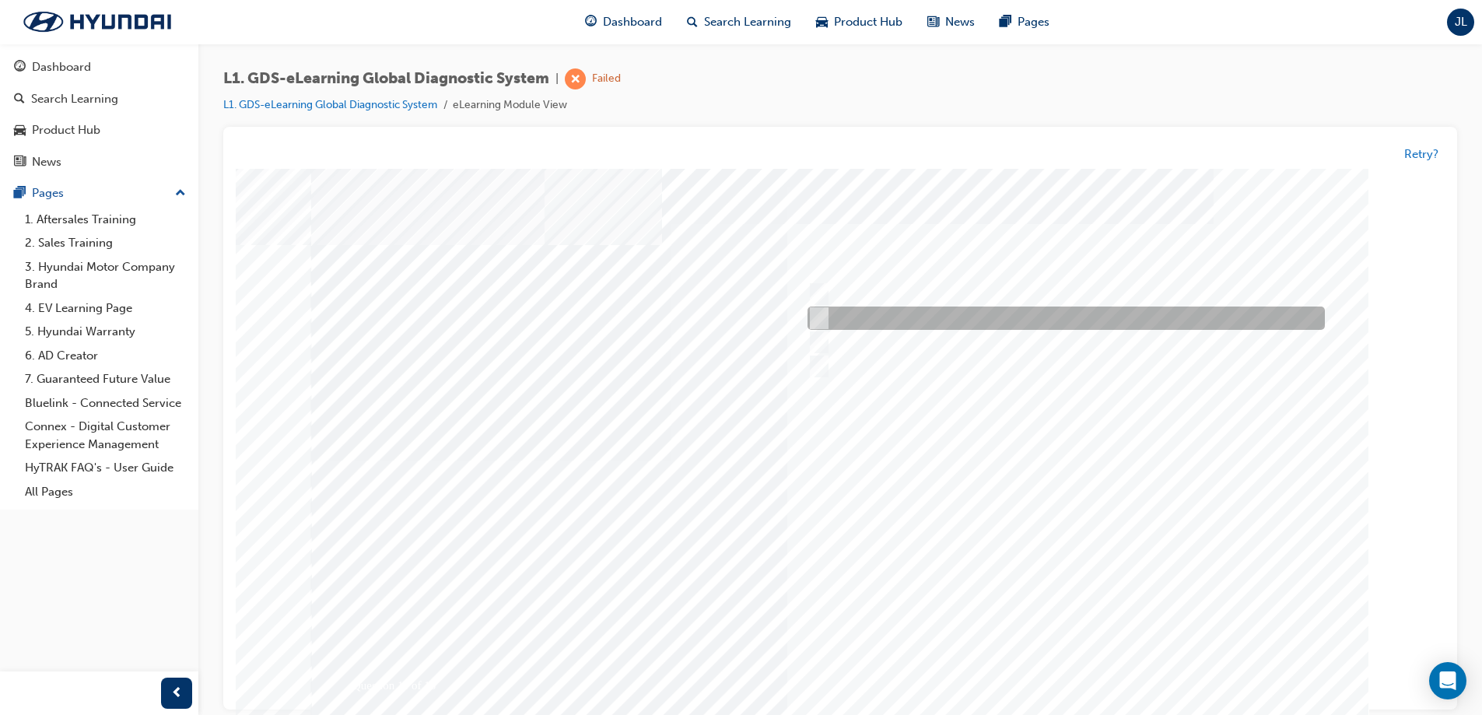
click at [816, 321] on input "To view the oscilloscope using the VMI" at bounding box center [816, 318] width 17 height 17
radio input "true"
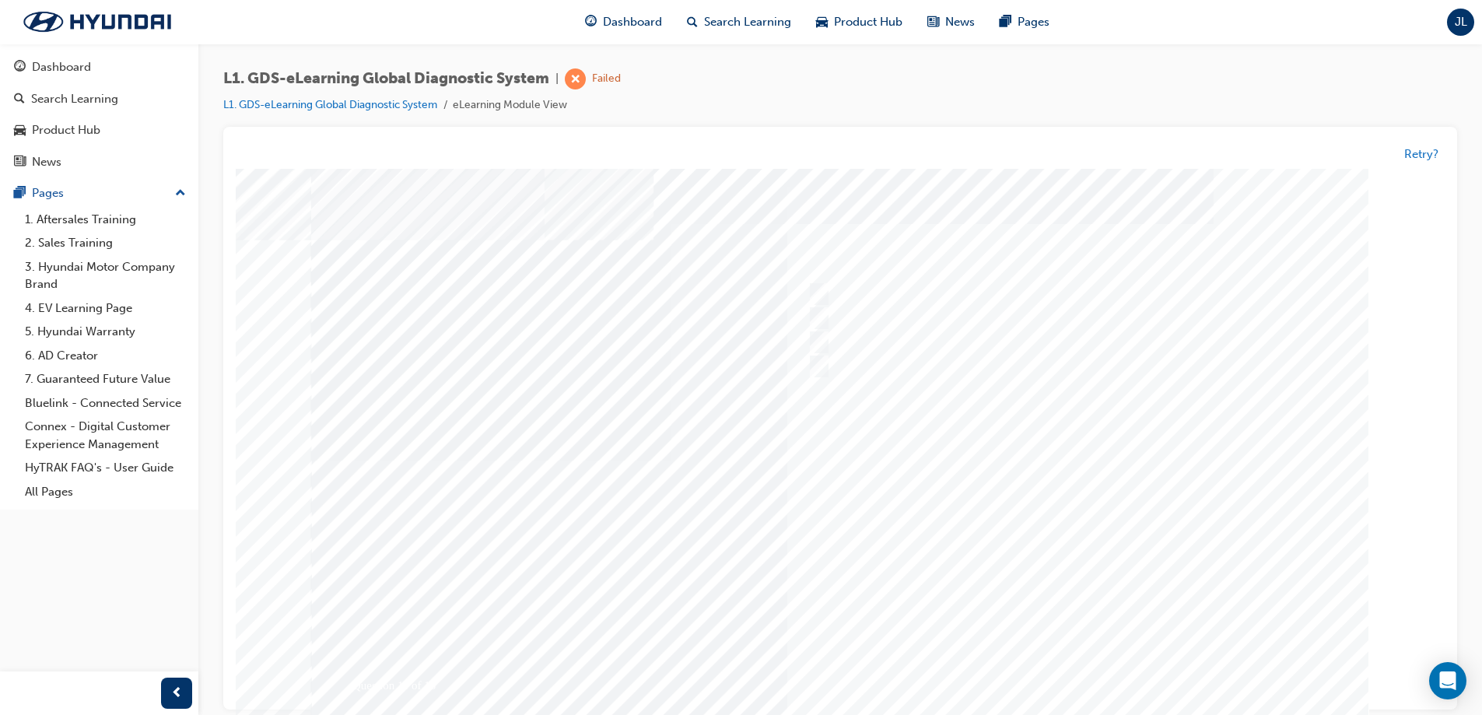
click at [1076, 668] on div at bounding box center [840, 464] width 1058 height 584
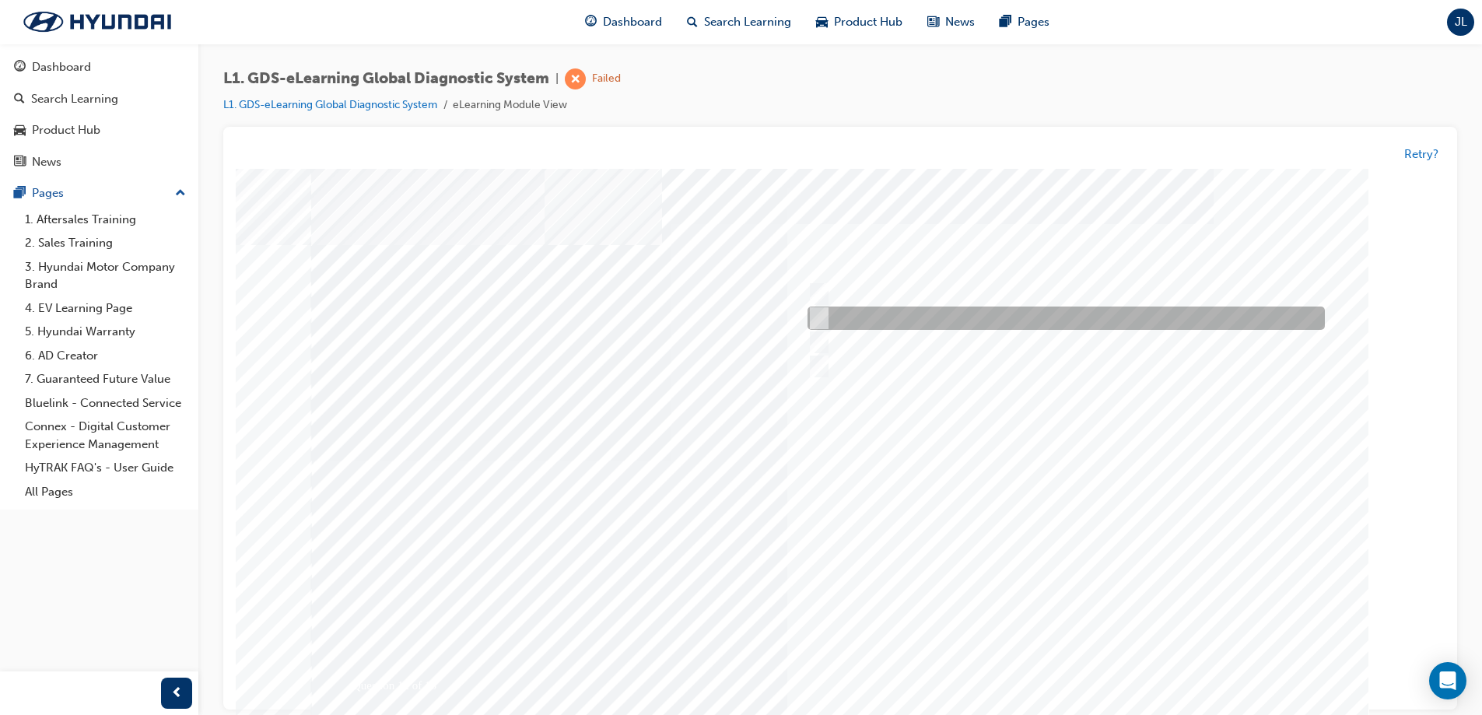
click at [815, 319] on input "Active, Pending and History" at bounding box center [816, 318] width 17 height 17
radio input "true"
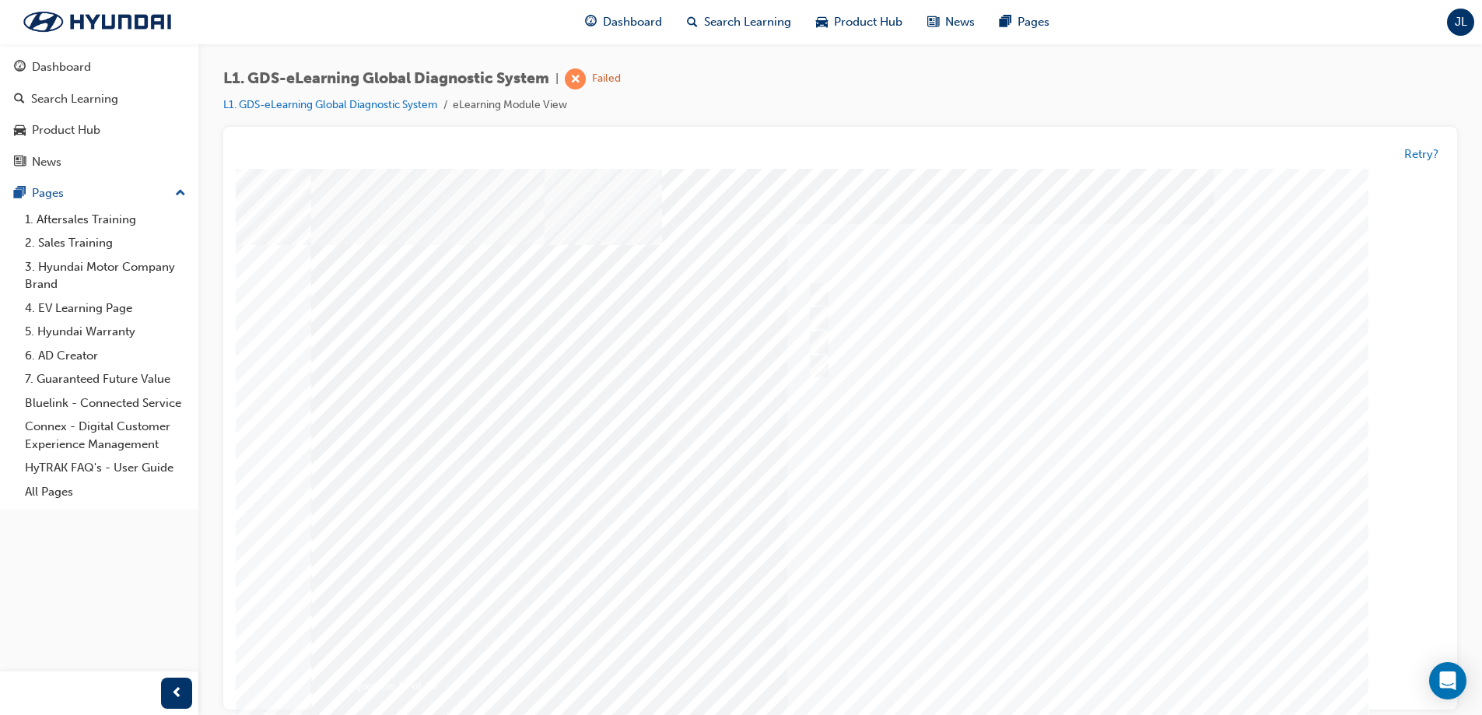
click at [1043, 653] on div "Question 12 of 15" at bounding box center [840, 449] width 1058 height 560
click at [1065, 649] on div at bounding box center [840, 461] width 1058 height 584
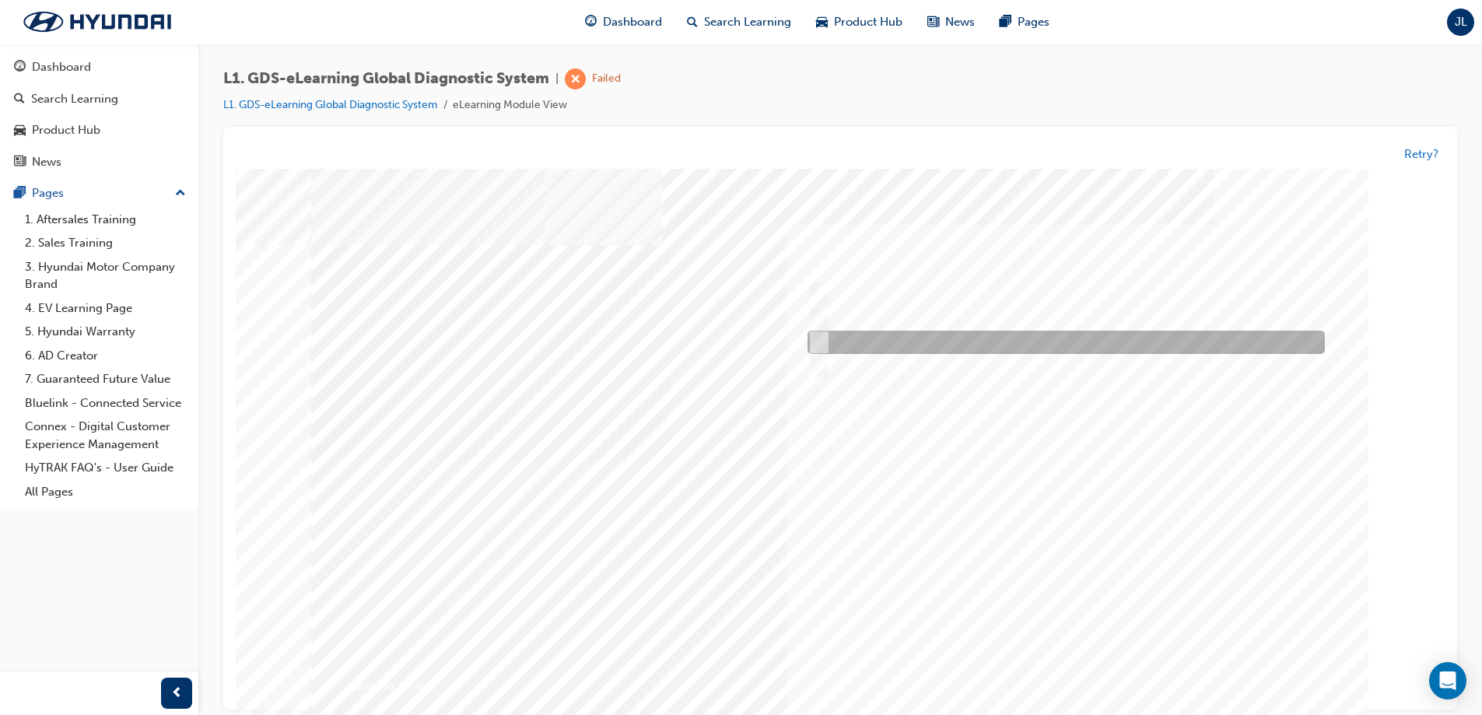
click at [819, 341] on input "Records the data that has been selected" at bounding box center [816, 343] width 17 height 17
radio input "true"
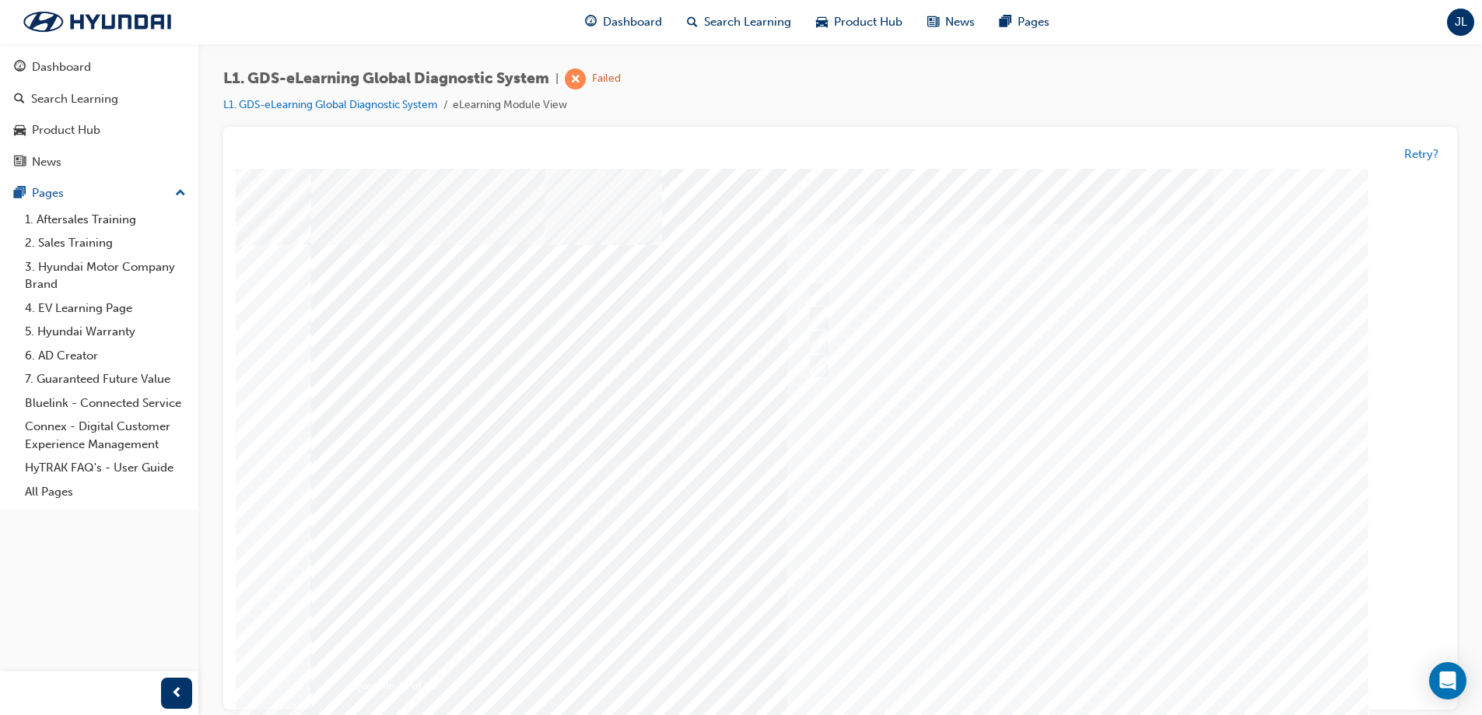
click at [1080, 667] on div at bounding box center [840, 461] width 1058 height 584
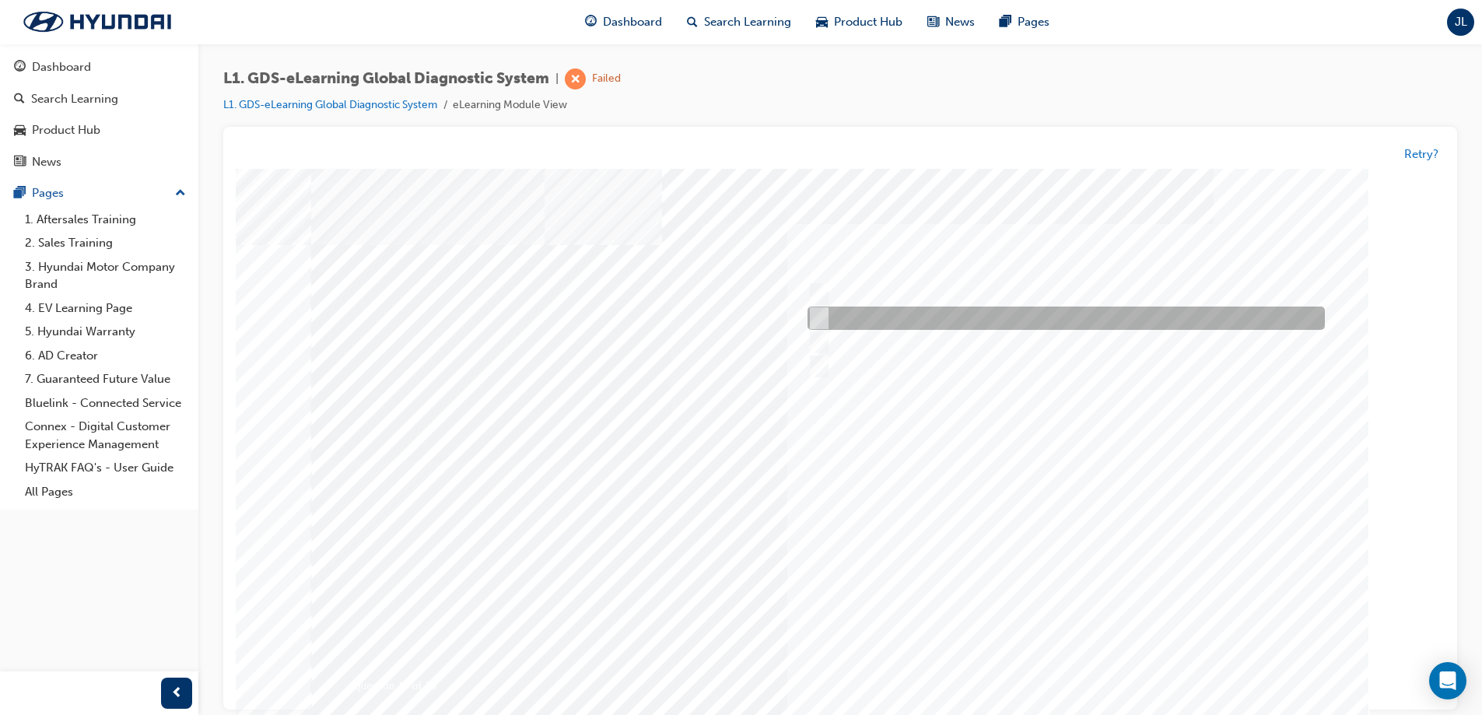
click at [818, 319] on input "Generates a report to Technical Assistance Group" at bounding box center [816, 318] width 17 height 17
radio input "true"
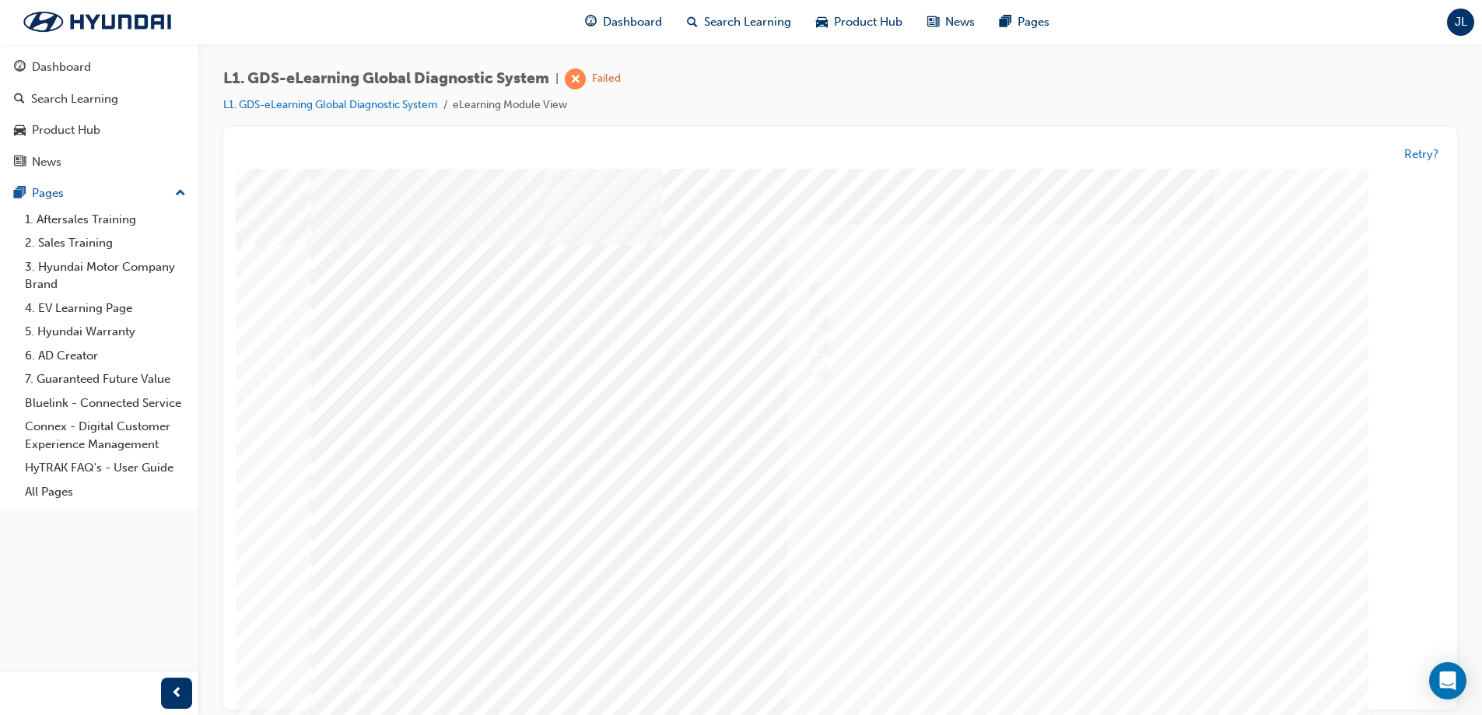
click at [1058, 672] on div at bounding box center [840, 461] width 1058 height 584
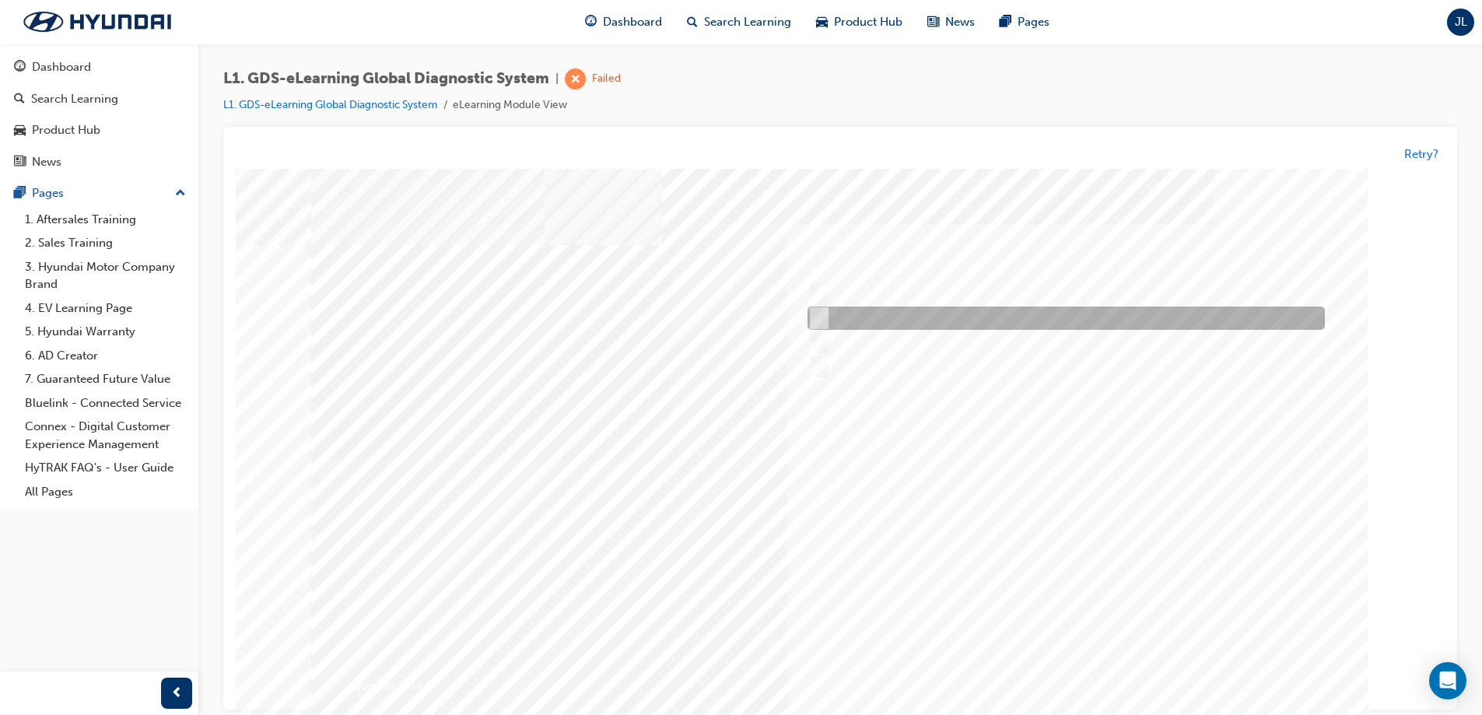
click at [812, 318] on input "0701" at bounding box center [816, 318] width 17 height 17
radio input "true"
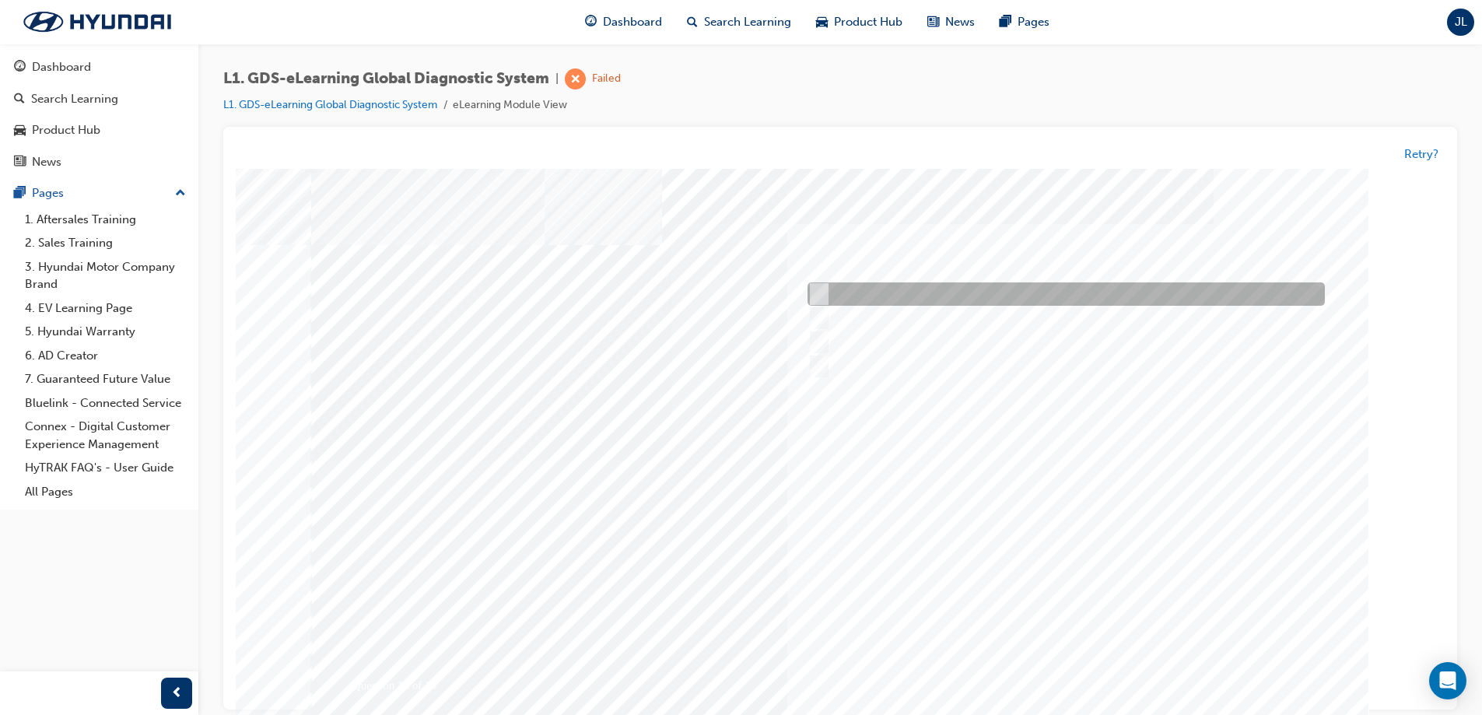
click at [820, 301] on input "0710" at bounding box center [816, 294] width 17 height 17
radio input "true"
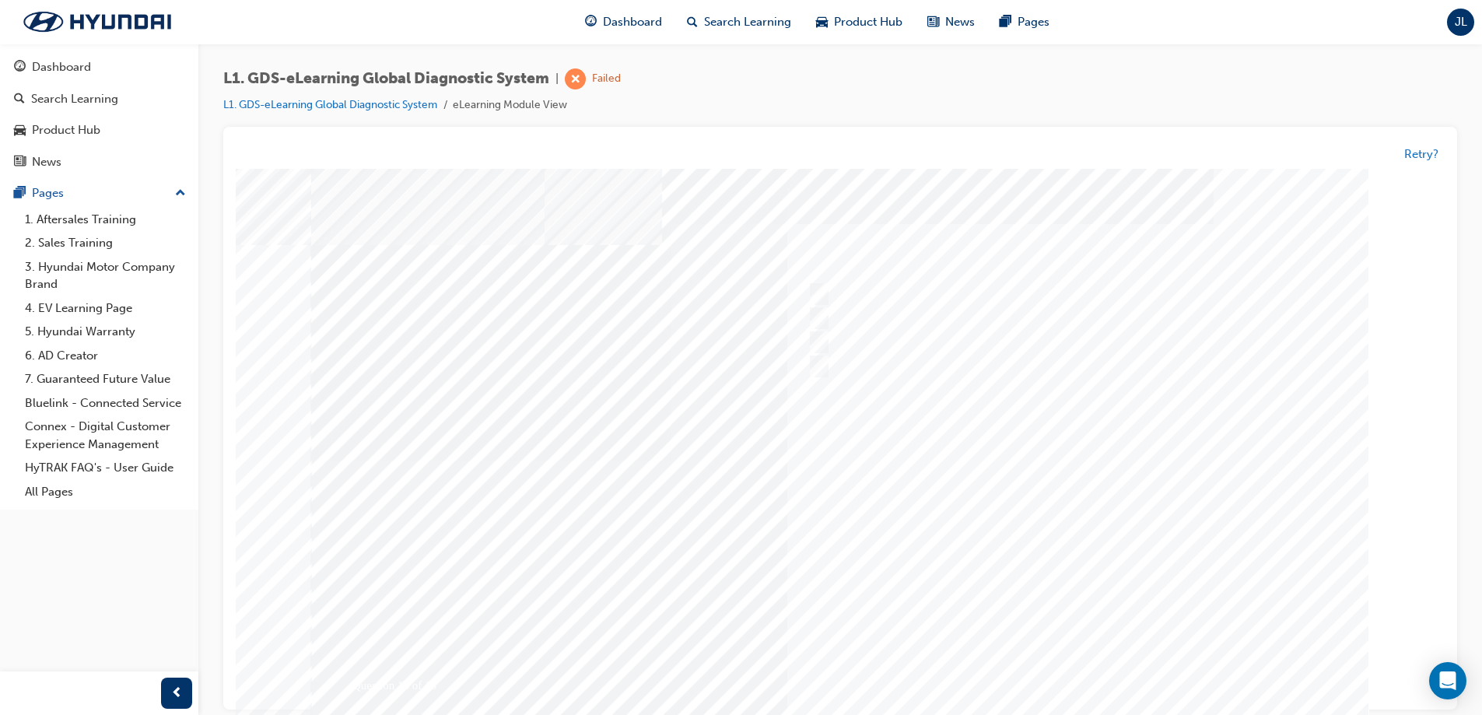
click at [1063, 670] on div at bounding box center [840, 461] width 1058 height 584
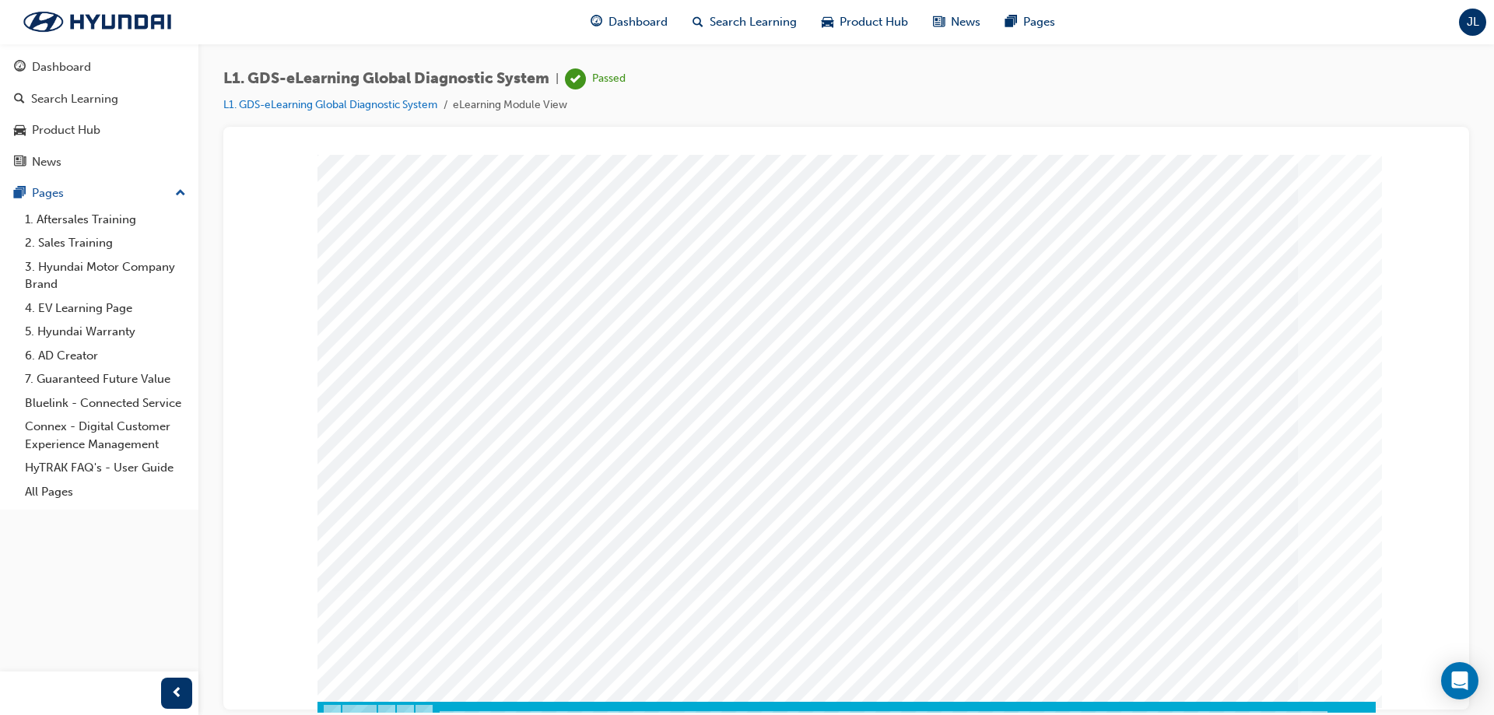
scroll to position [26, 0]
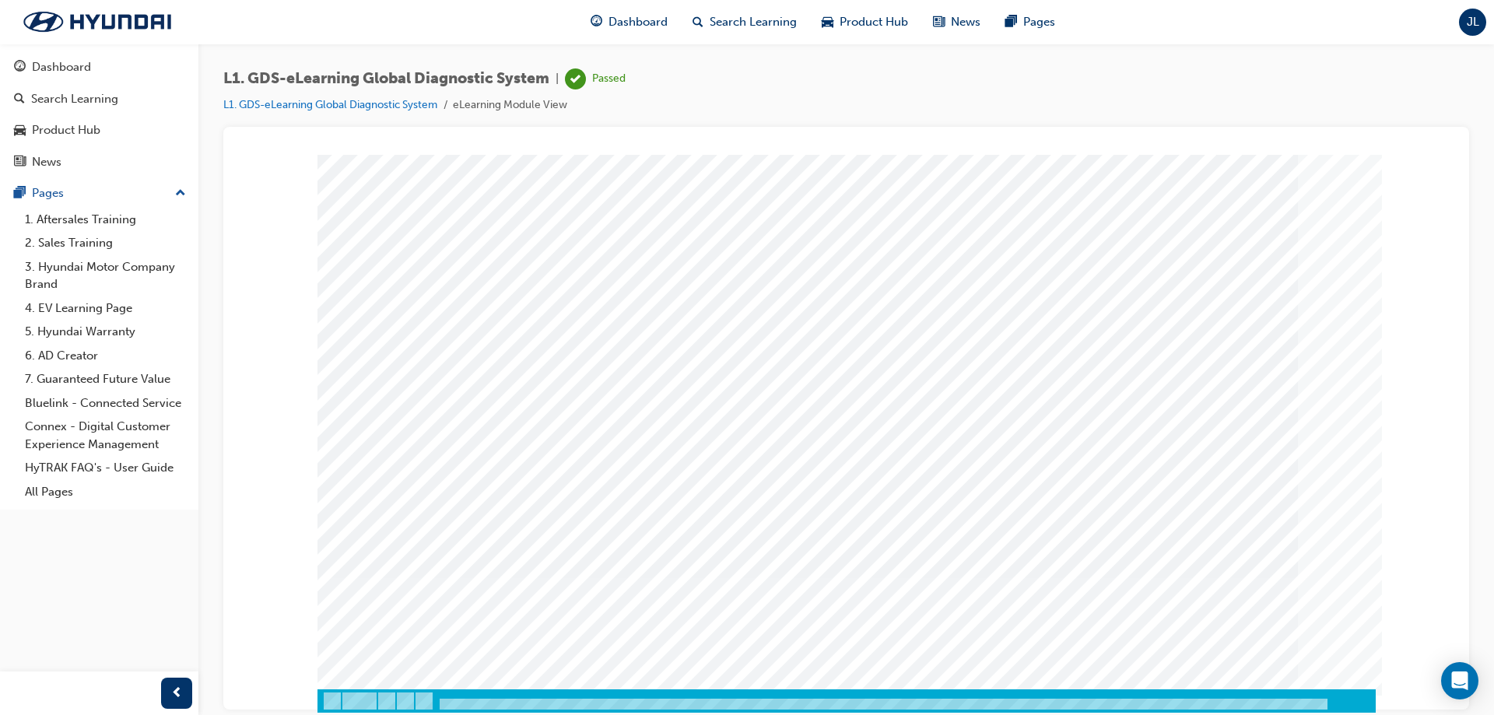
click at [1474, 30] on span "JL" at bounding box center [1473, 22] width 12 height 18
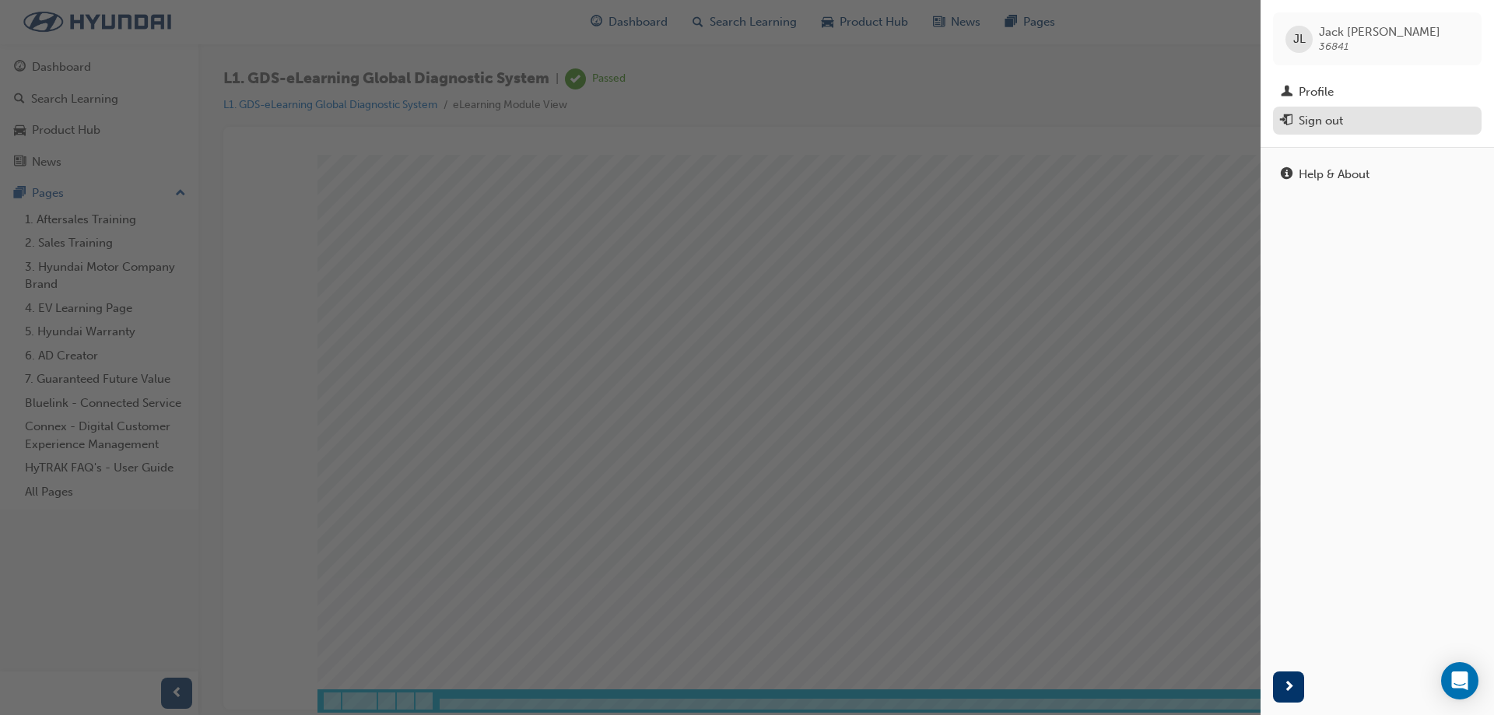
click at [1334, 117] on div "Sign out" at bounding box center [1321, 121] width 44 height 18
